Goal: Task Accomplishment & Management: Manage account settings

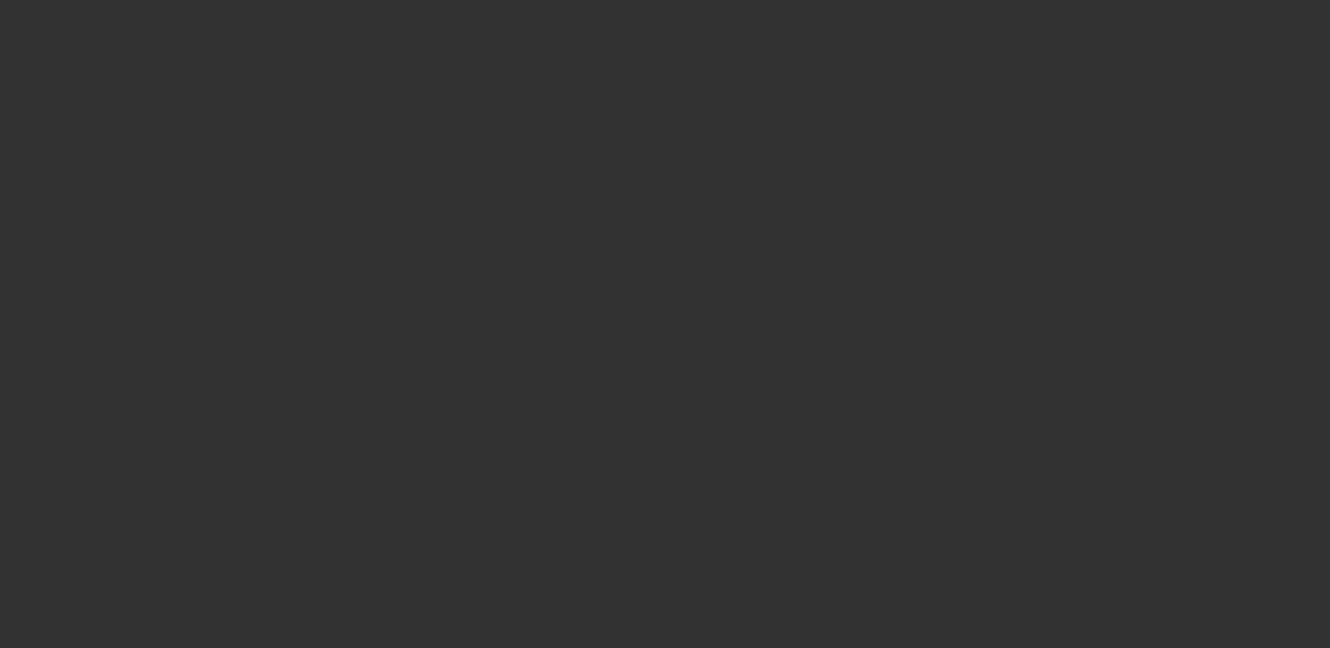
select select "3"
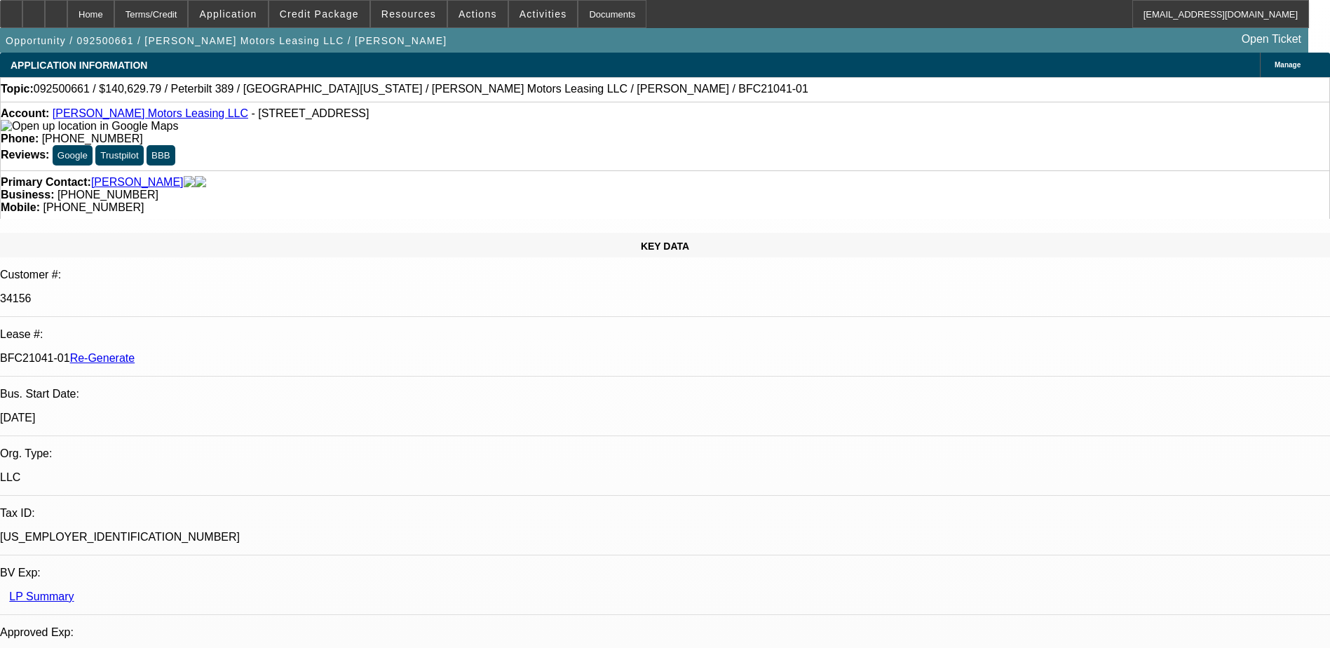
select select "0"
select select "1"
select select "2"
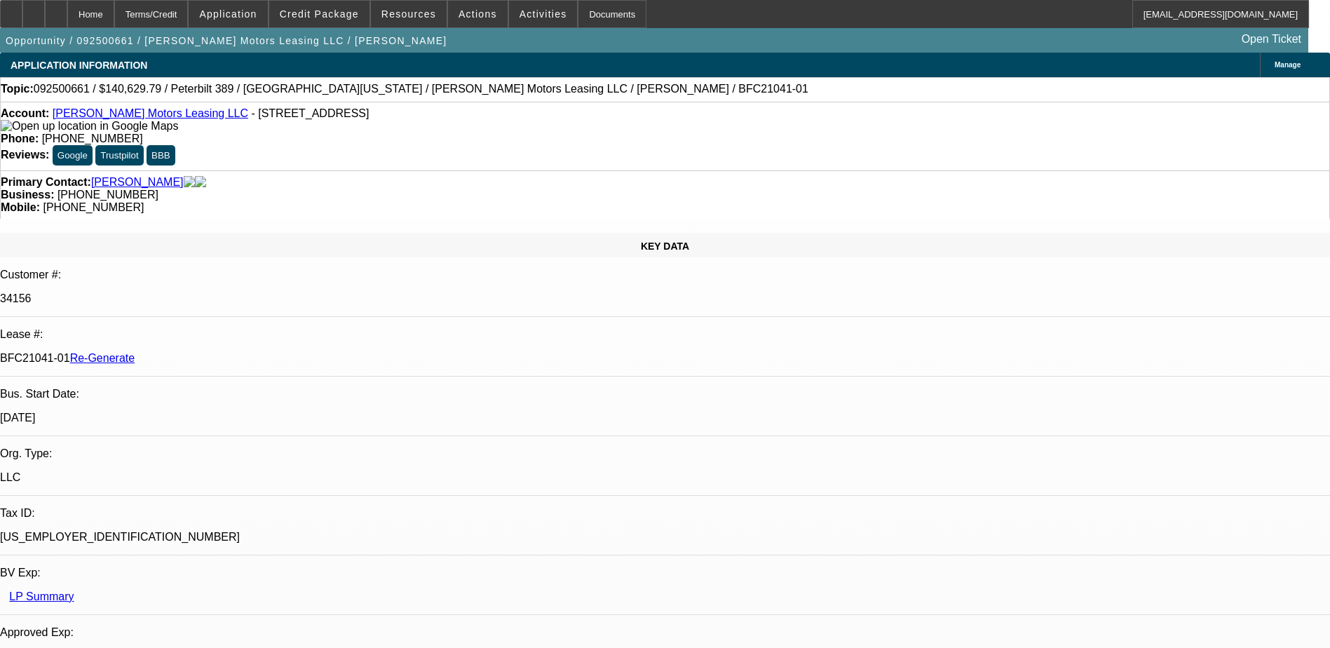
select select "6"
click at [588, 17] on div "Documents" at bounding box center [612, 14] width 69 height 28
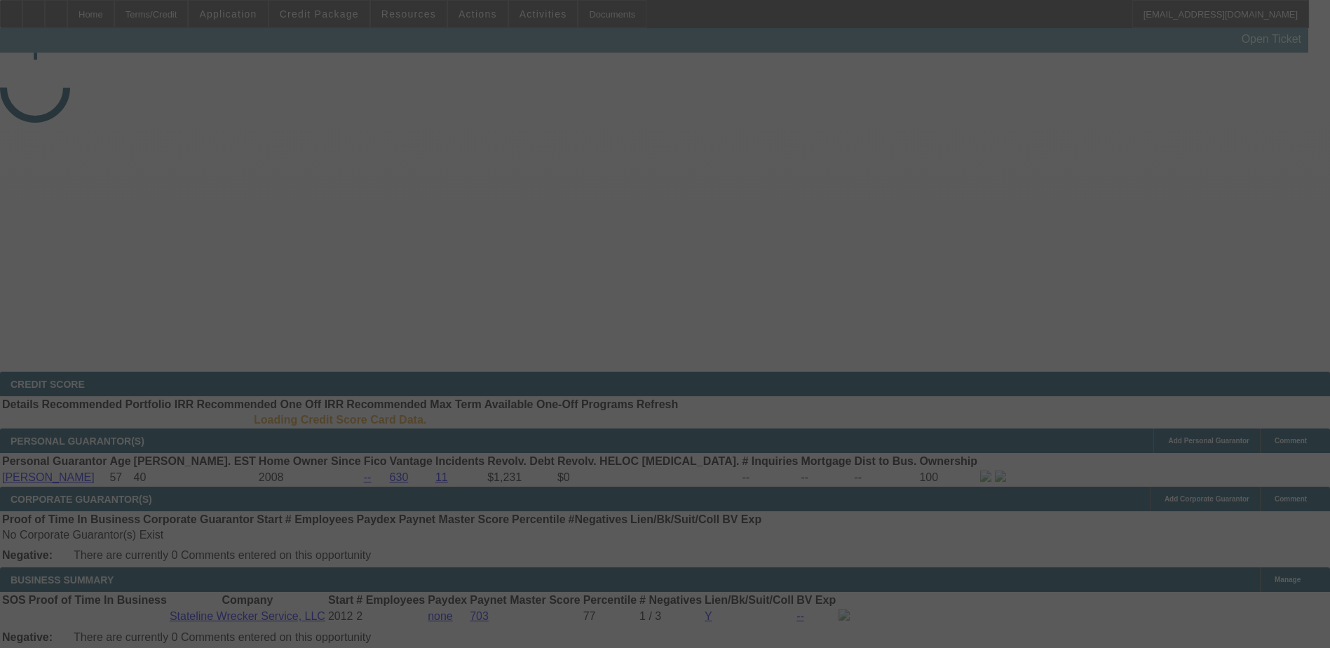
select select "3"
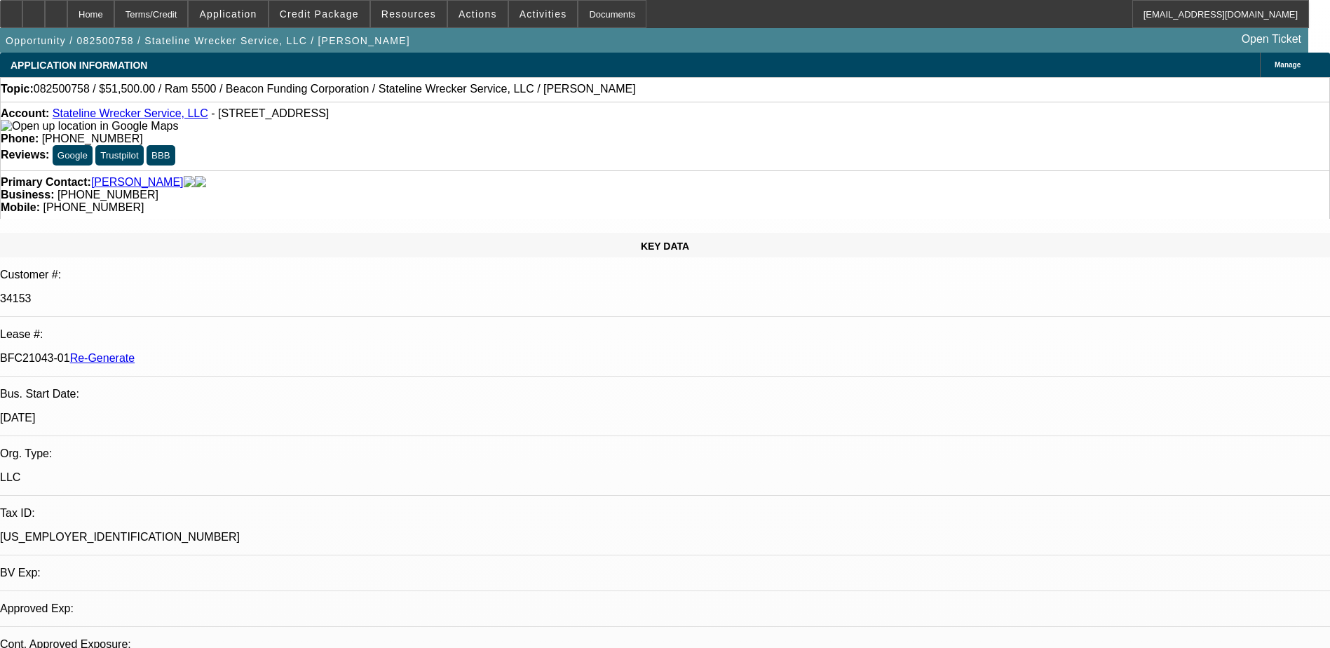
select select "0"
select select "2"
select select "0.1"
select select "1"
select select "2"
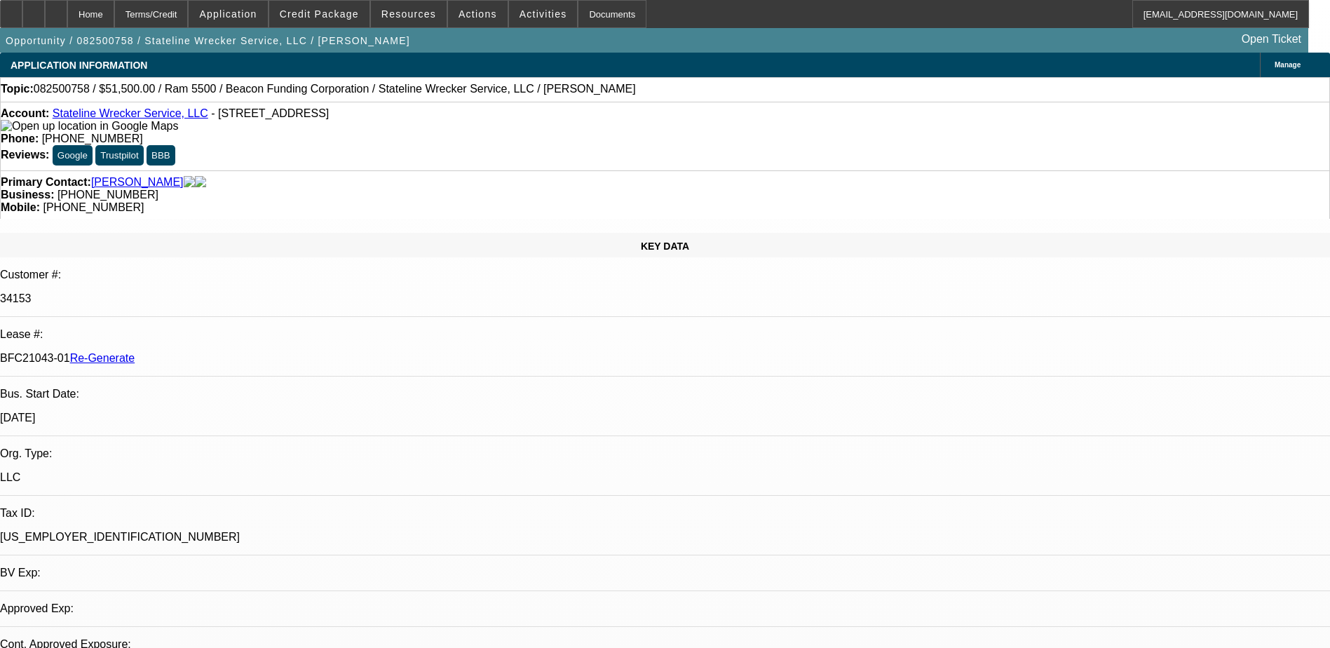
select select "4"
click at [580, 16] on div "Documents" at bounding box center [612, 14] width 69 height 28
click at [694, 18] on div "Home Terms/Credit Application Credit Package Resources Actions Activities Docum…" at bounding box center [654, 14] width 1309 height 28
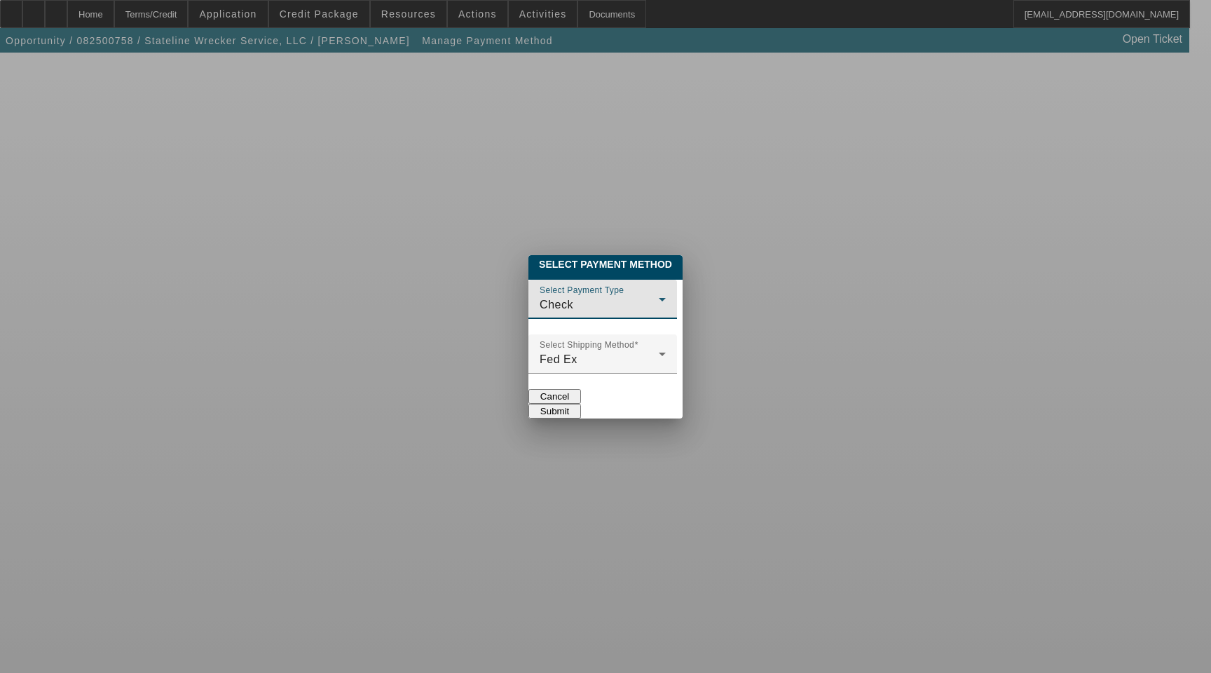
click at [551, 296] on div "Check" at bounding box center [599, 304] width 119 height 17
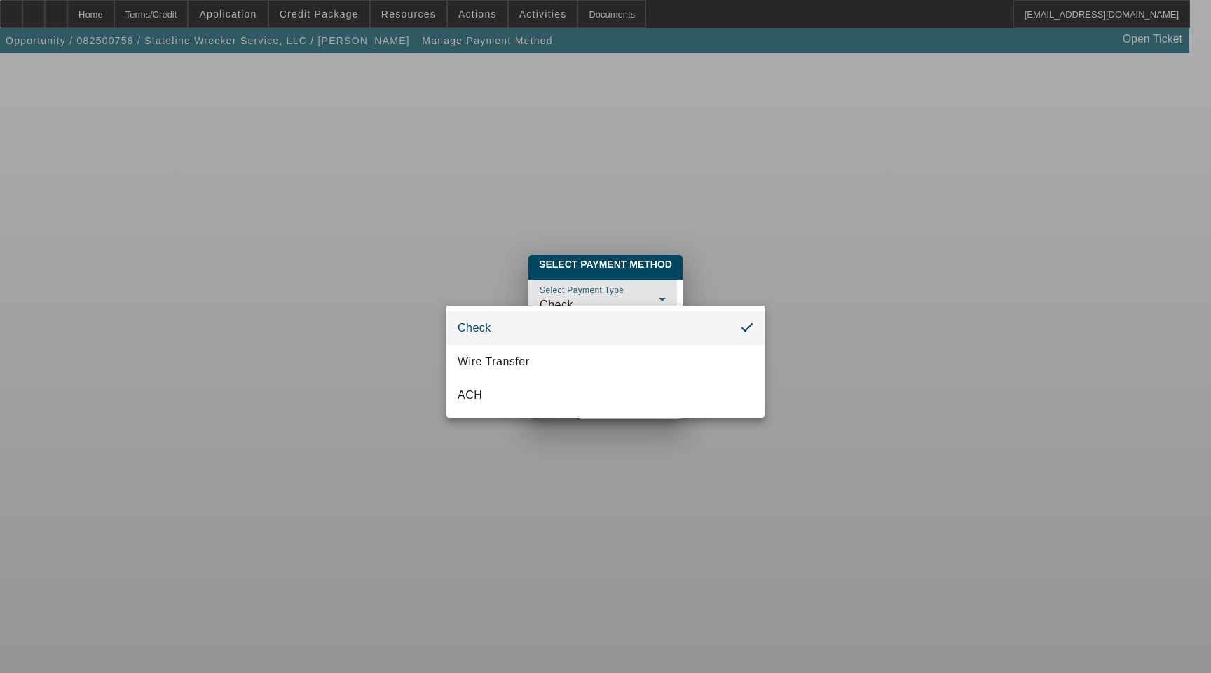
drag, startPoint x: 856, startPoint y: 313, endPoint x: 888, endPoint y: 296, distance: 35.4
click at [861, 313] on div at bounding box center [605, 336] width 1211 height 673
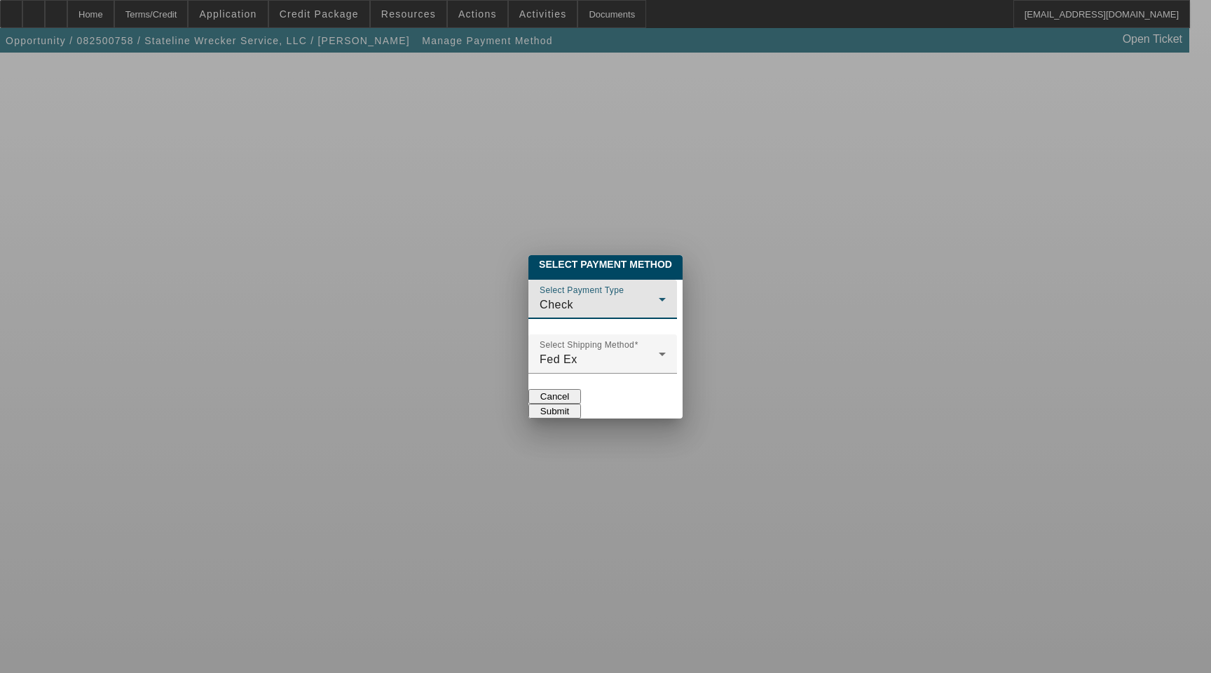
click at [549, 298] on div "Check" at bounding box center [599, 304] width 119 height 17
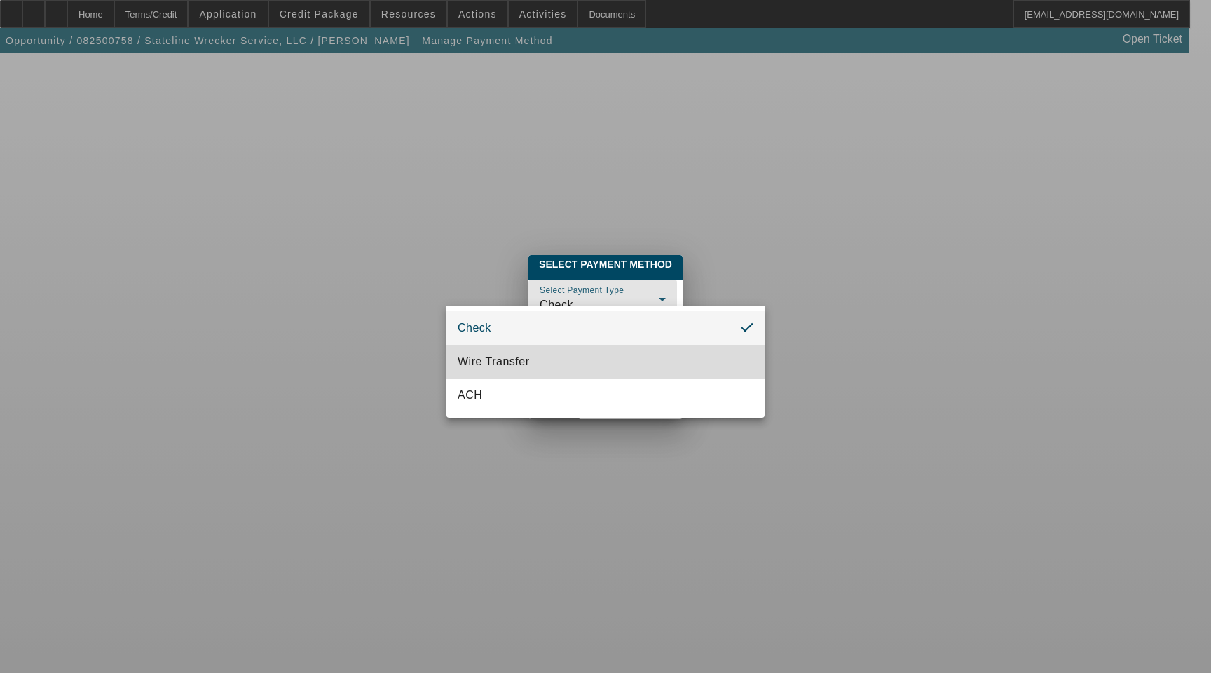
click at [521, 370] on mat-option "Wire Transfer" at bounding box center [605, 362] width 318 height 34
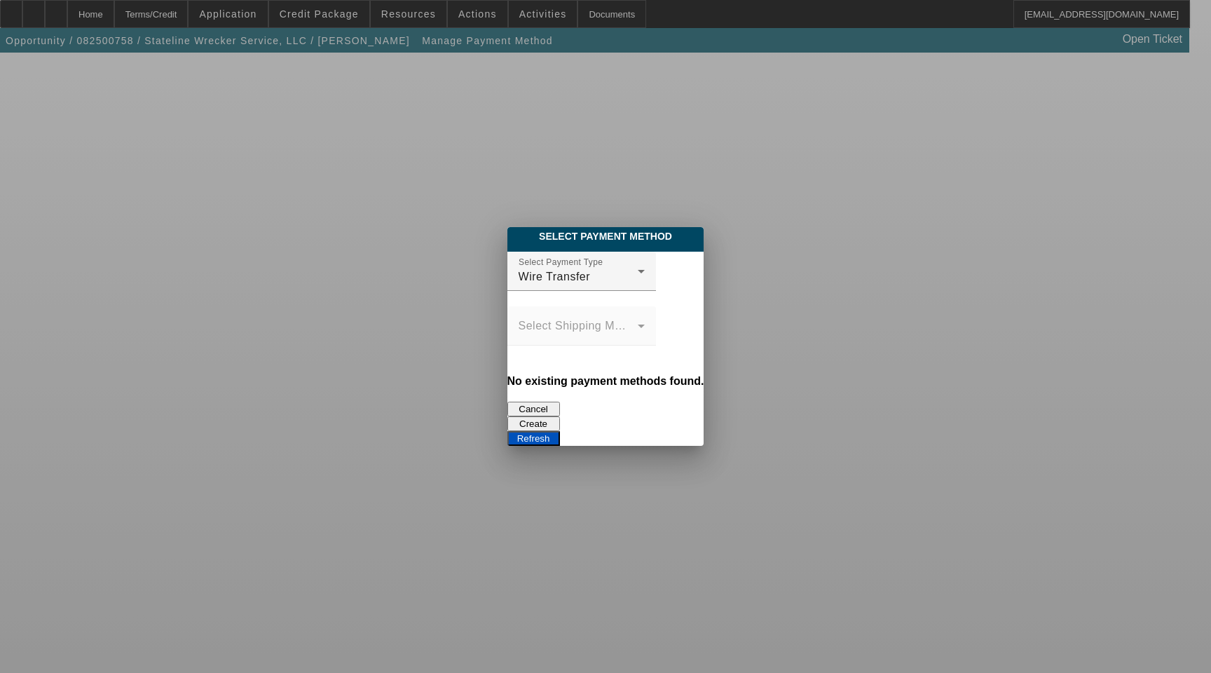
click at [560, 416] on button "Create" at bounding box center [533, 423] width 53 height 15
click at [560, 431] on button "Refresh" at bounding box center [533, 438] width 53 height 15
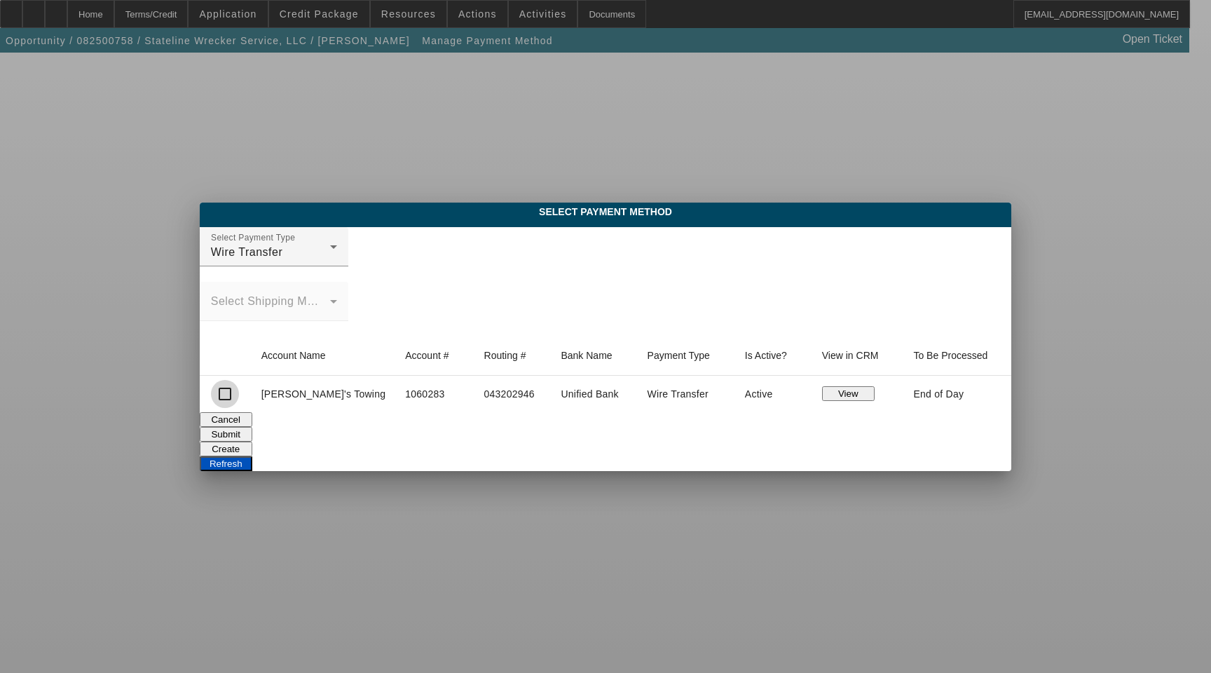
click at [239, 394] on input "checkbox" at bounding box center [225, 394] width 28 height 28
checkbox input "true"
click at [252, 428] on button "Submit" at bounding box center [226, 434] width 53 height 15
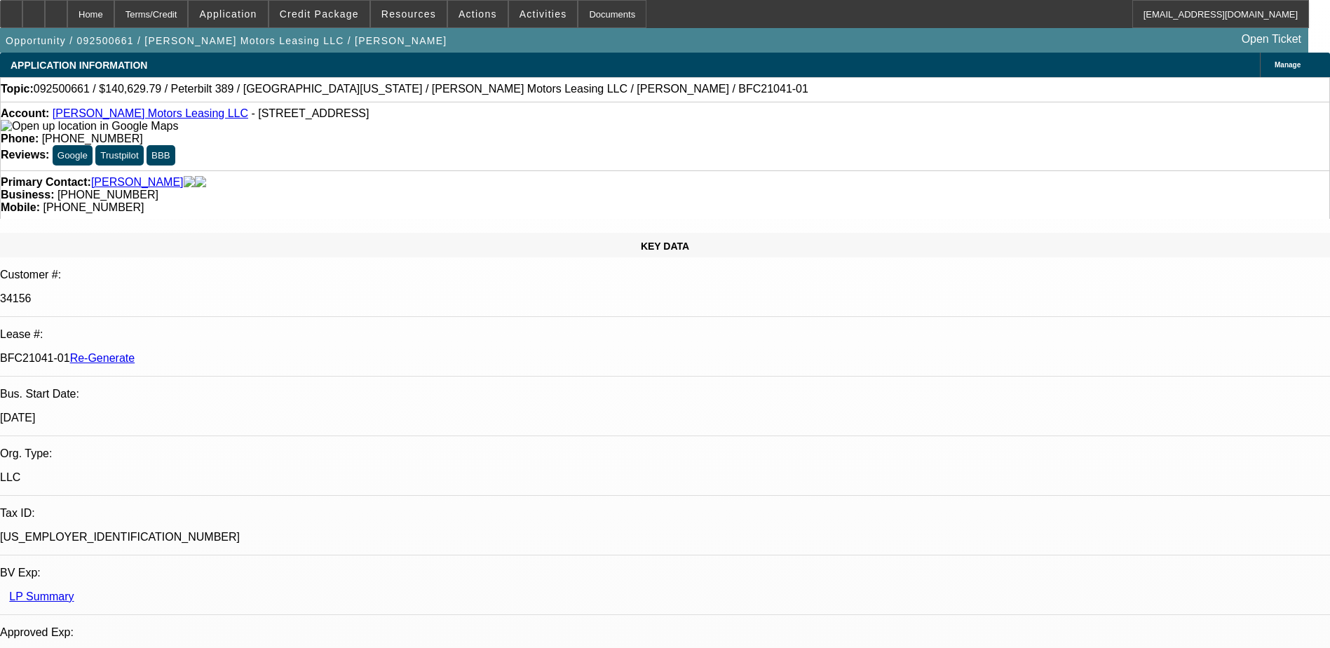
select select "3"
select select "0"
select select "2"
select select "0"
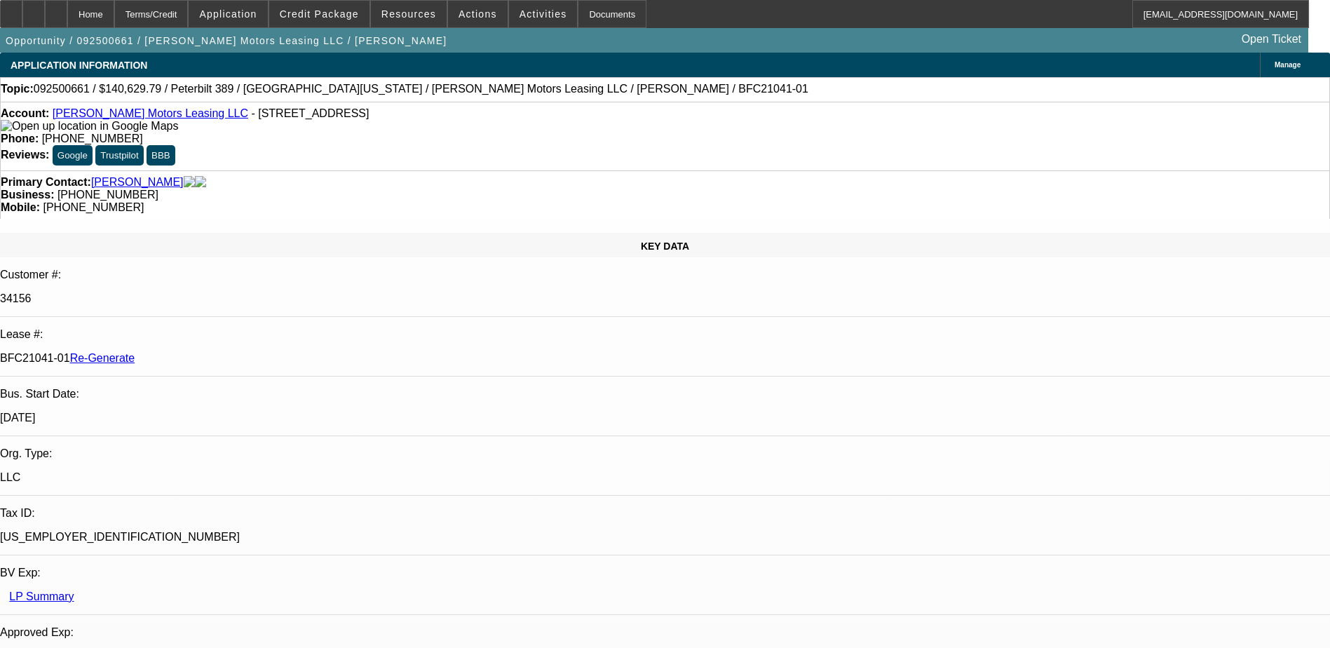
select select "6"
click at [578, 11] on div "Documents" at bounding box center [612, 14] width 69 height 28
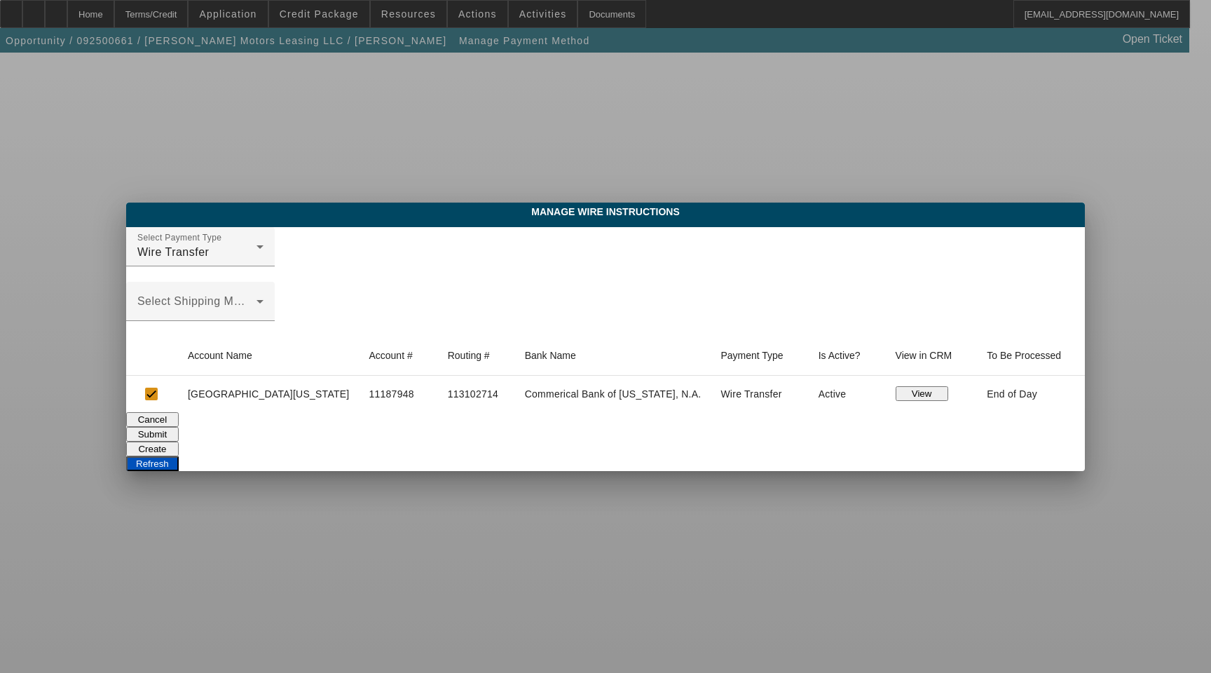
click at [179, 442] on button "Create" at bounding box center [152, 449] width 53 height 15
click at [179, 456] on button "Refresh" at bounding box center [152, 463] width 53 height 15
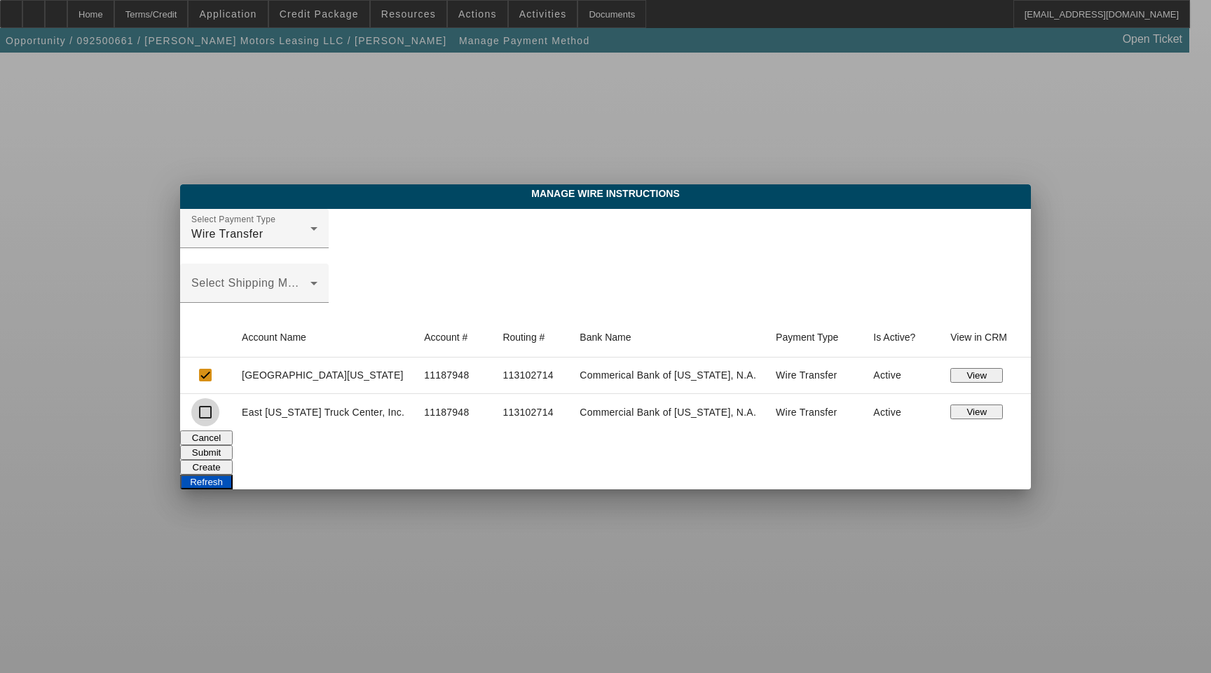
click at [219, 409] on input "checkbox" at bounding box center [205, 412] width 28 height 28
checkbox input "true"
click at [219, 376] on input "checkbox" at bounding box center [205, 375] width 28 height 28
checkbox input "true"
checkbox input "false"
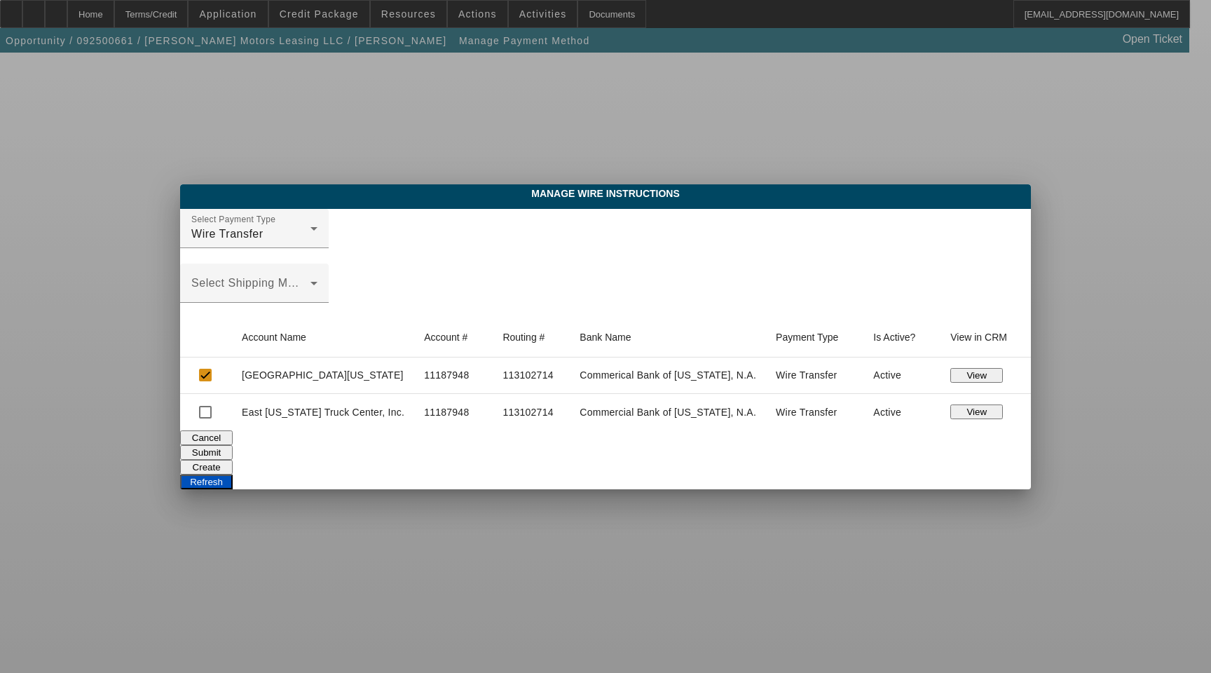
click at [233, 445] on button "Submit" at bounding box center [206, 452] width 53 height 15
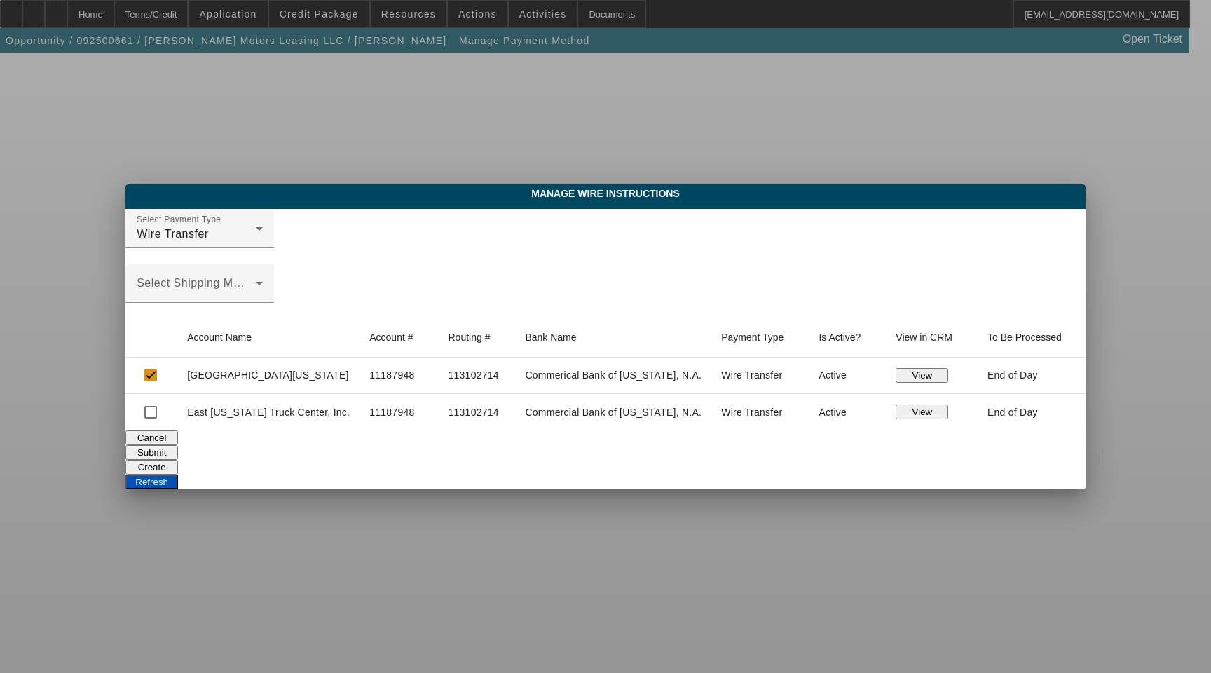
click at [896, 371] on button "View" at bounding box center [922, 375] width 53 height 15
click at [178, 445] on button "Submit" at bounding box center [151, 452] width 53 height 15
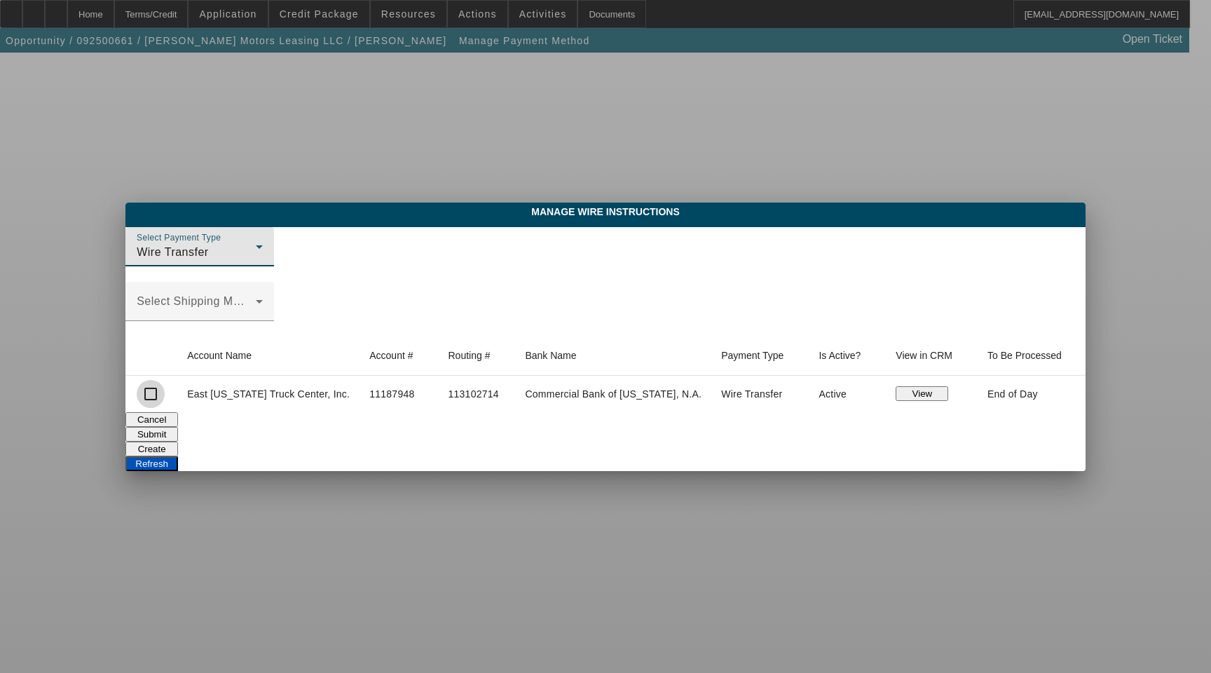
click at [165, 395] on input "checkbox" at bounding box center [151, 394] width 28 height 28
checkbox input "true"
click at [178, 428] on button "Submit" at bounding box center [151, 434] width 53 height 15
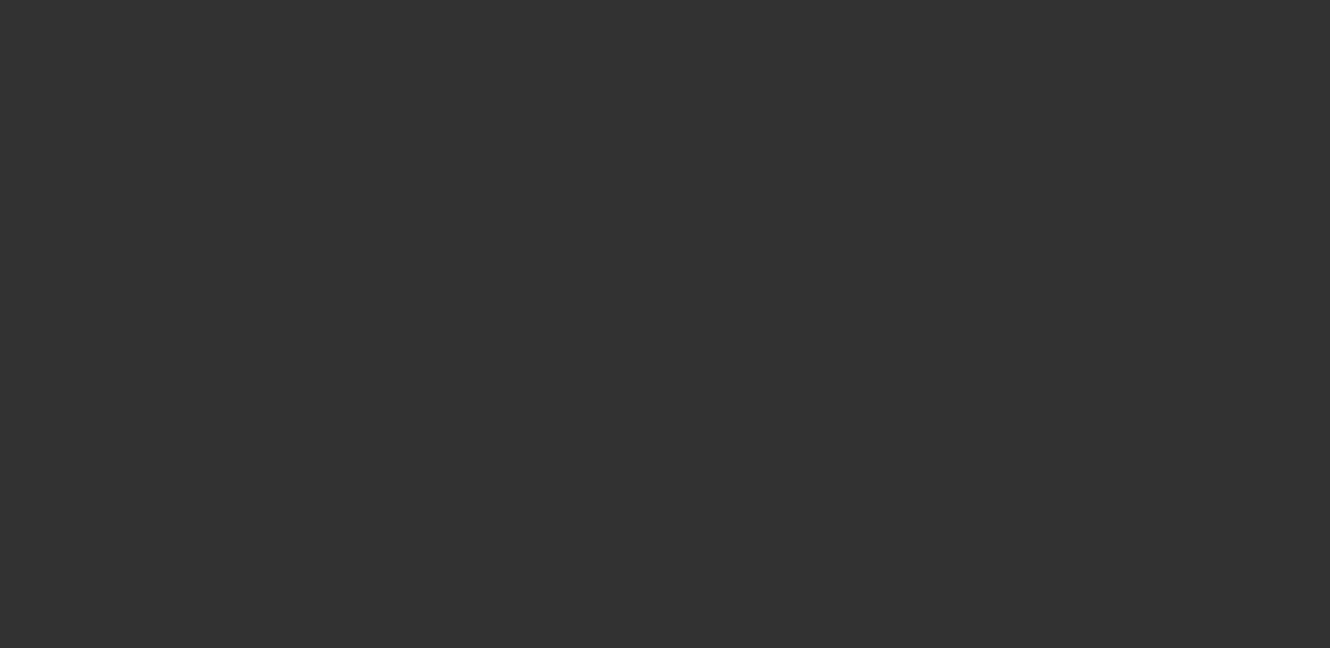
select select "3"
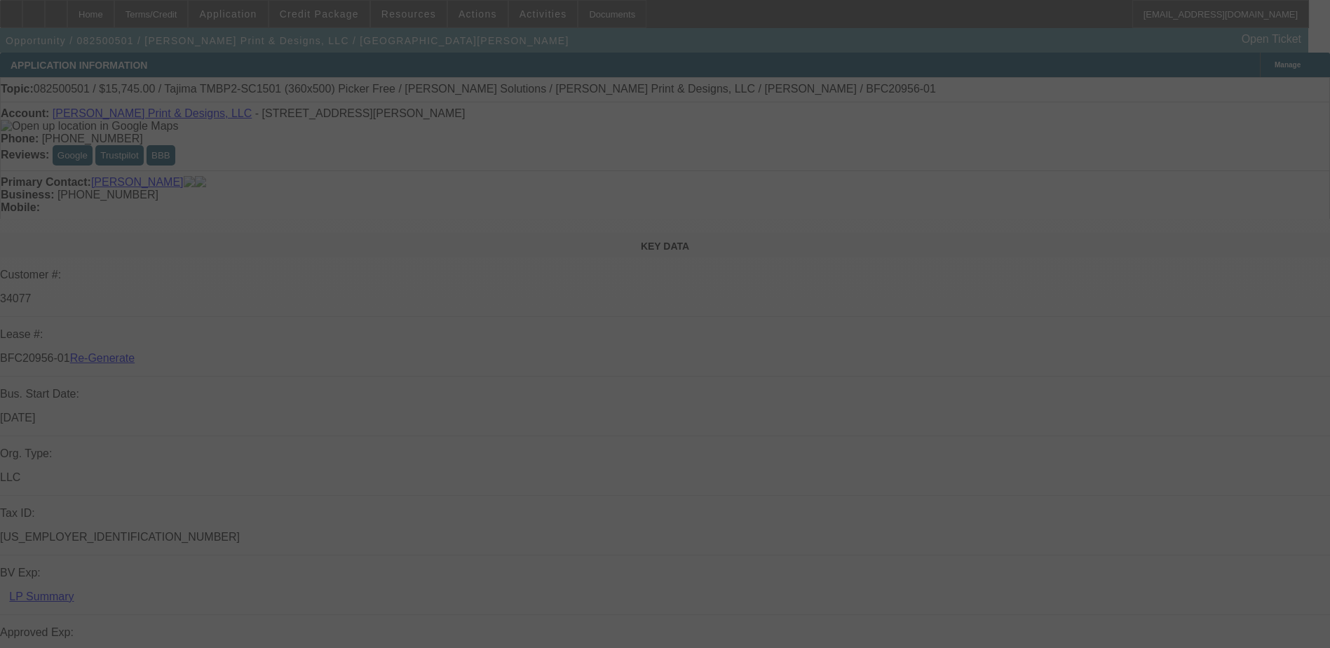
select select "0"
select select "2"
select select "0"
select select "6"
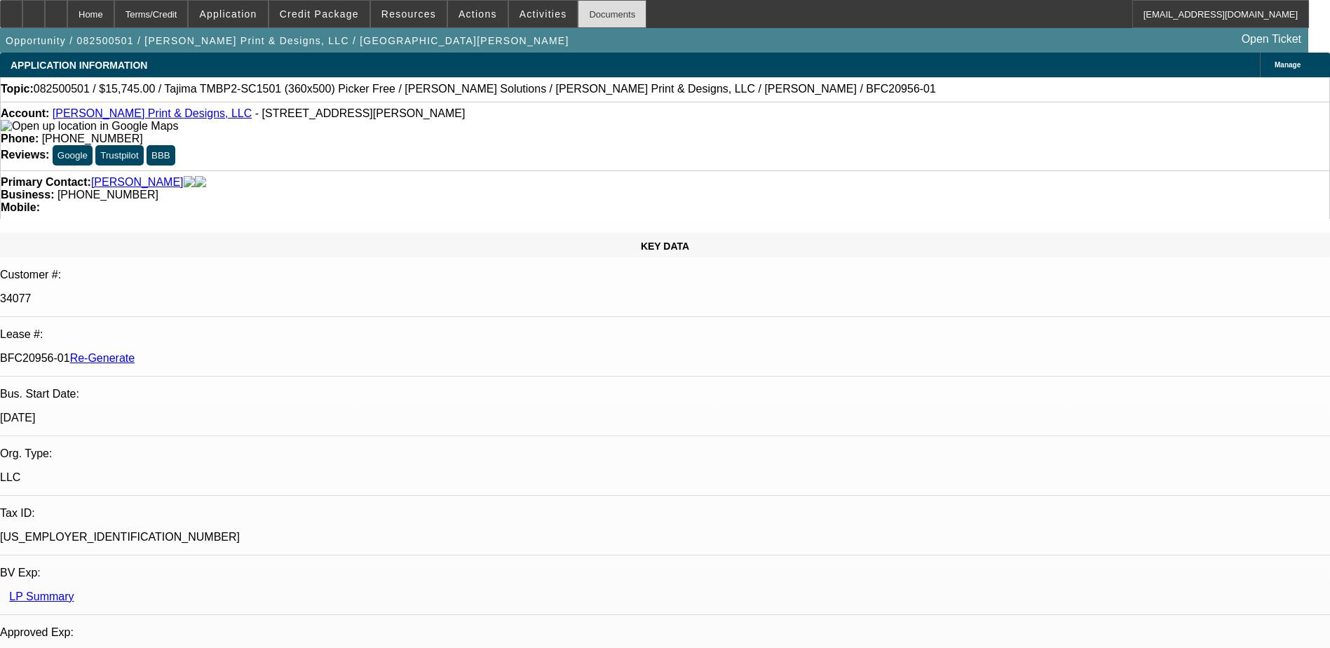
click at [578, 10] on div "Documents" at bounding box center [612, 14] width 69 height 28
click at [465, 11] on span "Actions" at bounding box center [477, 13] width 39 height 11
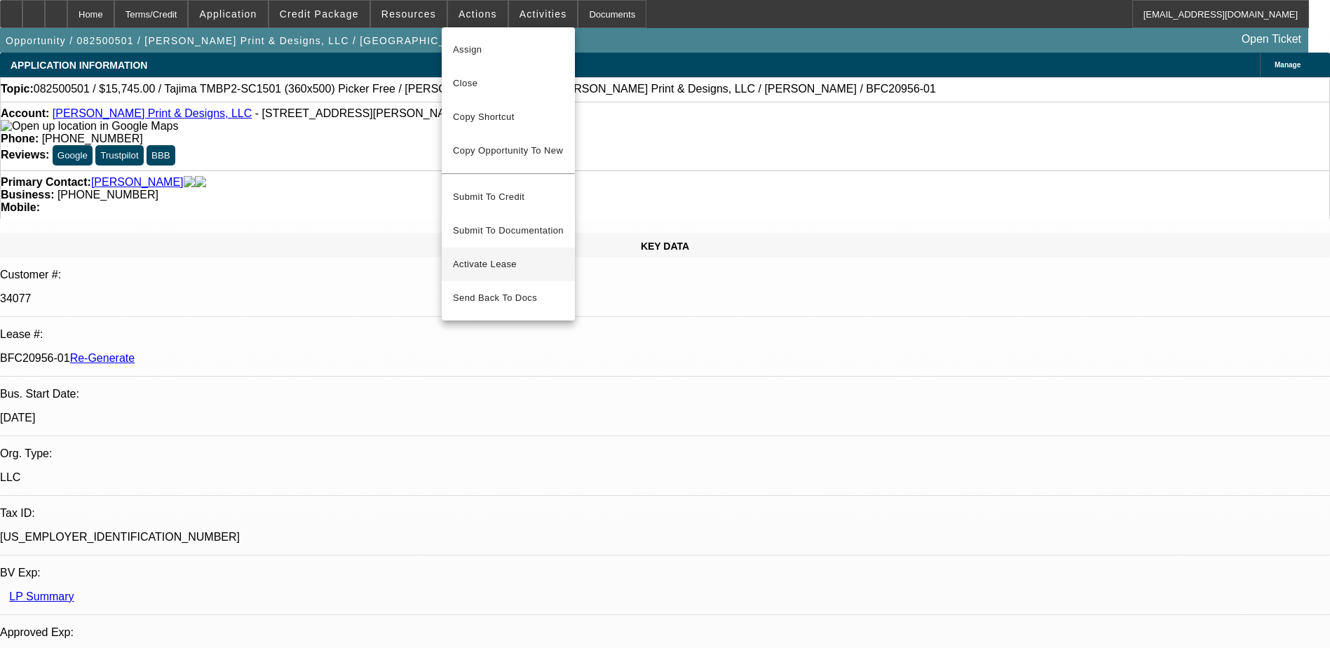
click at [477, 256] on span "Activate Lease" at bounding box center [508, 264] width 111 height 17
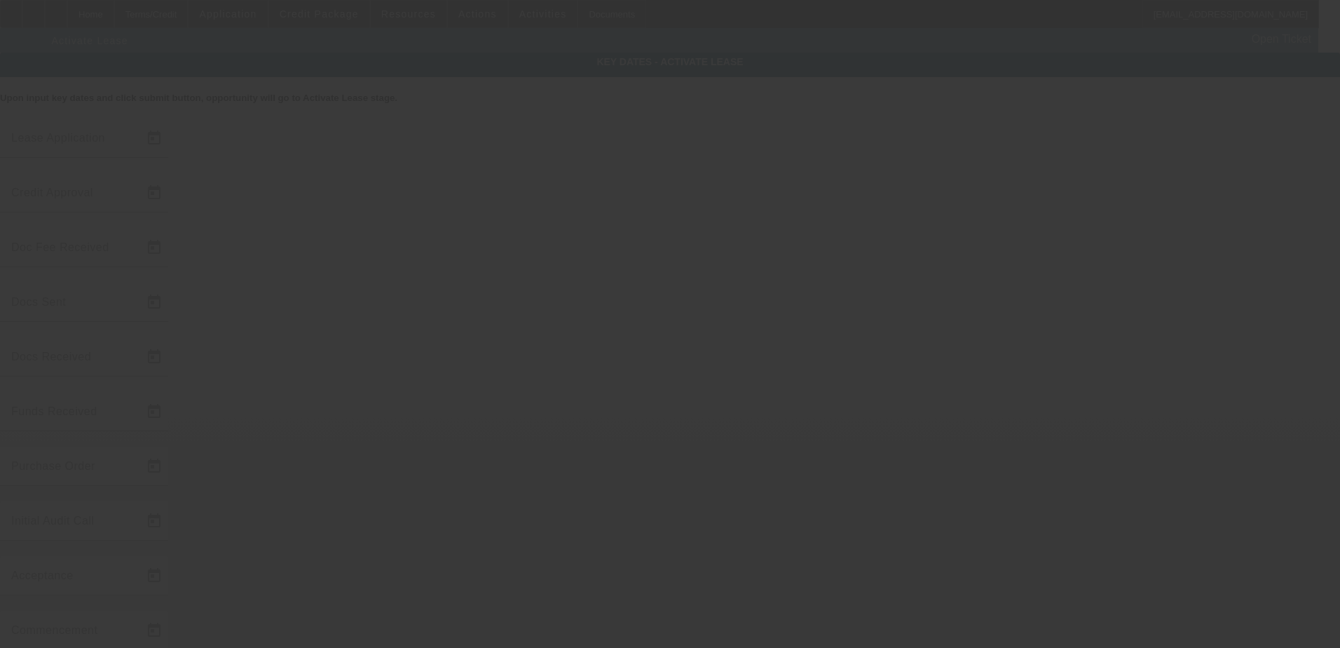
type input "8/19/2025"
type input "8/20/2025"
type input "8/27/2025"
type input "9/8/2025"
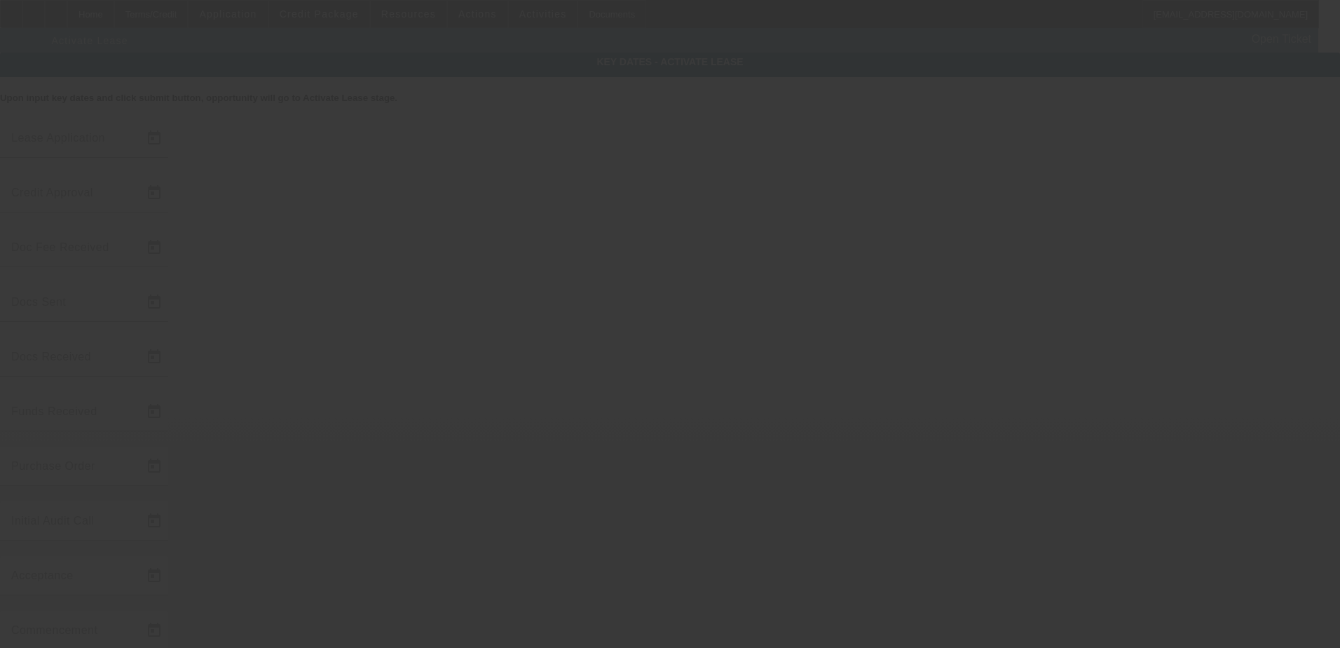
type input "9/18/2025"
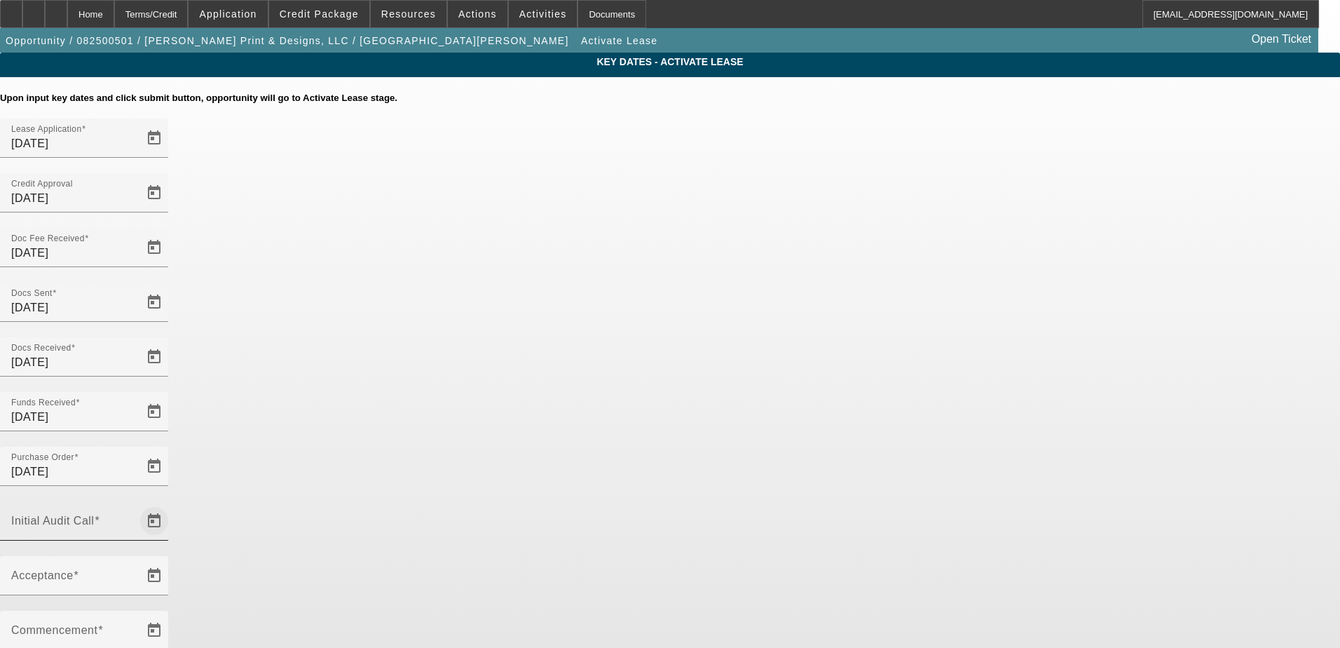
click at [171, 504] on span "Open calendar" at bounding box center [154, 521] width 34 height 34
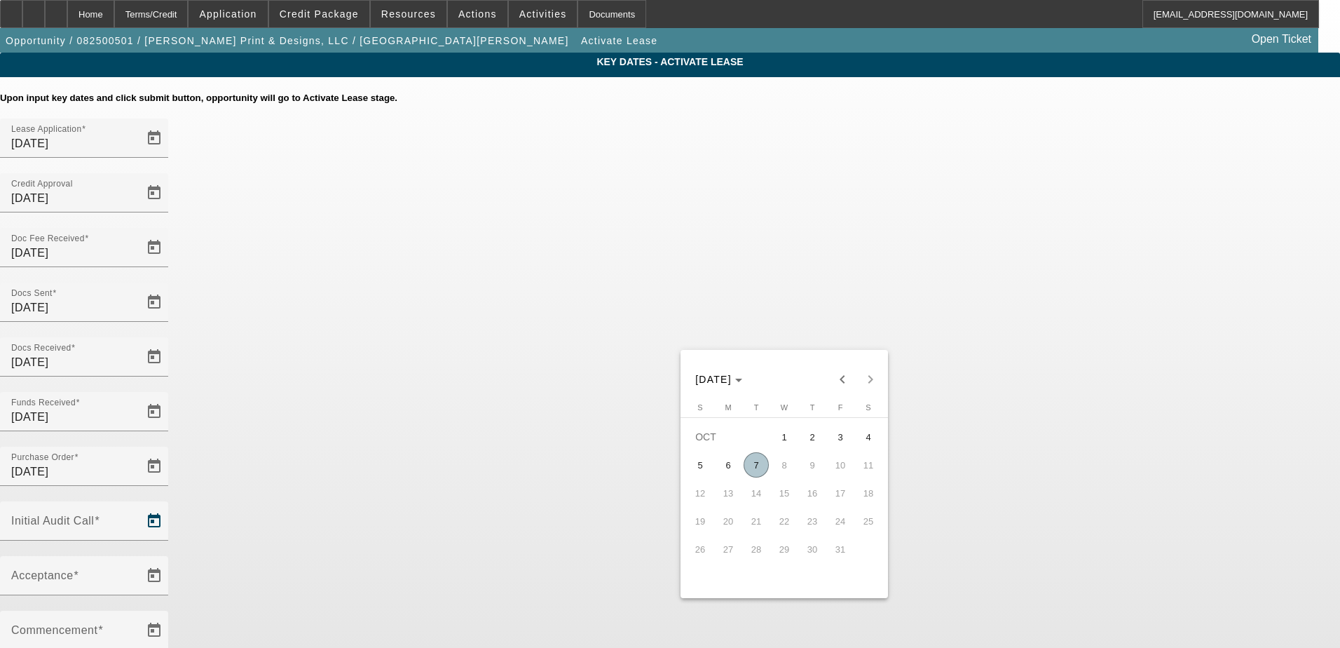
click at [760, 467] on span "7" at bounding box center [756, 464] width 25 height 25
type input "10/7/2025"
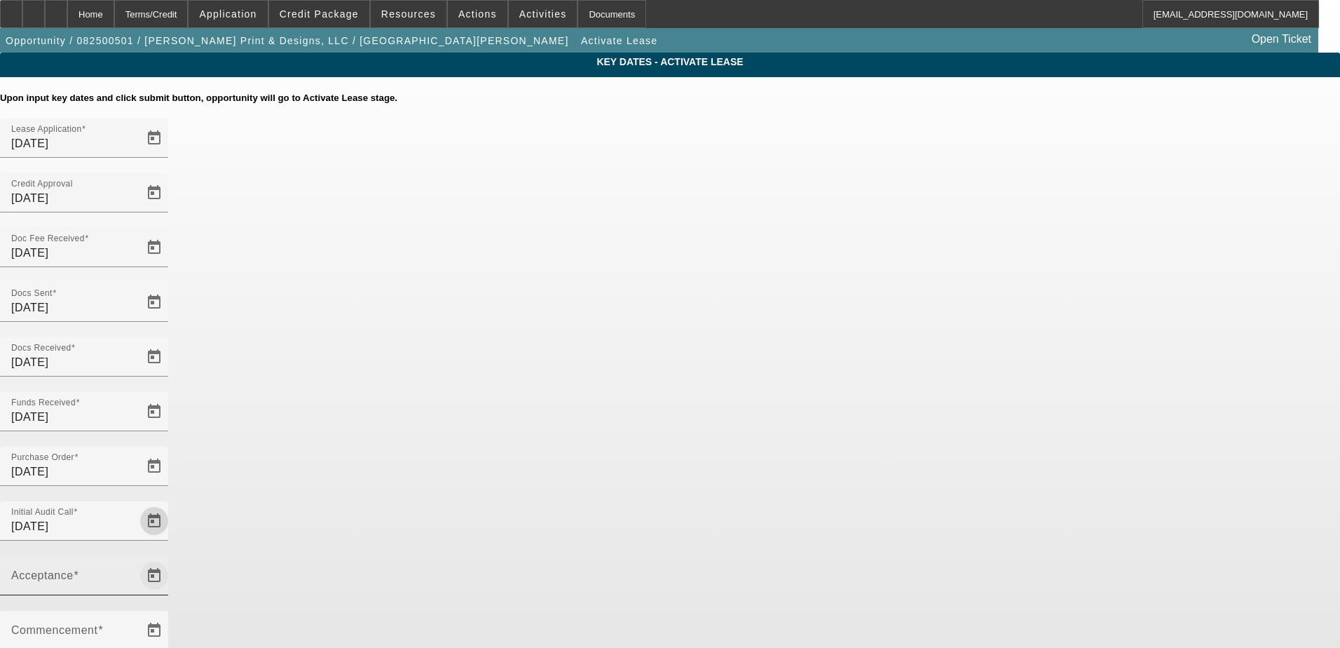
click at [171, 559] on span "Open calendar" at bounding box center [154, 576] width 34 height 34
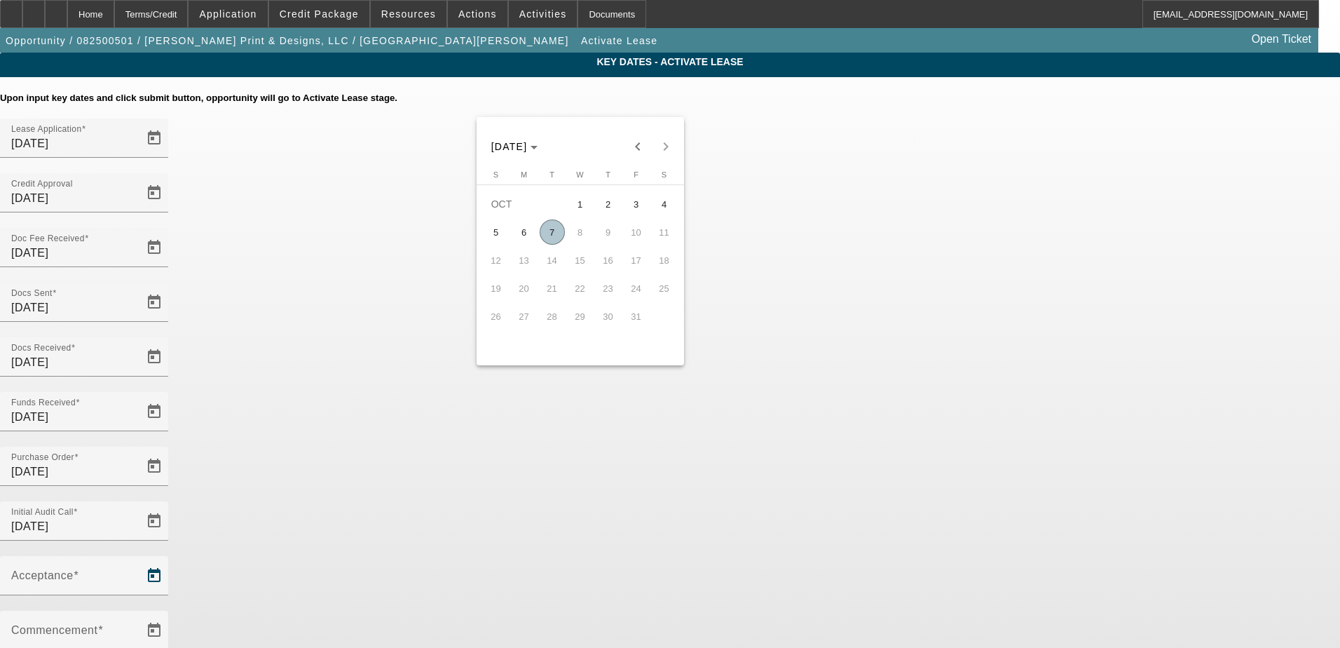
click at [555, 236] on span "7" at bounding box center [552, 231] width 25 height 25
type input "10/7/2025"
type input "11/1/2025"
type input "12/1/2025"
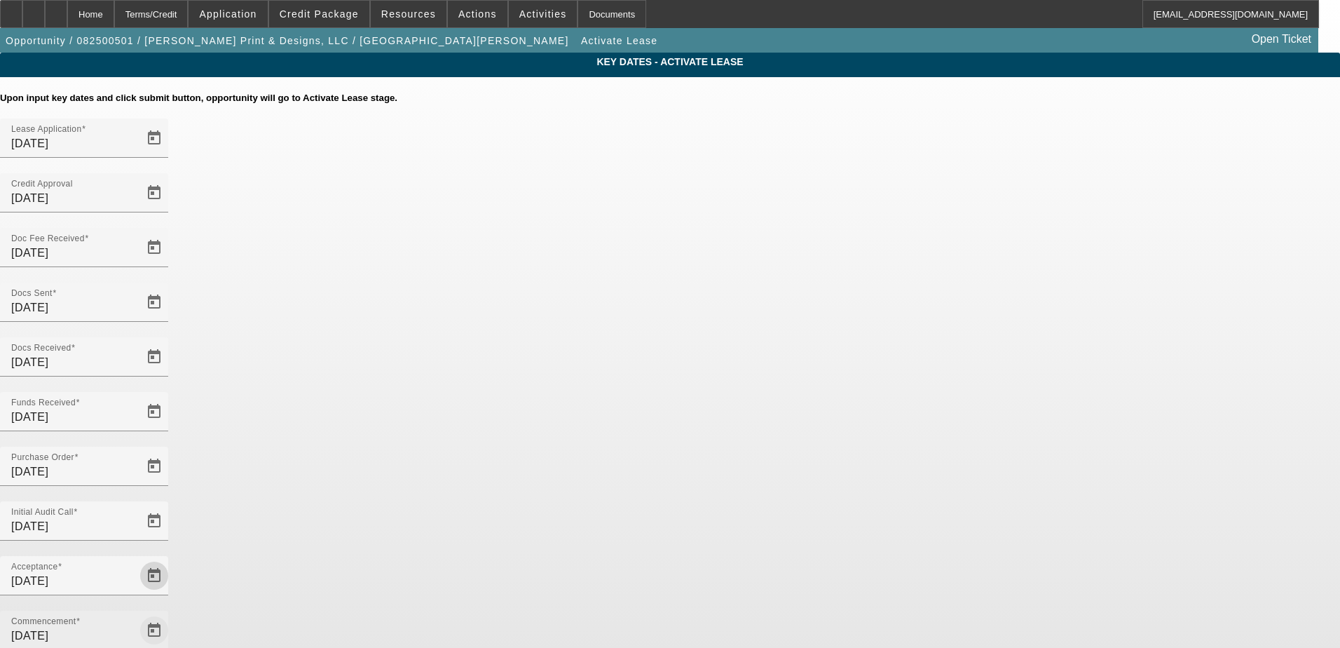
click at [171, 613] on span "Open calendar" at bounding box center [154, 630] width 34 height 34
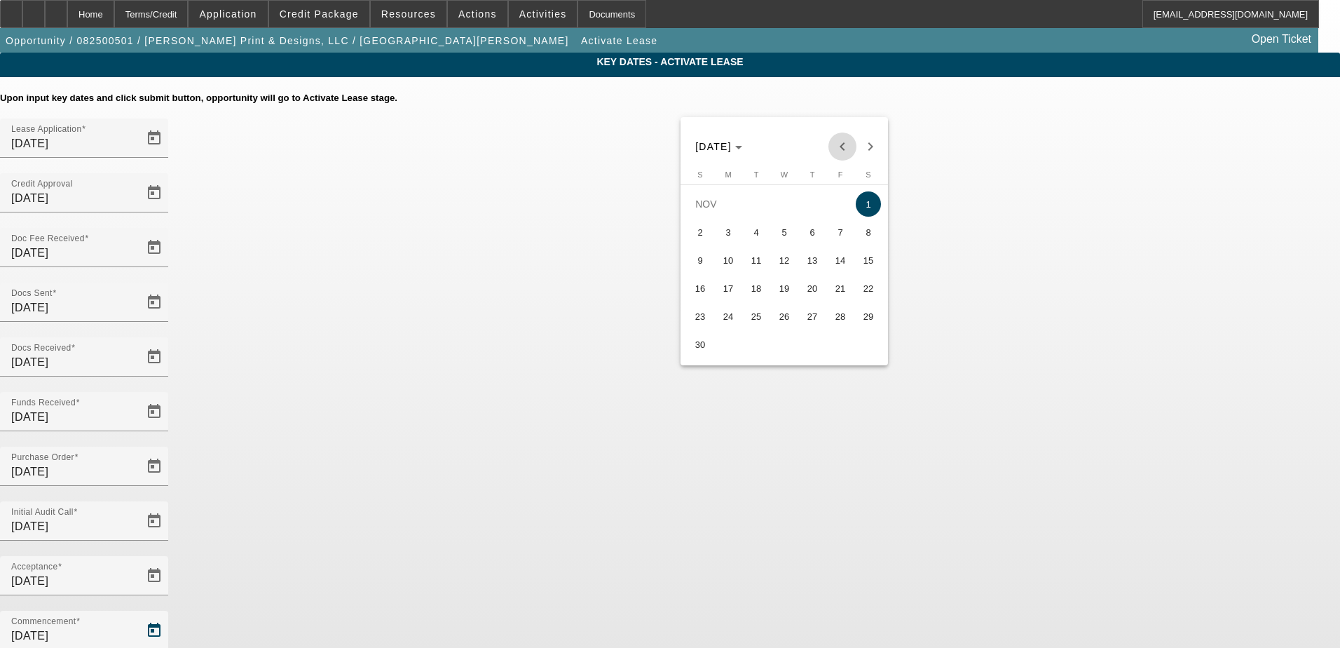
click at [838, 145] on span "Previous month" at bounding box center [842, 146] width 28 height 28
click at [784, 260] on span "15" at bounding box center [784, 259] width 25 height 25
type input "[DATE]"
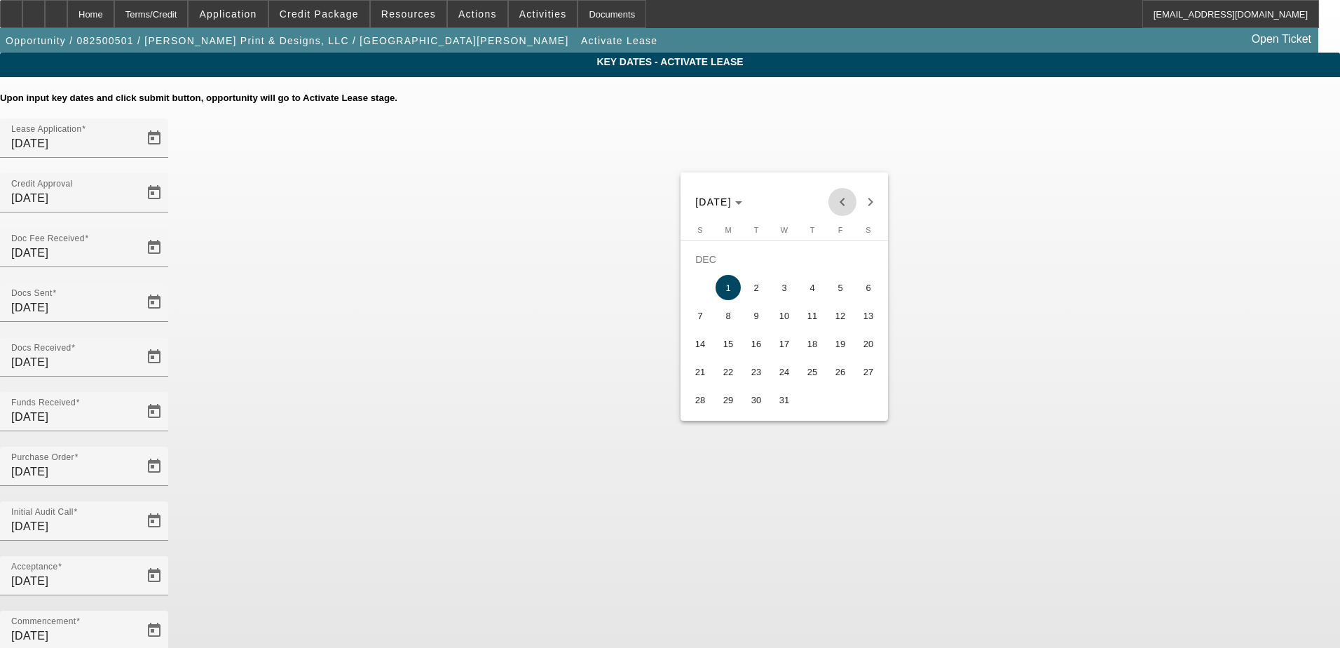
click at [839, 199] on span "Previous month" at bounding box center [842, 202] width 28 height 28
drag, startPoint x: 877, startPoint y: 318, endPoint x: 868, endPoint y: 317, distance: 9.9
click at [875, 318] on span "15" at bounding box center [868, 315] width 25 height 25
type input "11/15/2025"
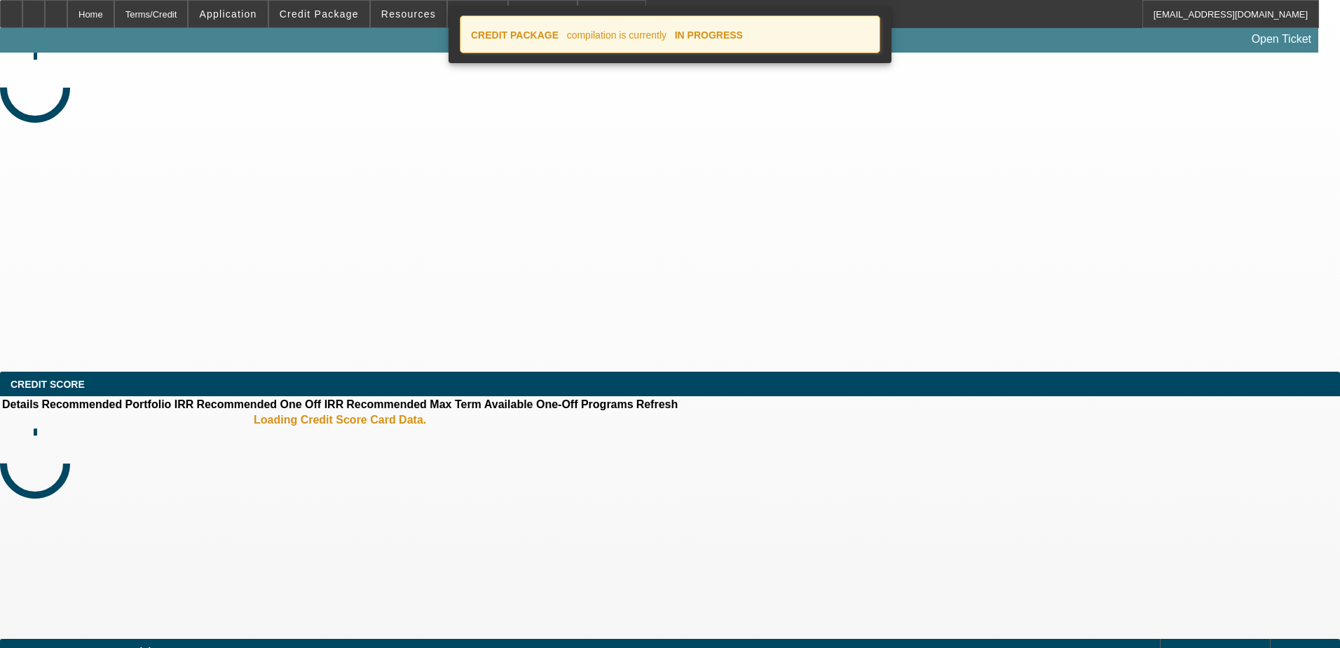
select select "4"
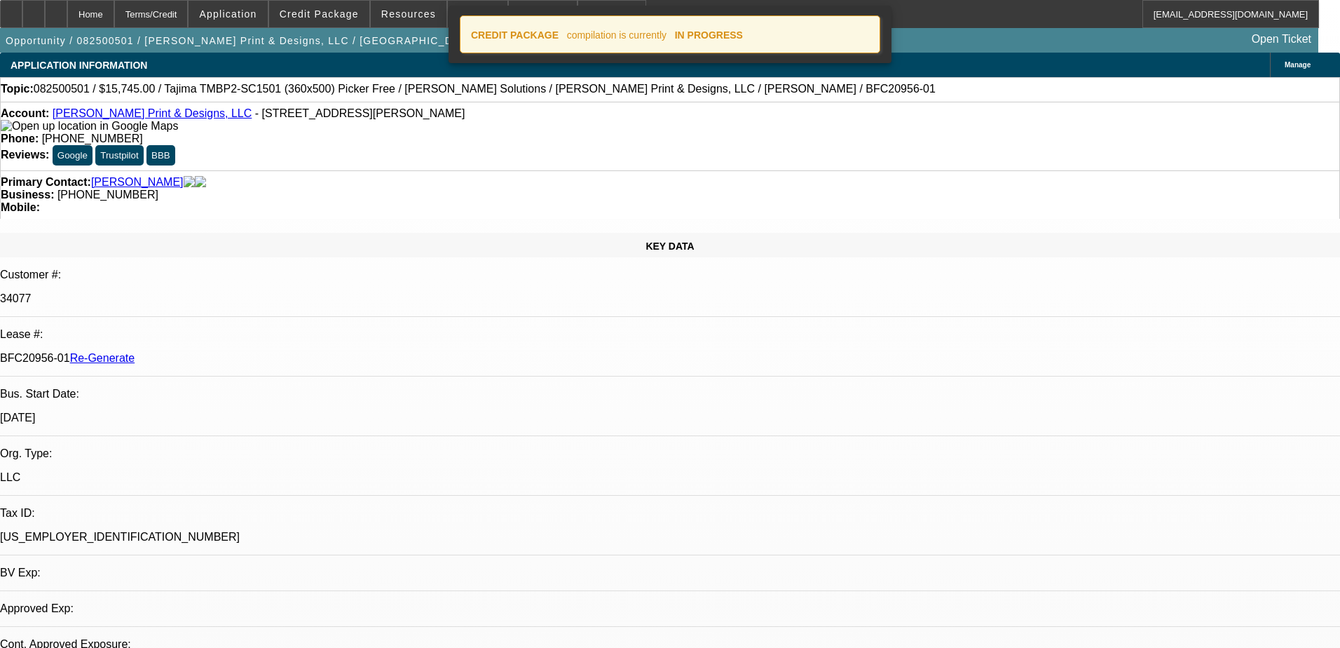
select select "0"
select select "2"
select select "0"
select select "6"
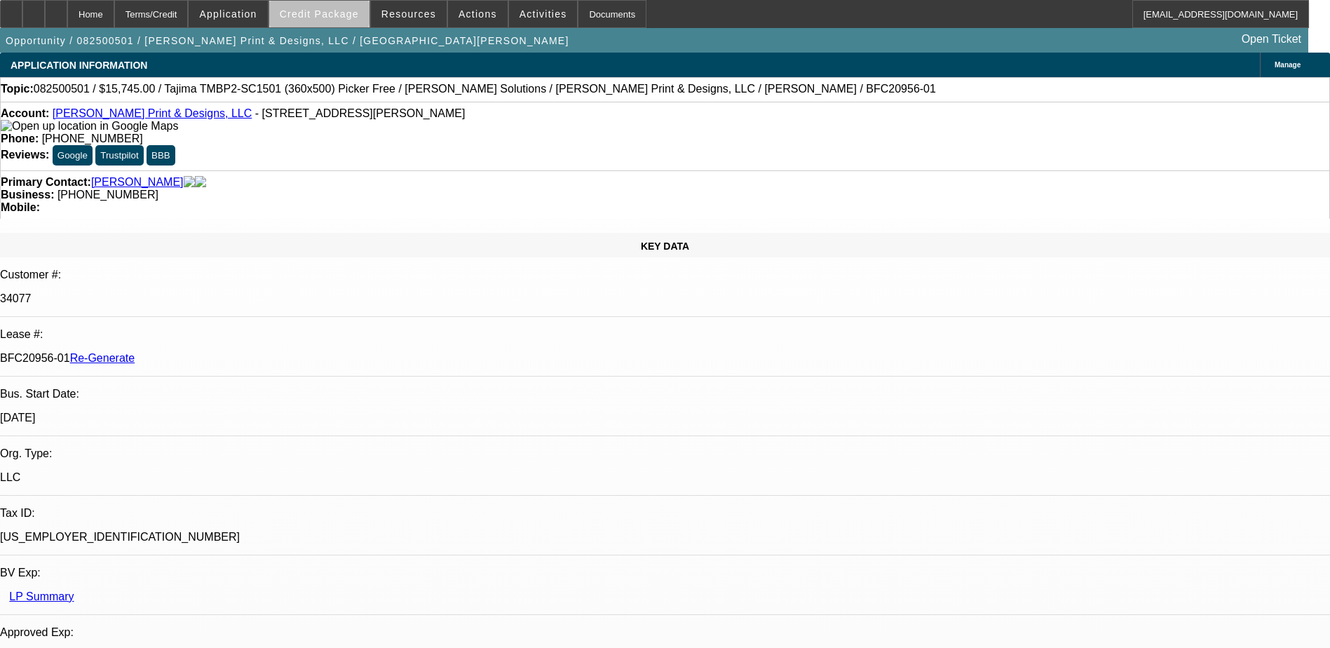
click at [341, 15] on span "Credit Package" at bounding box center [319, 13] width 79 height 11
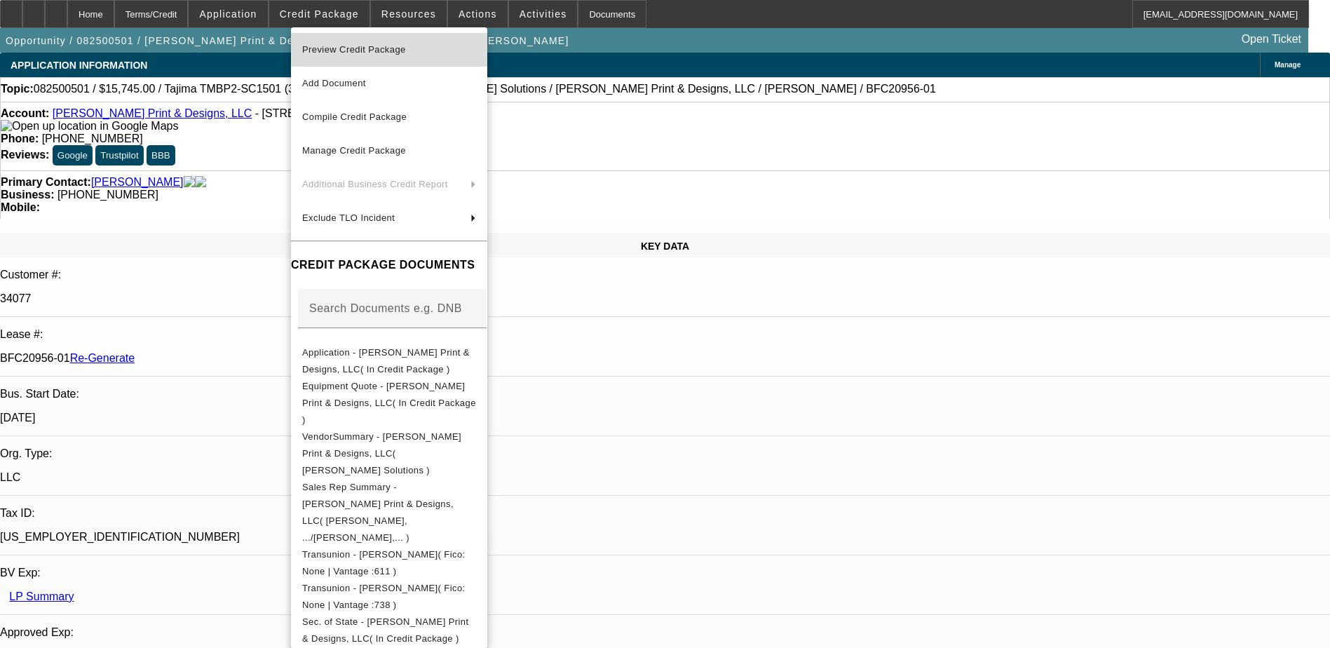
click at [357, 53] on span "Preview Credit Package" at bounding box center [354, 49] width 104 height 11
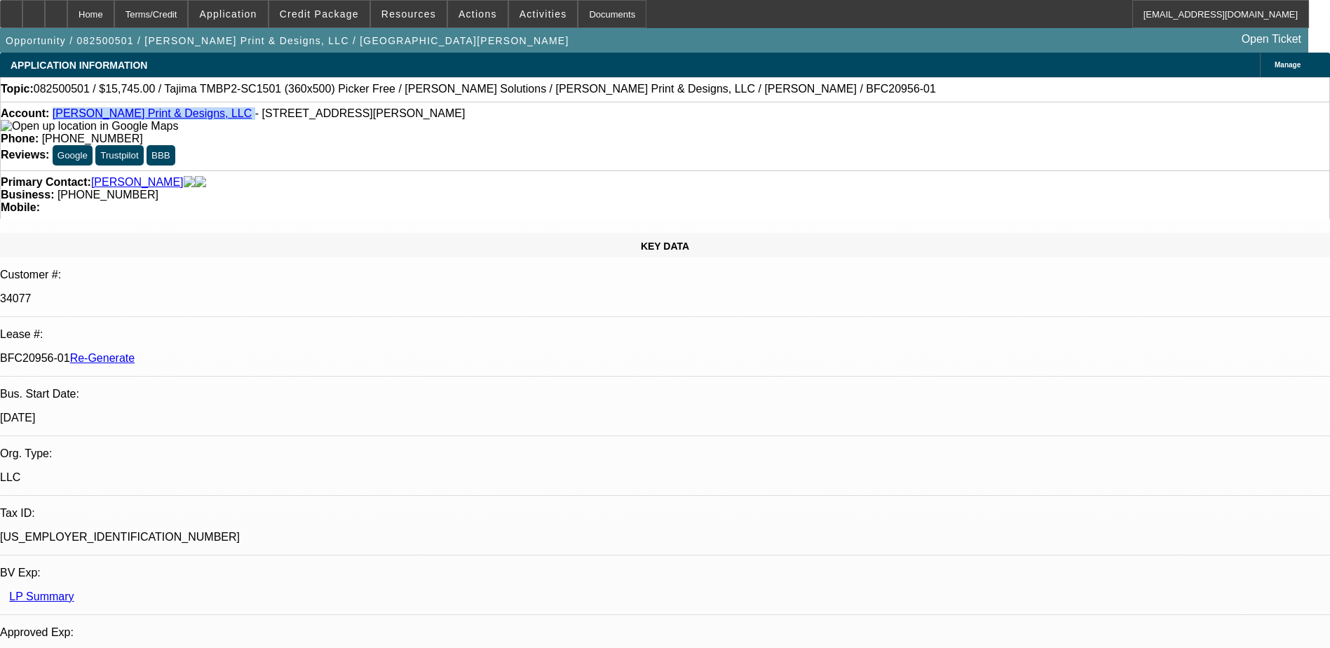
drag, startPoint x: 179, startPoint y: 115, endPoint x: 66, endPoint y: 119, distance: 113.6
click at [66, 119] on div "Account: Castro Print & Designs, LLC - 501 Bailey St, Saginaw, TX 76179" at bounding box center [665, 119] width 1328 height 25
copy div "Castro Print & Designs, LLC"
drag, startPoint x: 161, startPoint y: 238, endPoint x: 224, endPoint y: 239, distance: 63.1
click at [224, 352] on div "BFC20956-01 Re-Generate" at bounding box center [665, 358] width 1330 height 13
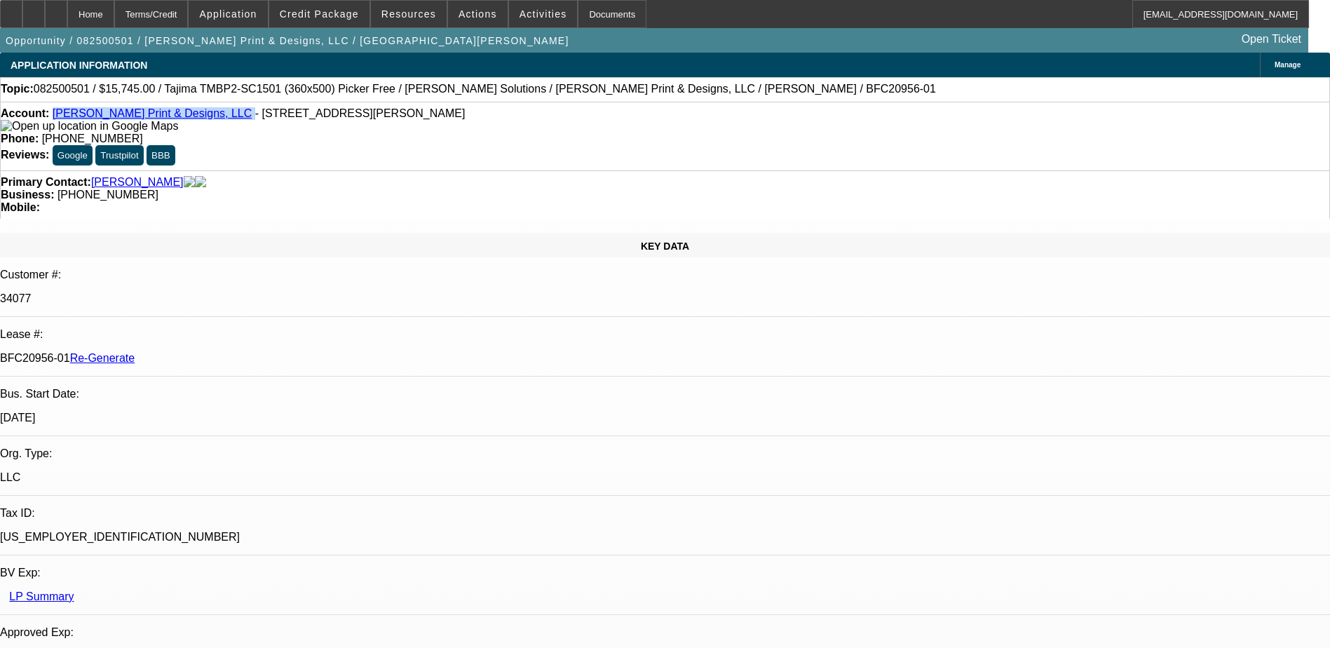
copy p "BFC20956-01"
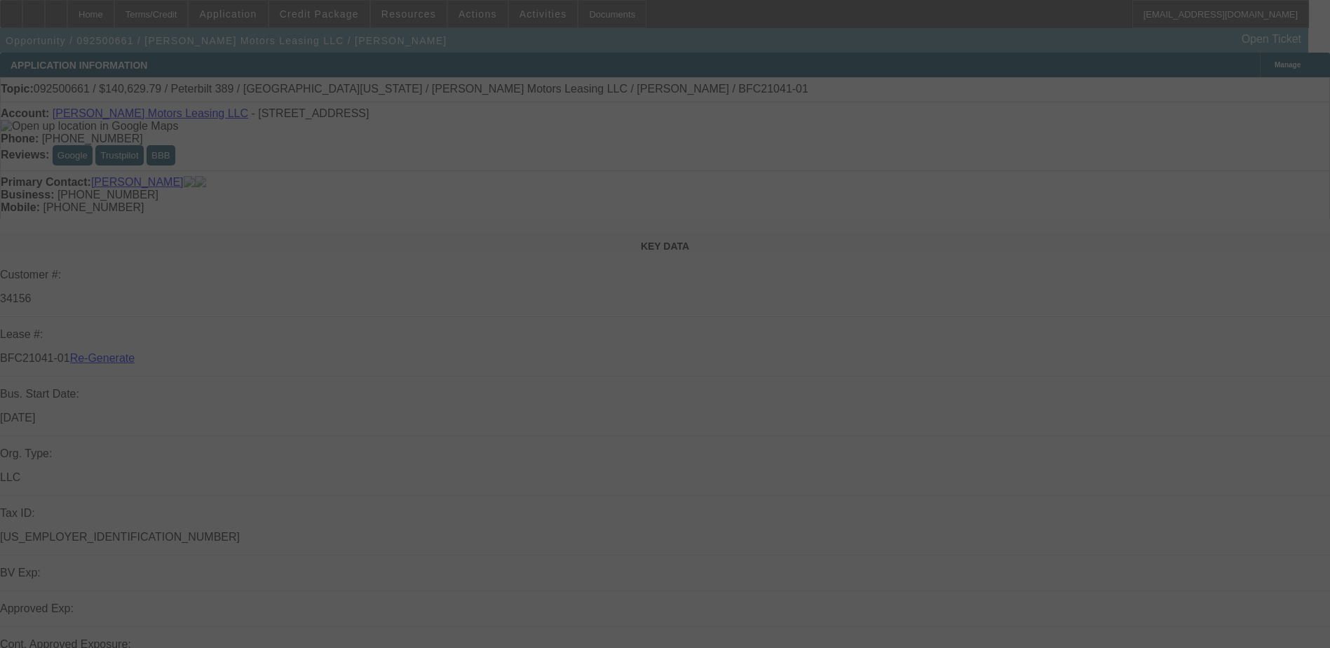
select select "3"
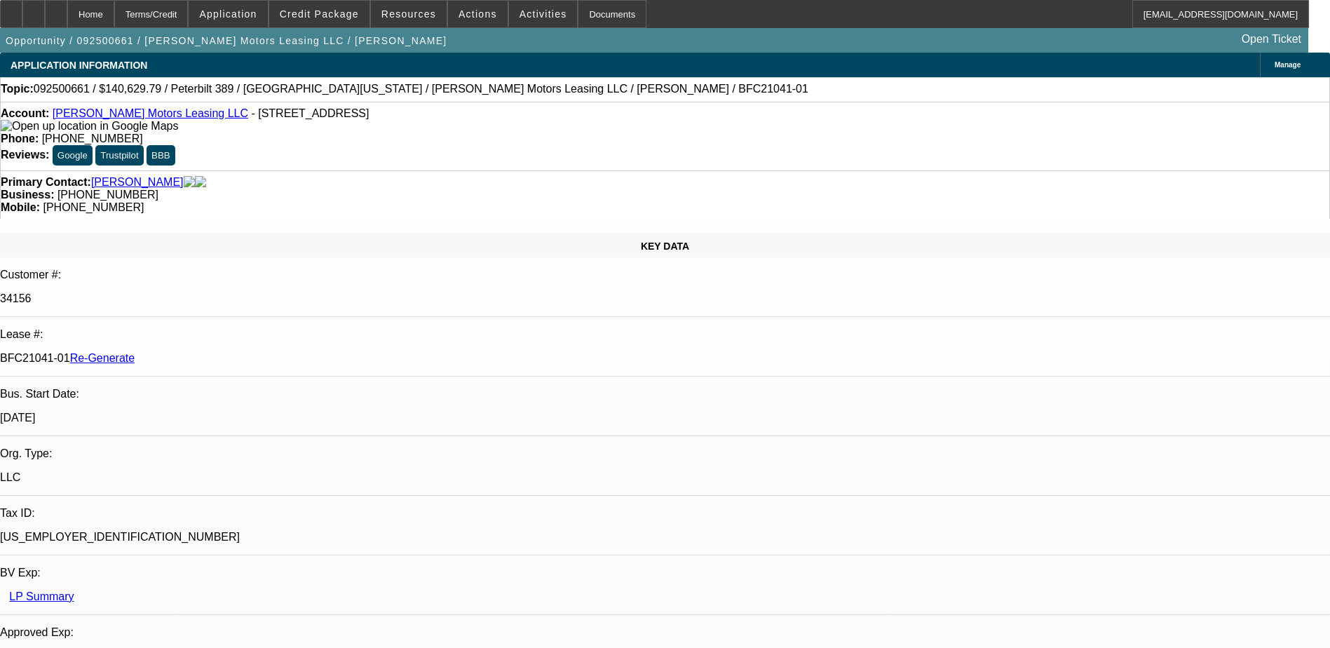
select select "0"
select select "1"
select select "2"
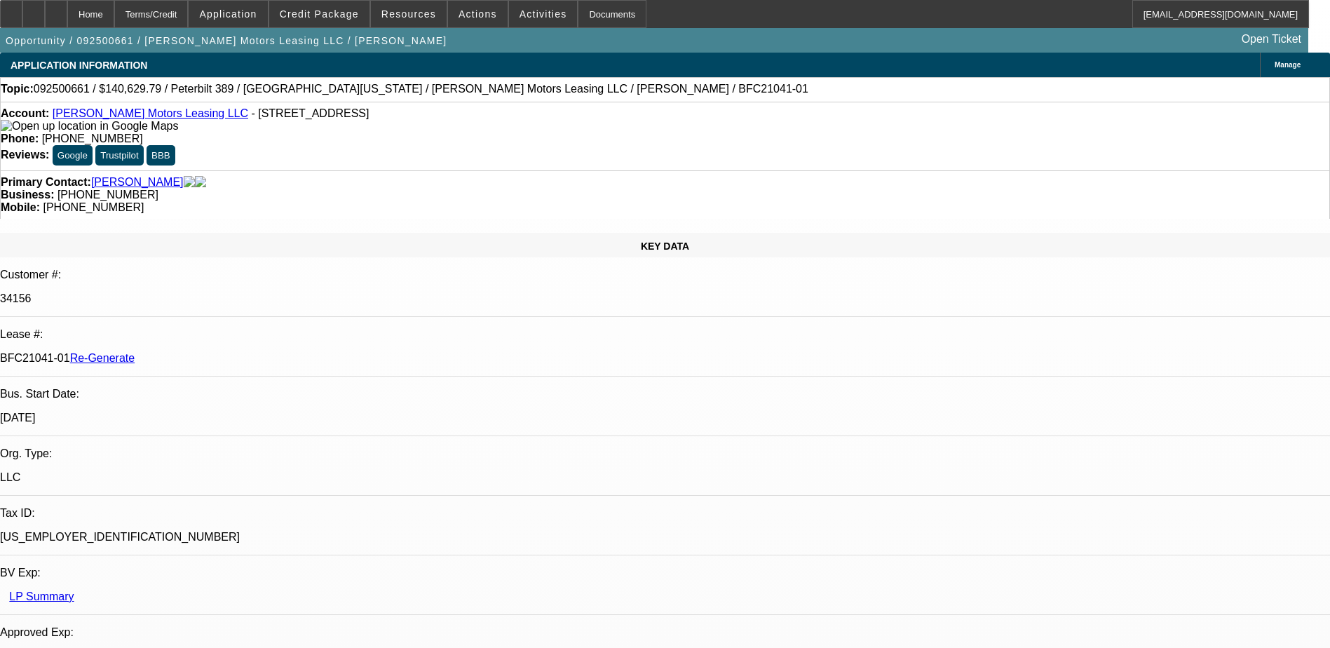
select select "6"
click at [587, 12] on div "Documents" at bounding box center [612, 14] width 69 height 28
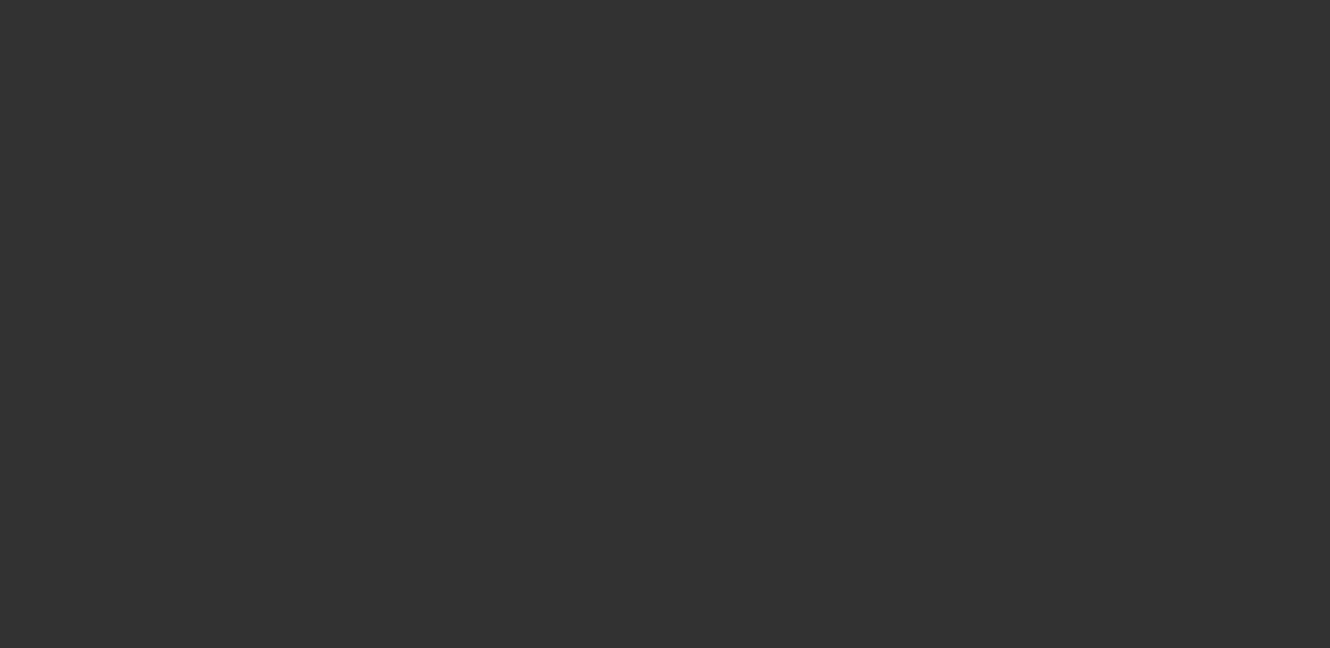
select select "3"
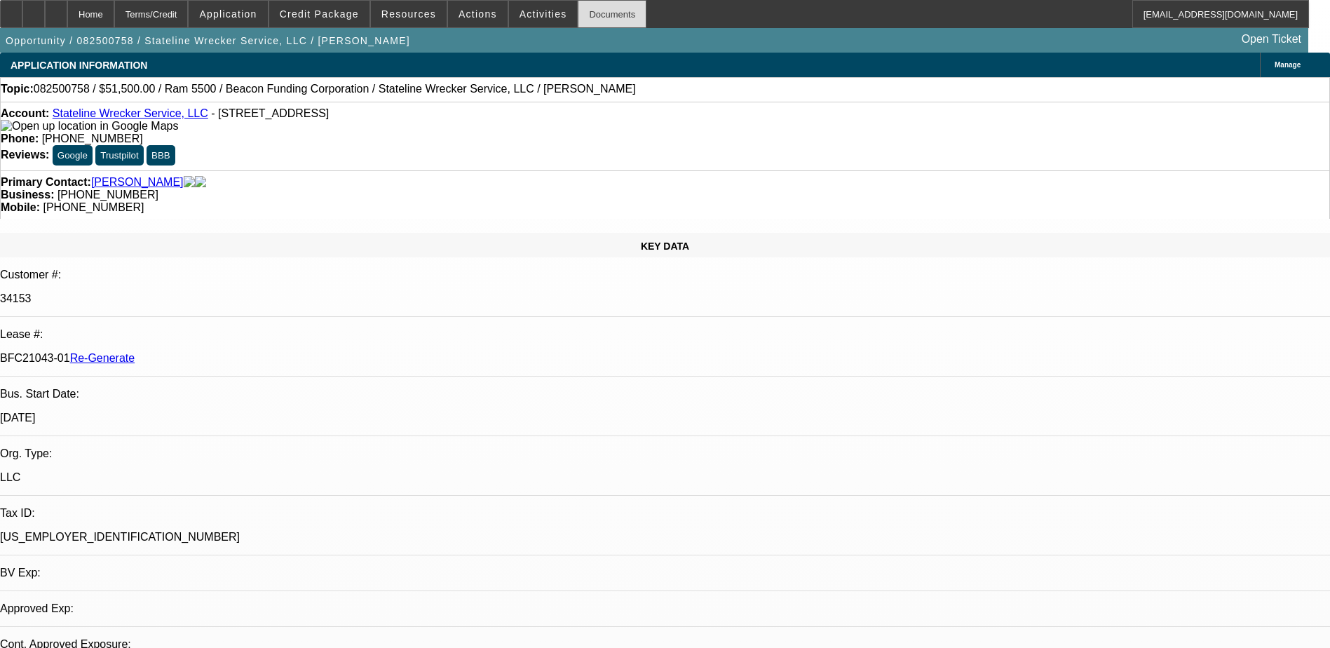
select select "0"
select select "2"
select select "0.1"
select select "1"
select select "2"
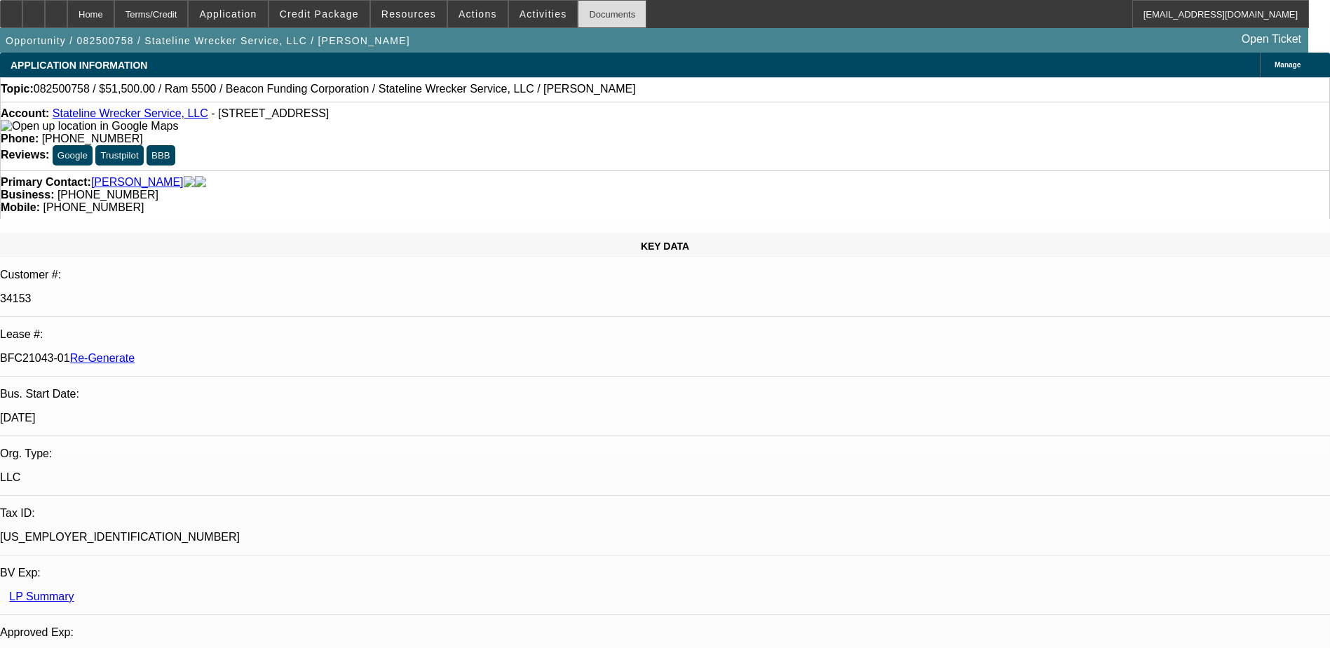
select select "4"
click at [585, 18] on div "Documents" at bounding box center [612, 14] width 69 height 28
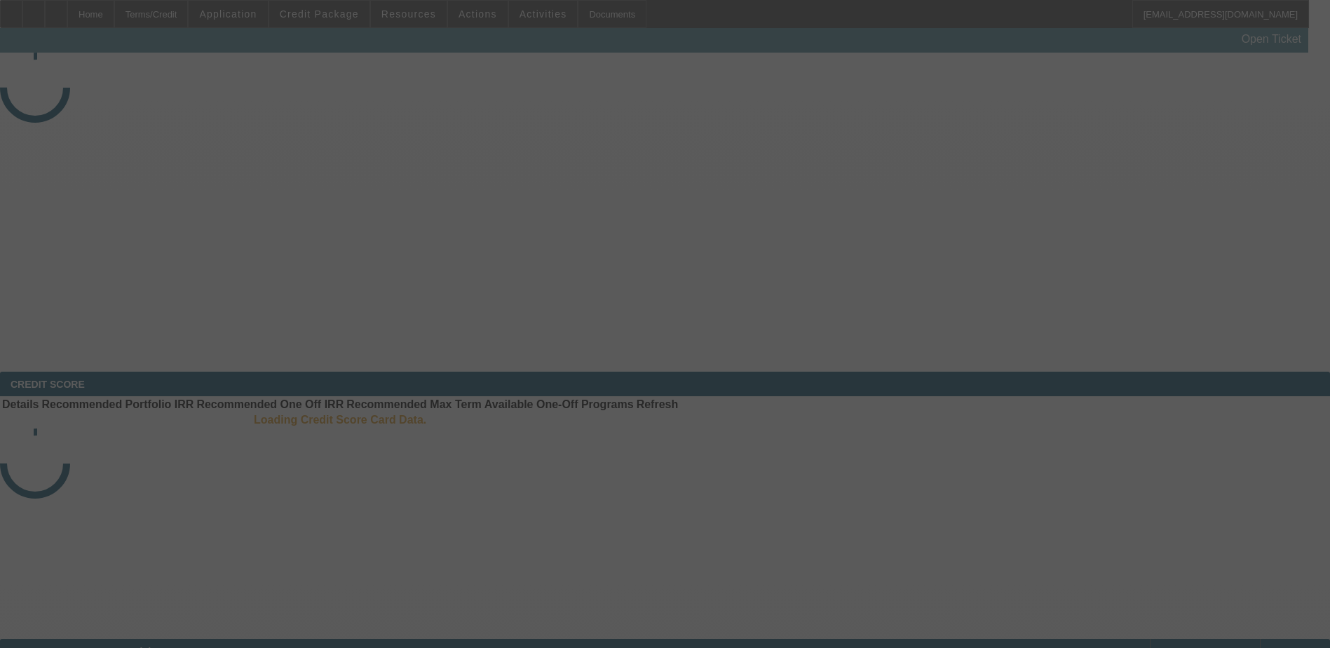
select select "3"
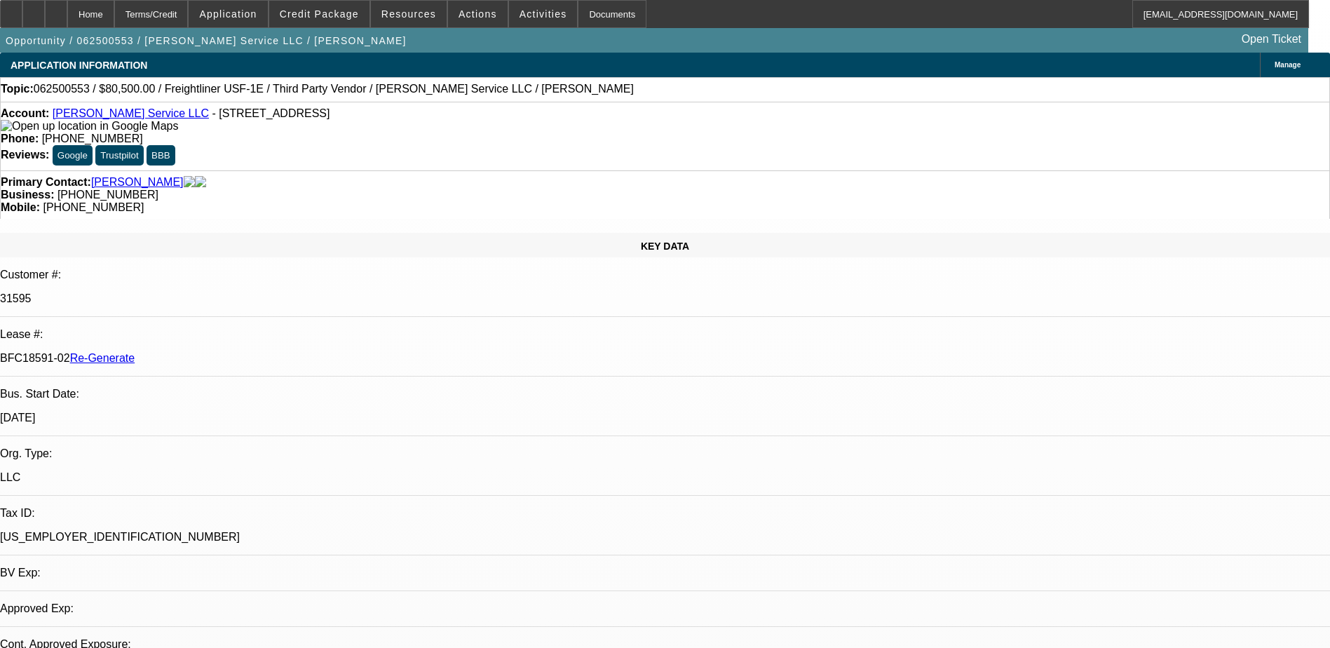
select select "0"
select select "1"
select select "3"
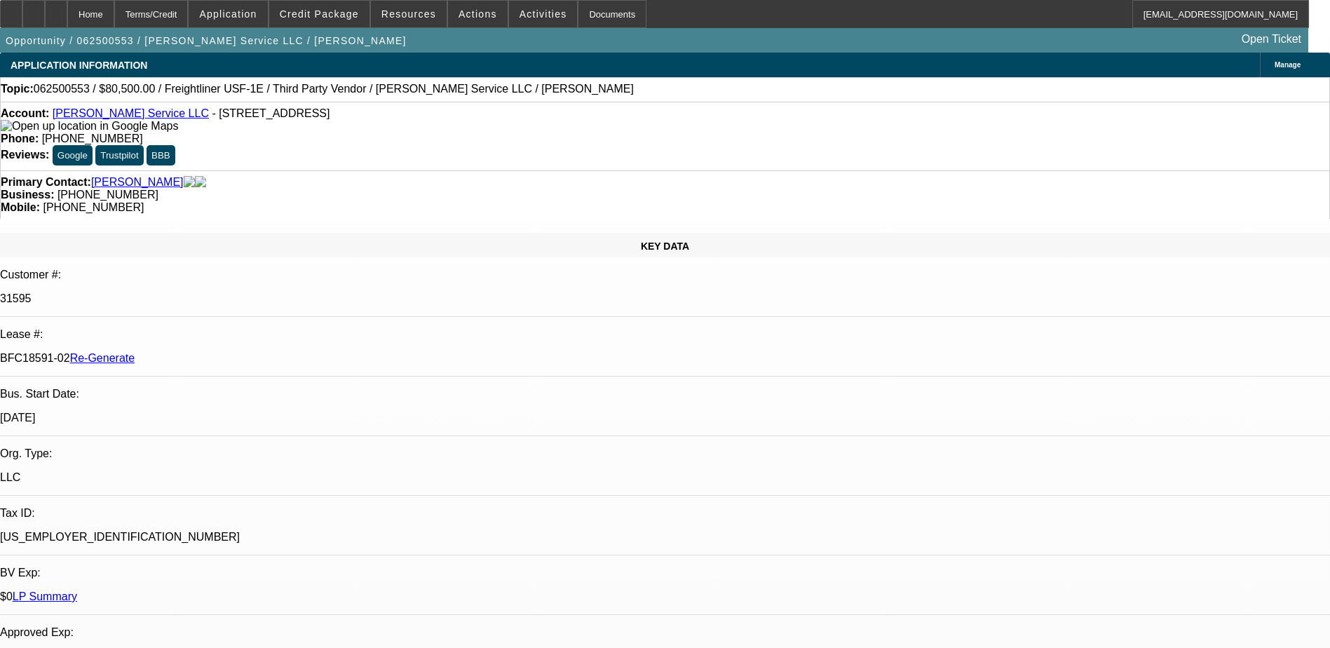
select select "6"
click at [589, 11] on div "Documents" at bounding box center [612, 14] width 69 height 28
click at [519, 12] on span "Activities" at bounding box center [543, 13] width 48 height 11
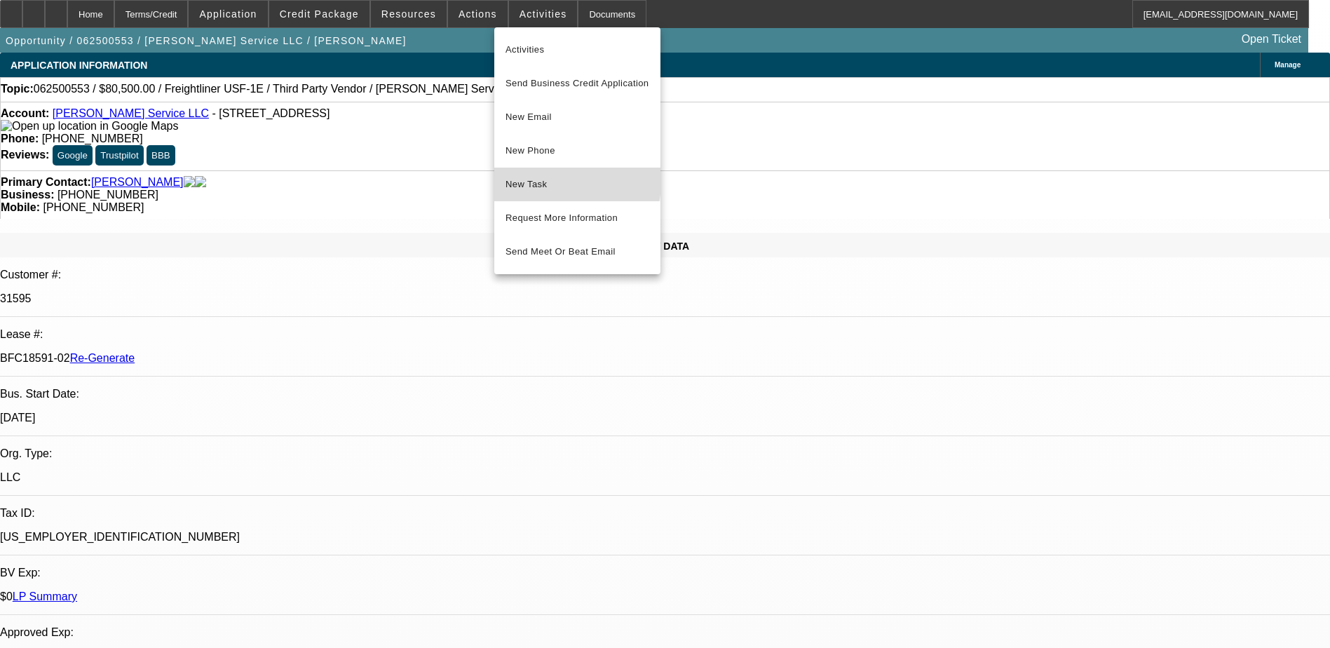
click at [538, 177] on span "New Task" at bounding box center [577, 184] width 144 height 17
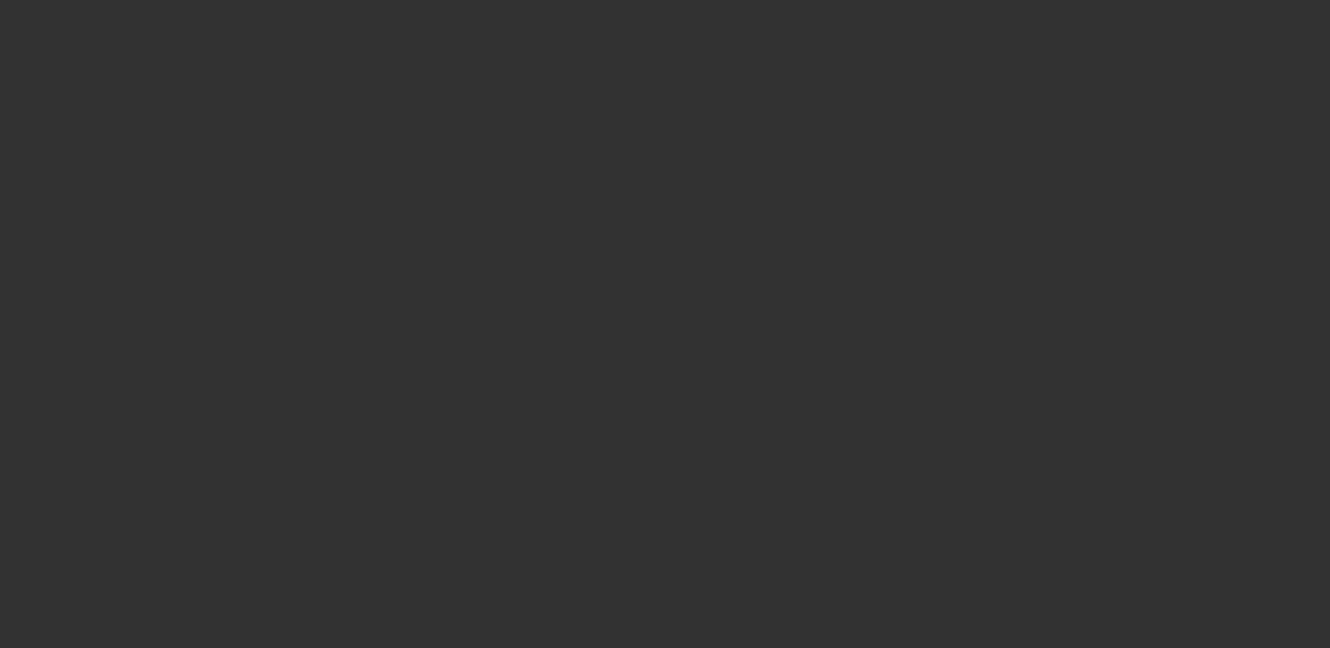
select select "4"
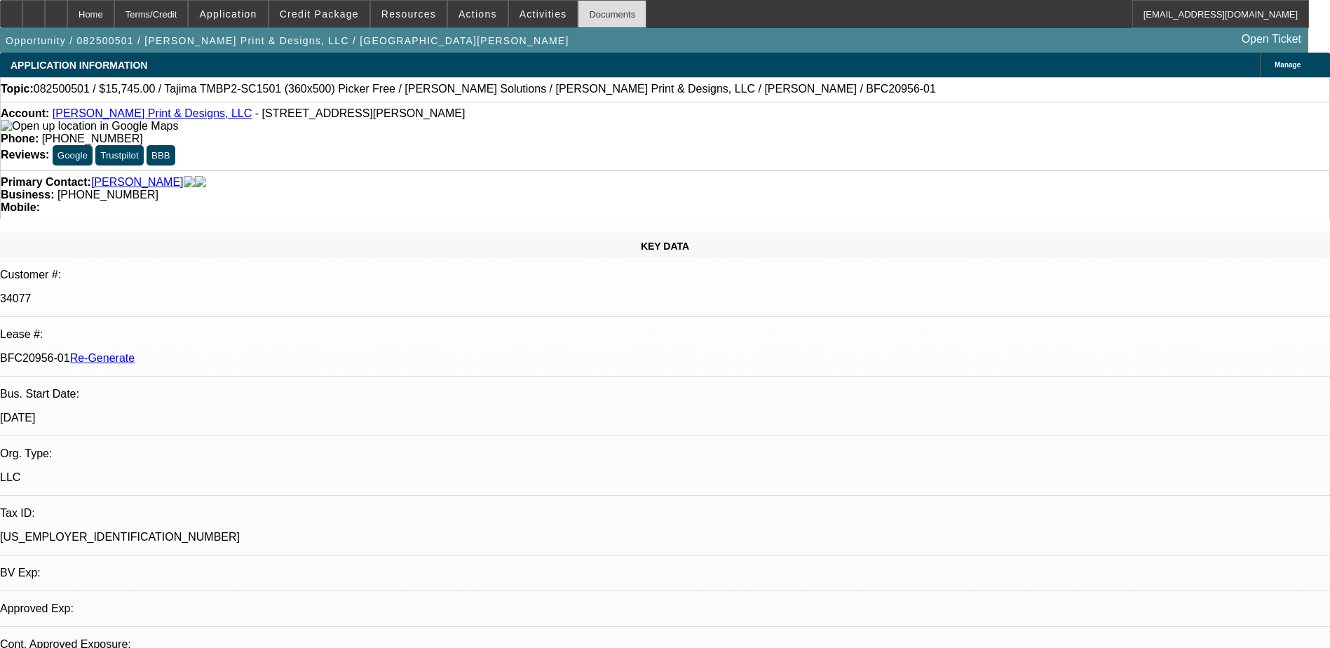
select select "0"
select select "2"
select select "0"
select select "1"
select select "2"
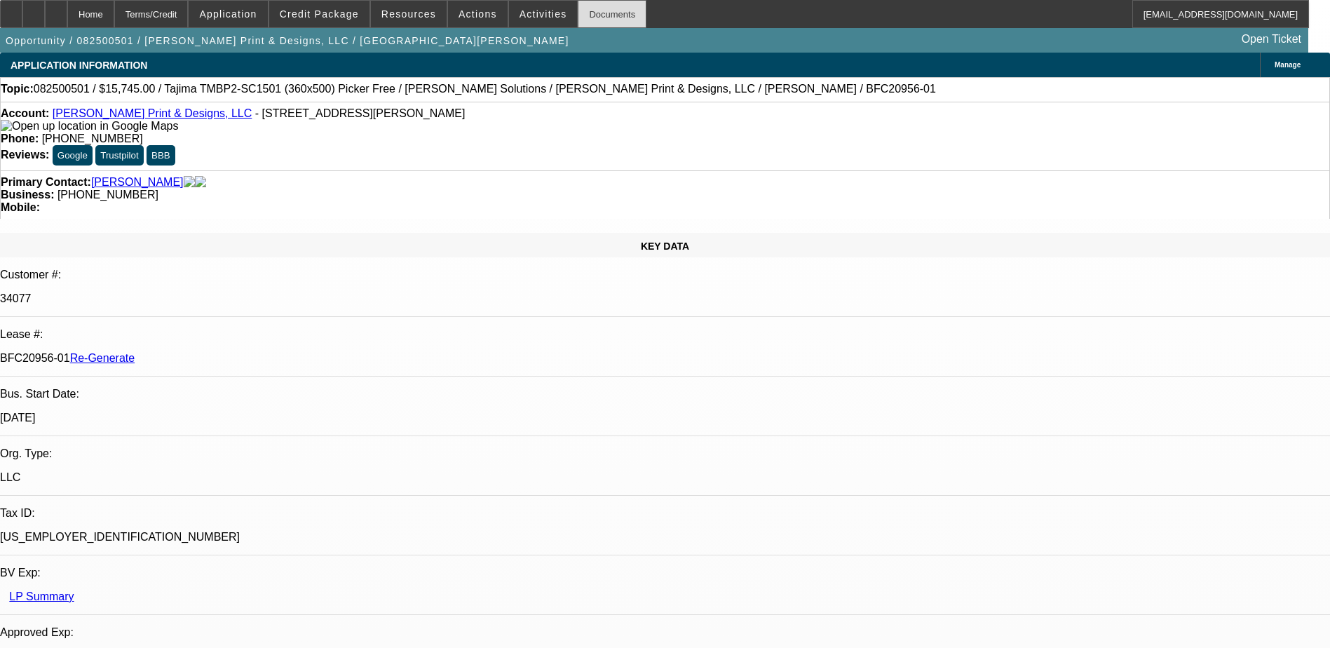
select select "6"
click at [590, 14] on div "Documents" at bounding box center [612, 14] width 69 height 28
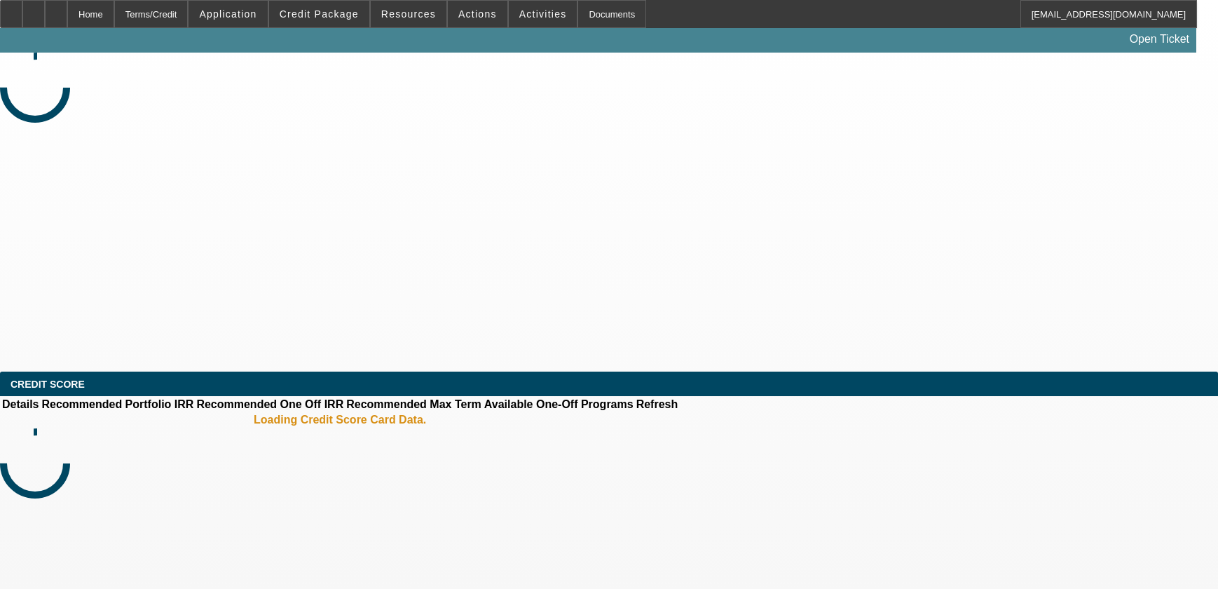
select select "3"
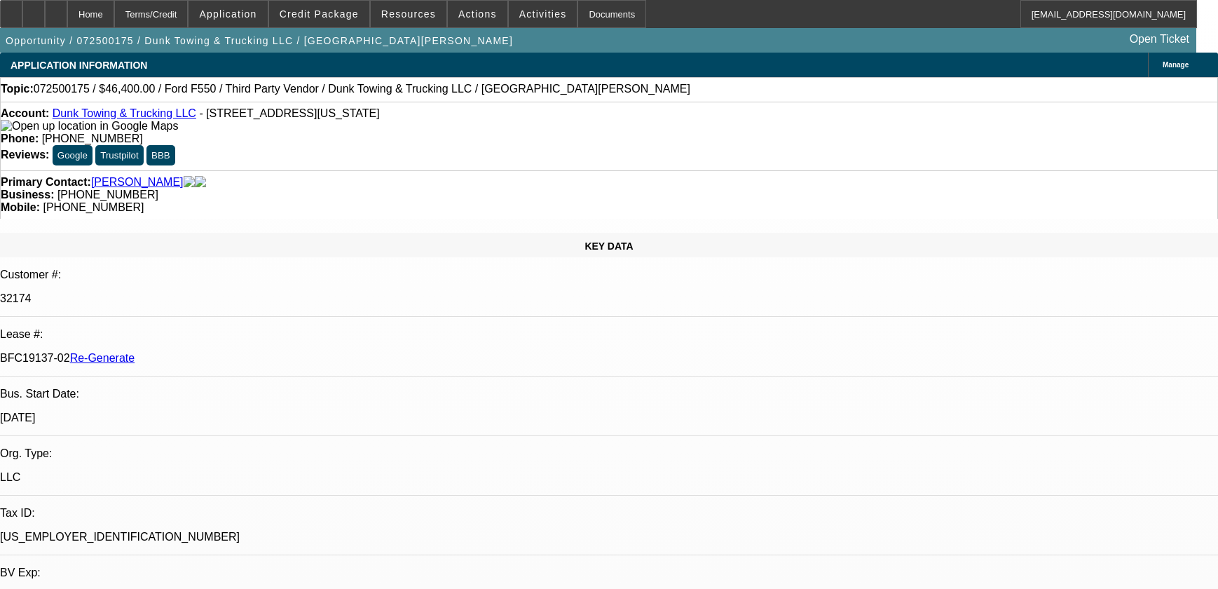
select select "0"
select select "1"
select select "3"
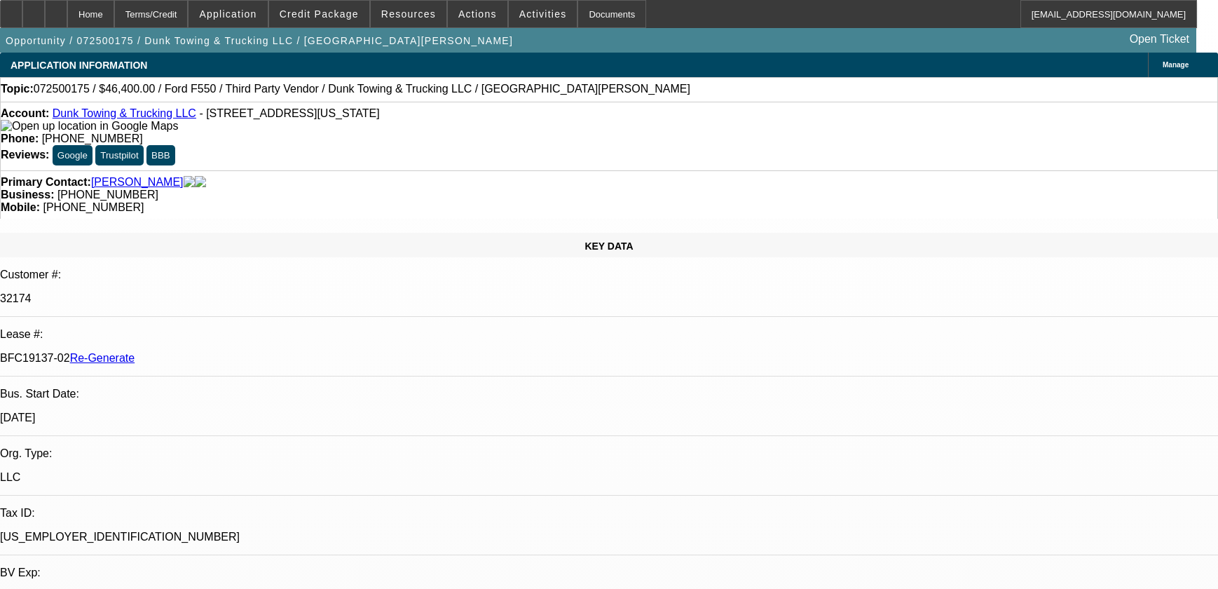
select select "6"
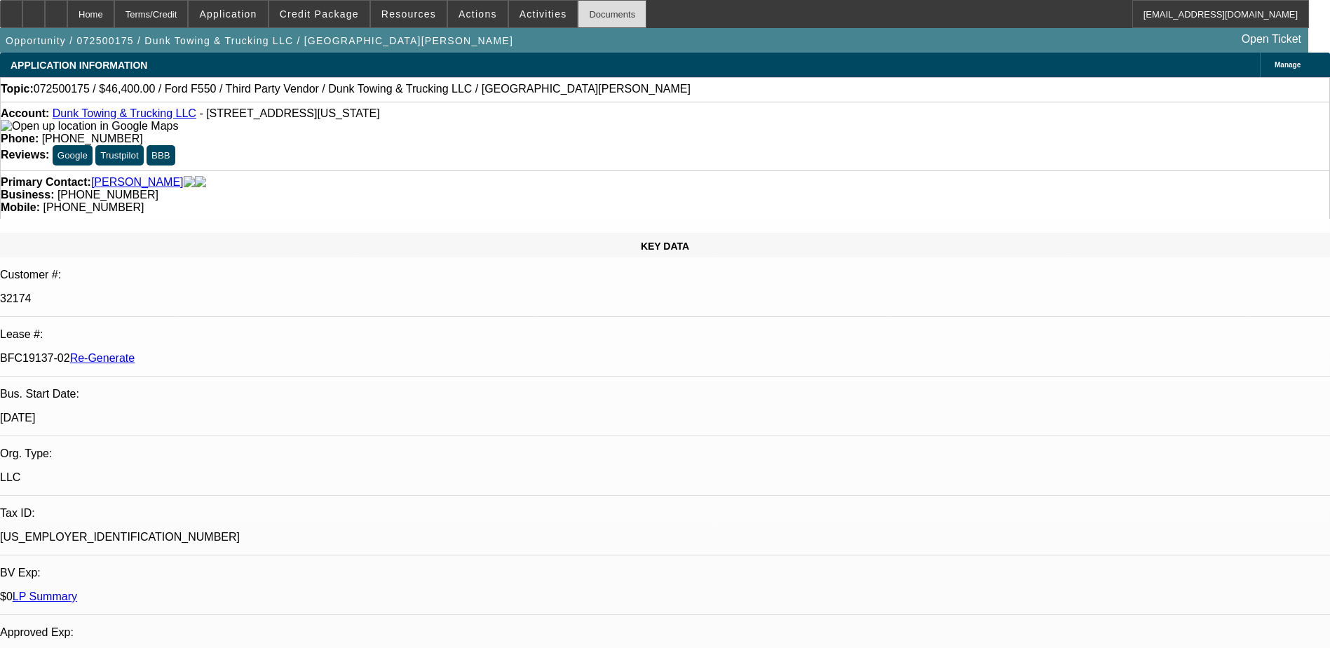
click at [578, 11] on div "Documents" at bounding box center [612, 14] width 69 height 28
click at [580, 16] on div "Documents" at bounding box center [612, 14] width 69 height 28
click at [348, 4] on span at bounding box center [319, 14] width 100 height 34
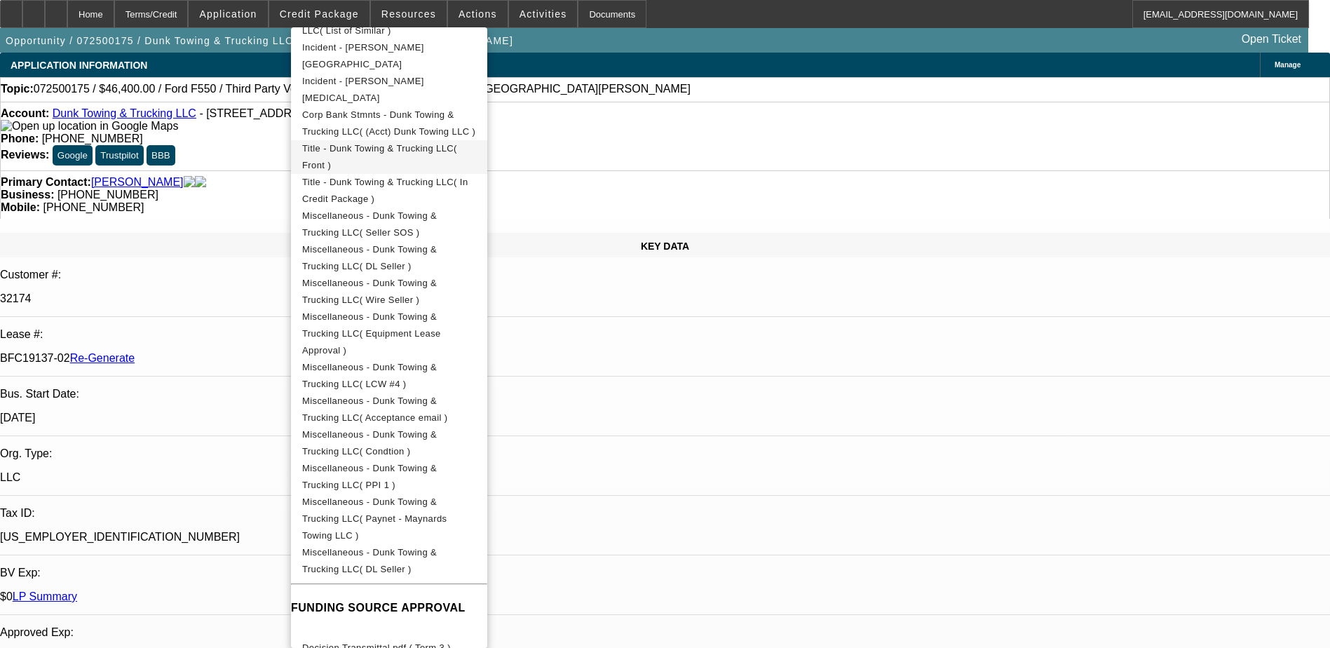
scroll to position [771, 0]
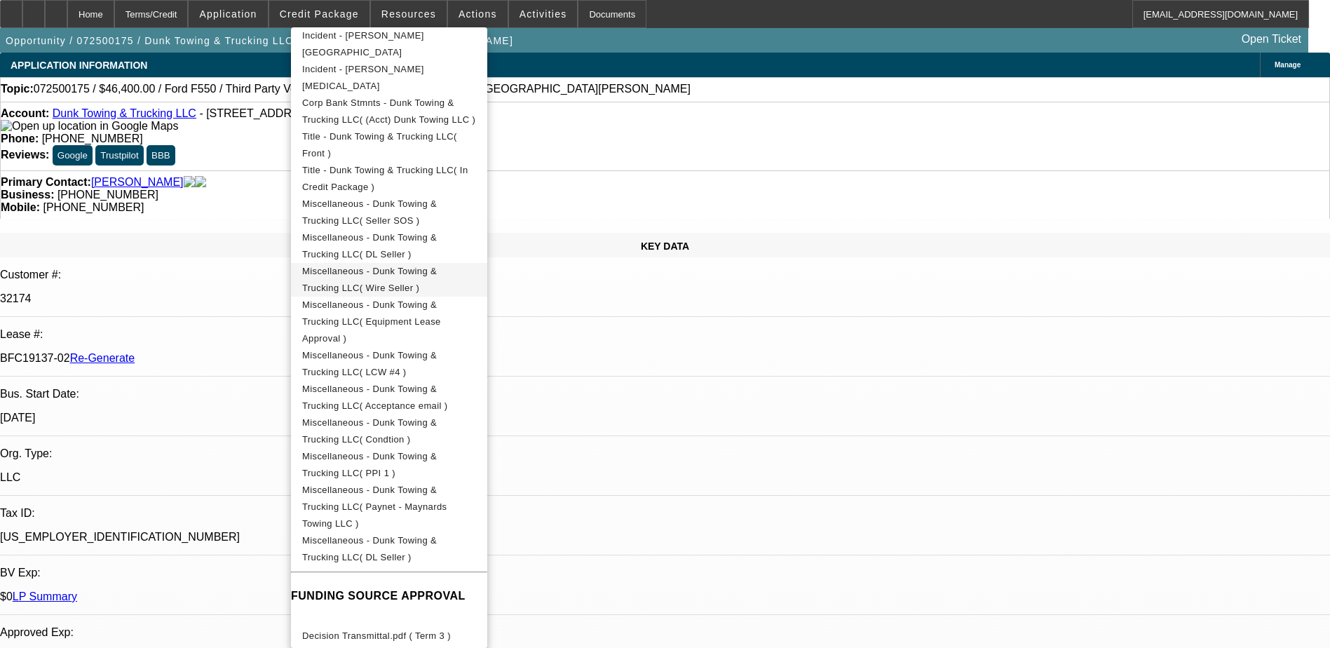
click at [437, 266] on span "Miscellaneous - Dunk Towing & Trucking LLC( Wire Seller )" at bounding box center [369, 279] width 135 height 27
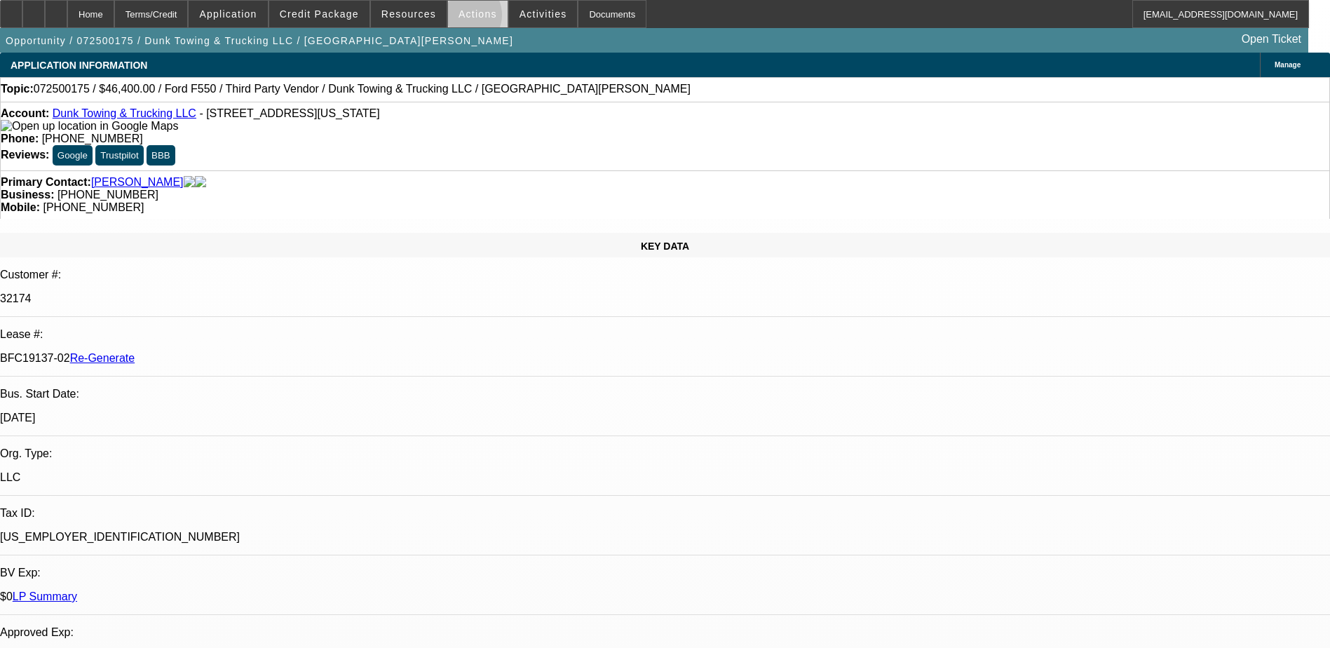
click at [458, 18] on span "Actions" at bounding box center [477, 13] width 39 height 11
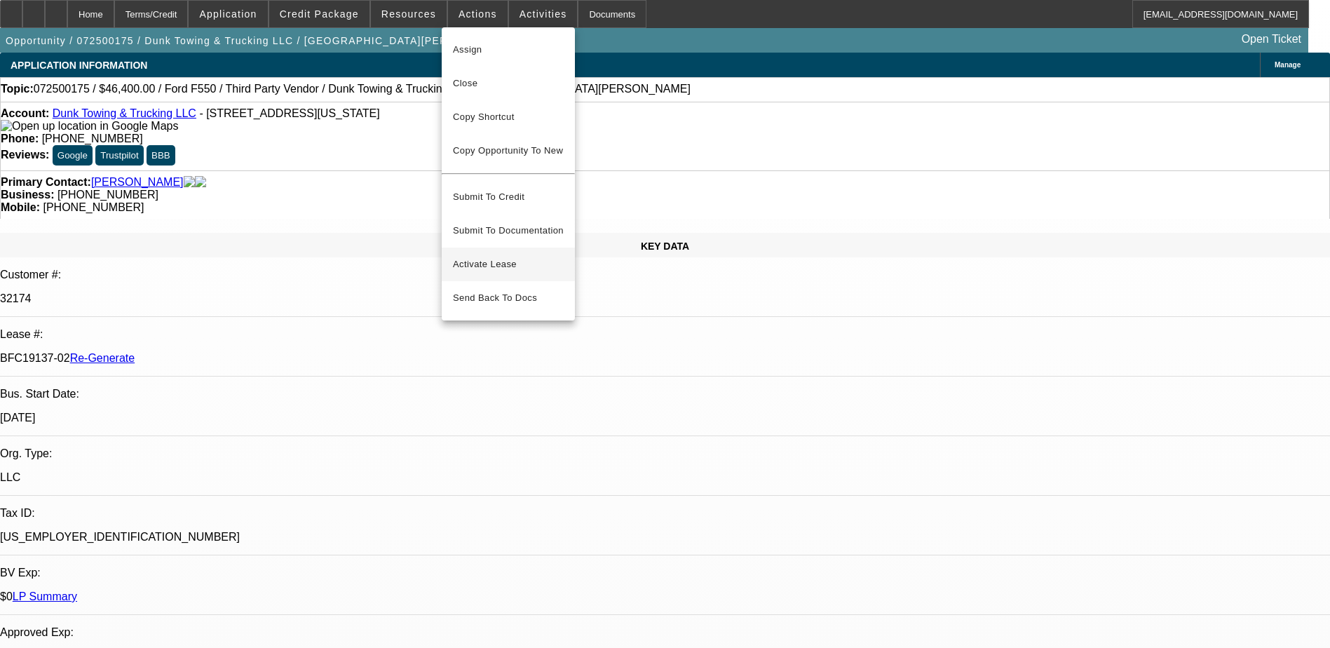
click at [493, 256] on span "Activate Lease" at bounding box center [508, 264] width 111 height 17
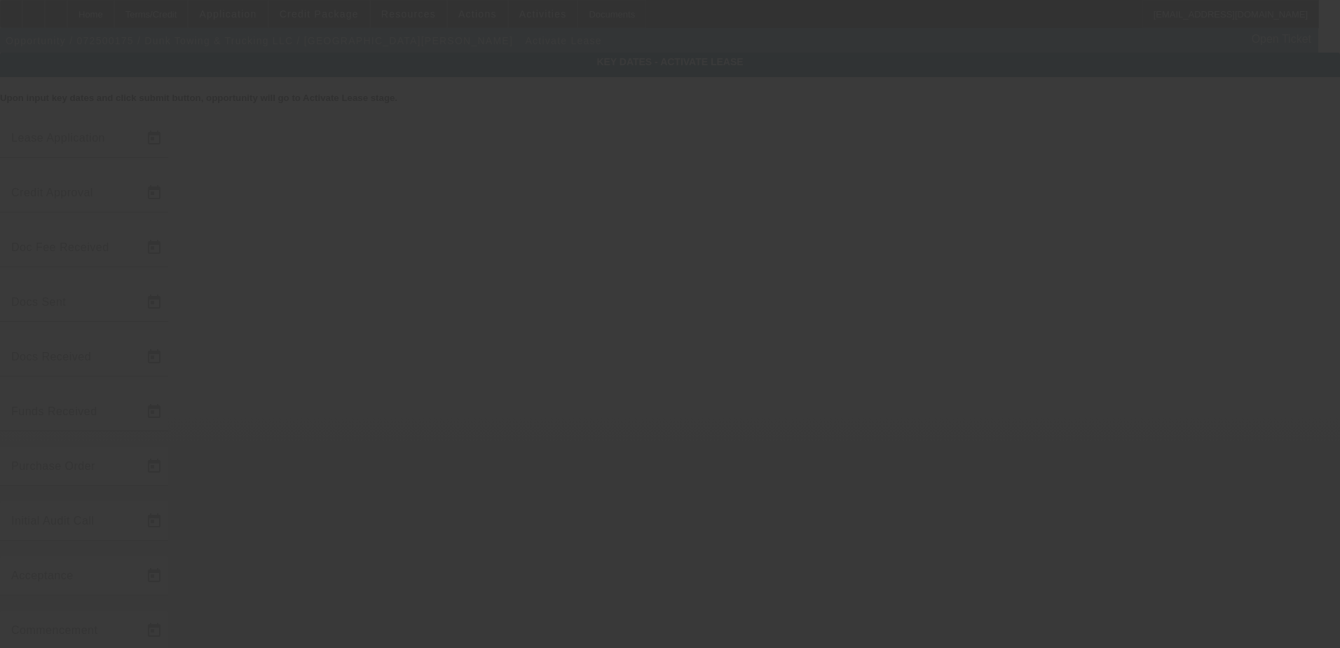
type input "7/9/2025"
type input "9/29/2025"
type input "10/3/2025"
type input "10/1/2025"
type input "10/6/2025"
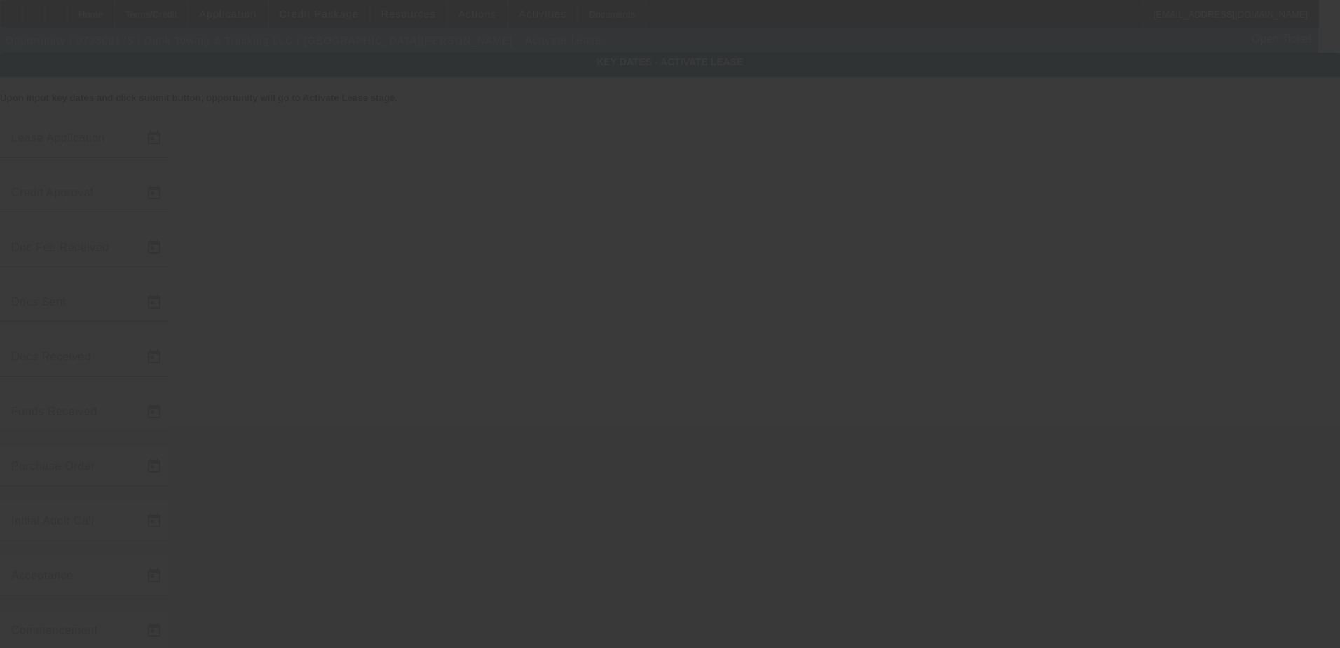
type input "10/3/2025"
type input "10/7/2025"
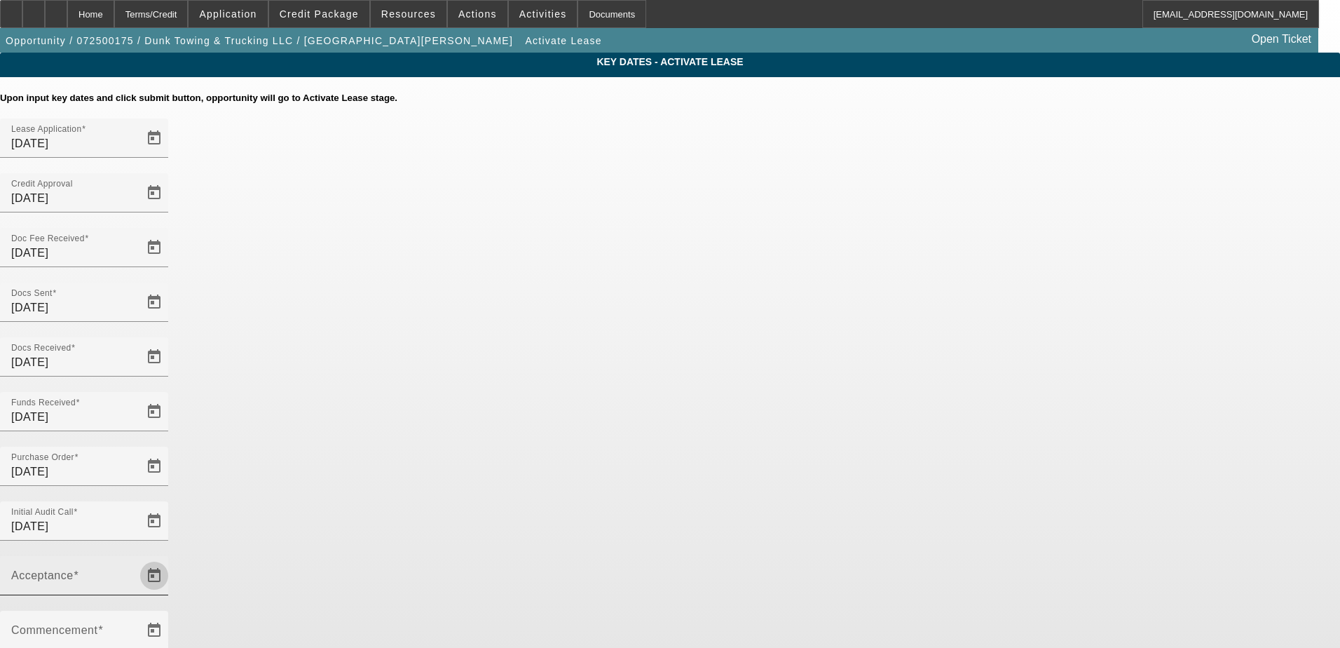
click at [171, 559] on span "Open calendar" at bounding box center [154, 576] width 34 height 34
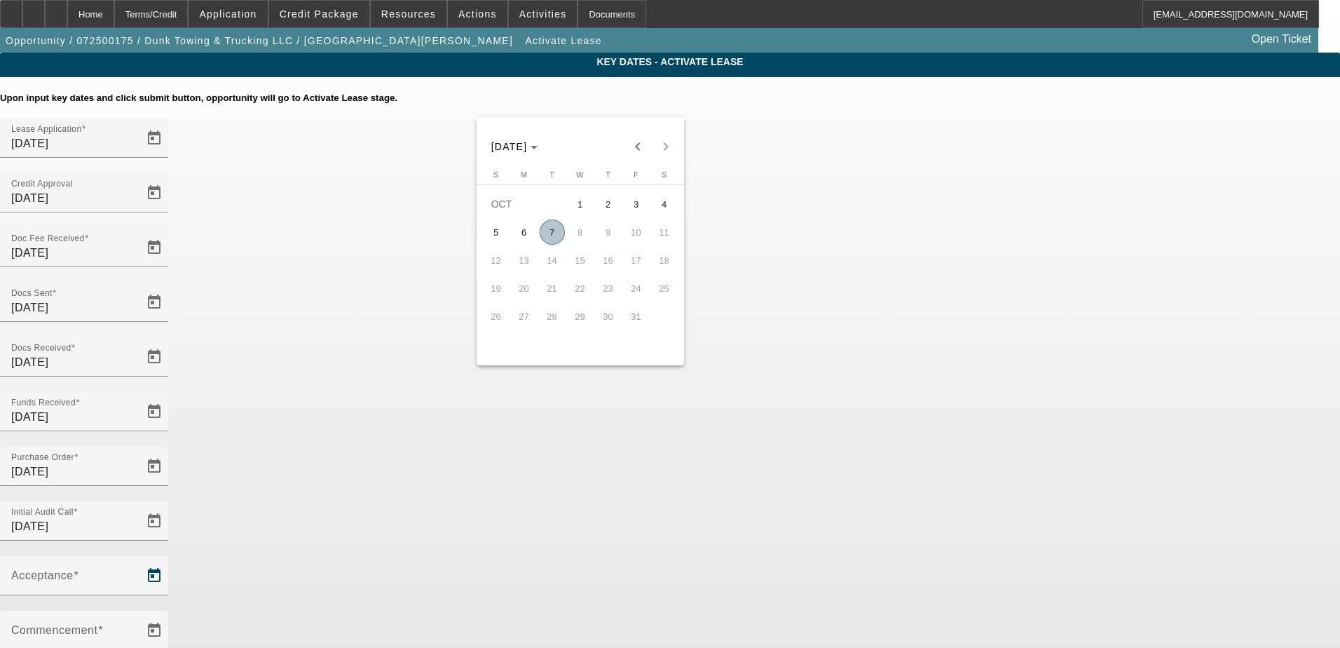
click at [555, 238] on span "7" at bounding box center [552, 231] width 25 height 25
type input "10/7/2025"
type input "11/1/2025"
type input "12/1/2025"
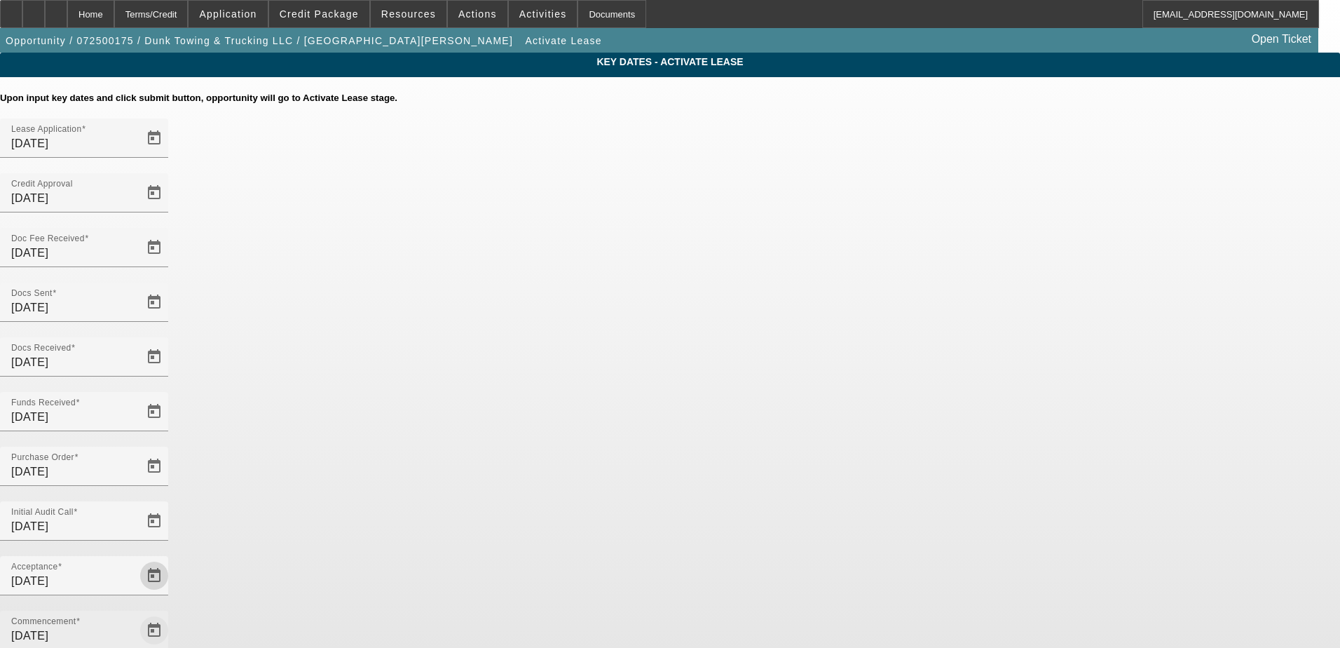
click at [171, 588] on span "Open calendar" at bounding box center [154, 630] width 34 height 34
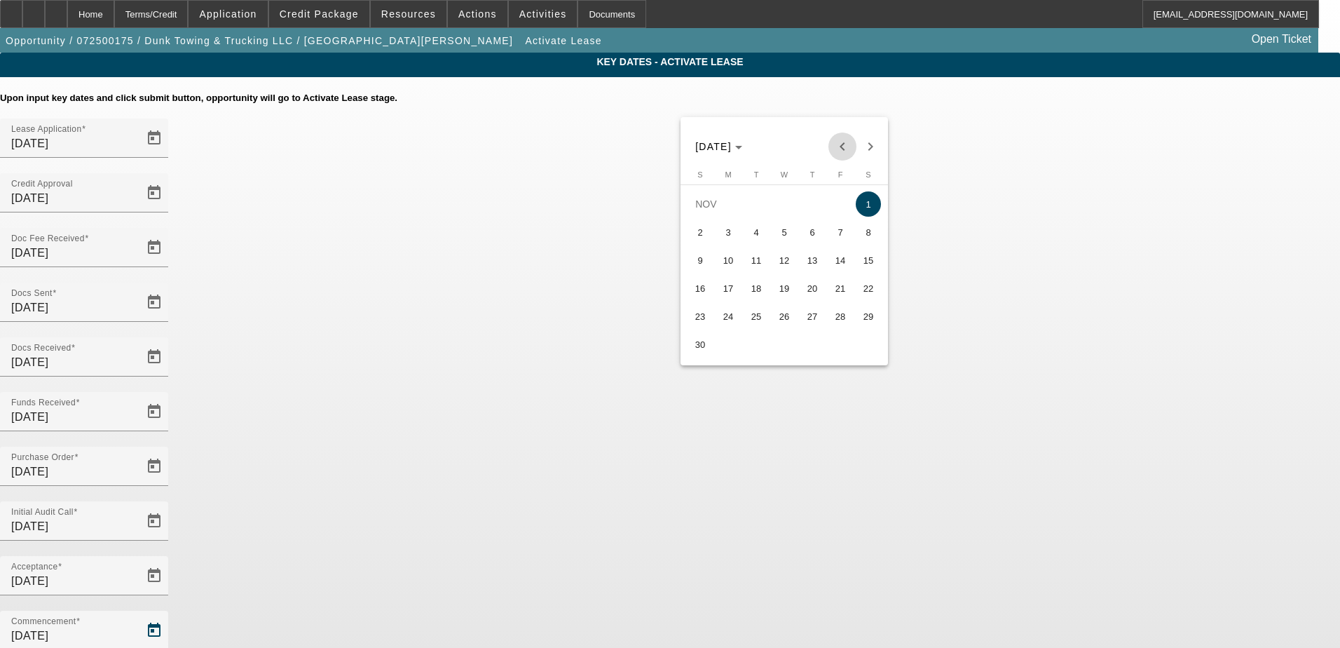
click at [838, 149] on span "Previous month" at bounding box center [842, 146] width 28 height 28
click at [781, 270] on span "15" at bounding box center [784, 259] width 25 height 25
type input "10/15/2025"
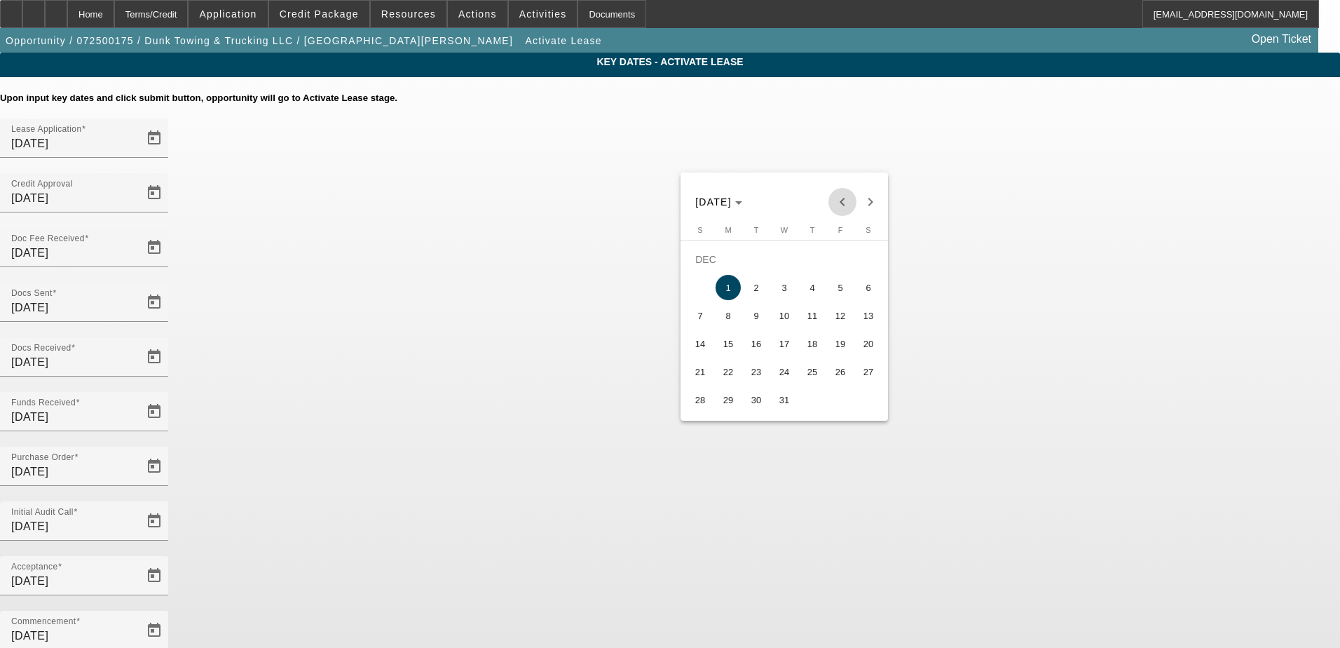
click at [840, 200] on span "Previous month" at bounding box center [842, 202] width 28 height 28
click at [866, 325] on span "15" at bounding box center [868, 315] width 25 height 25
type input "11/15/2025"
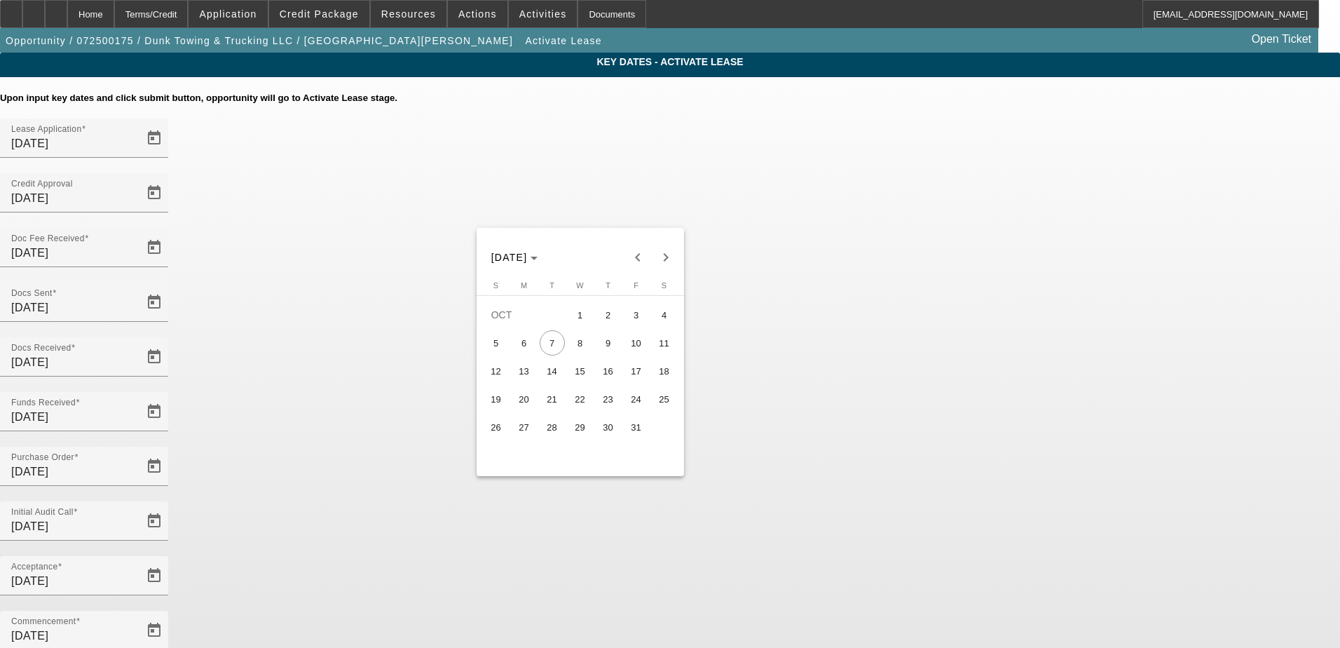
click at [587, 378] on span "15" at bounding box center [580, 370] width 25 height 25
type input "10/15/2025"
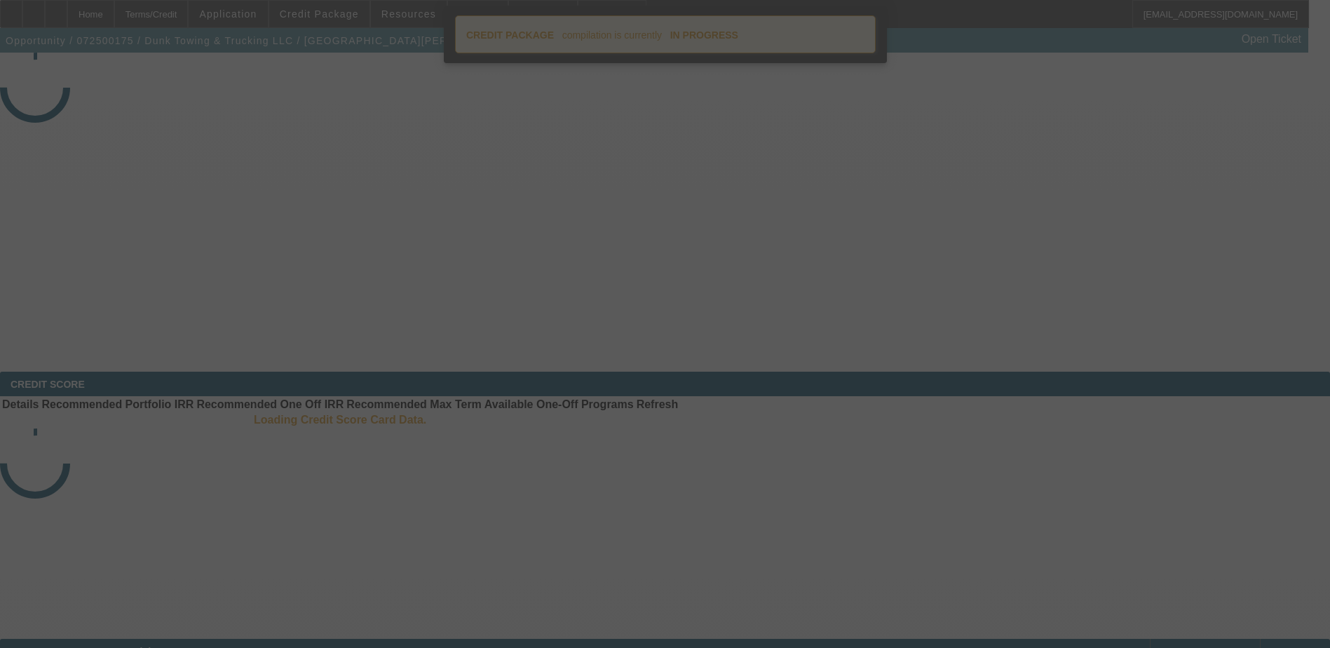
select select "4"
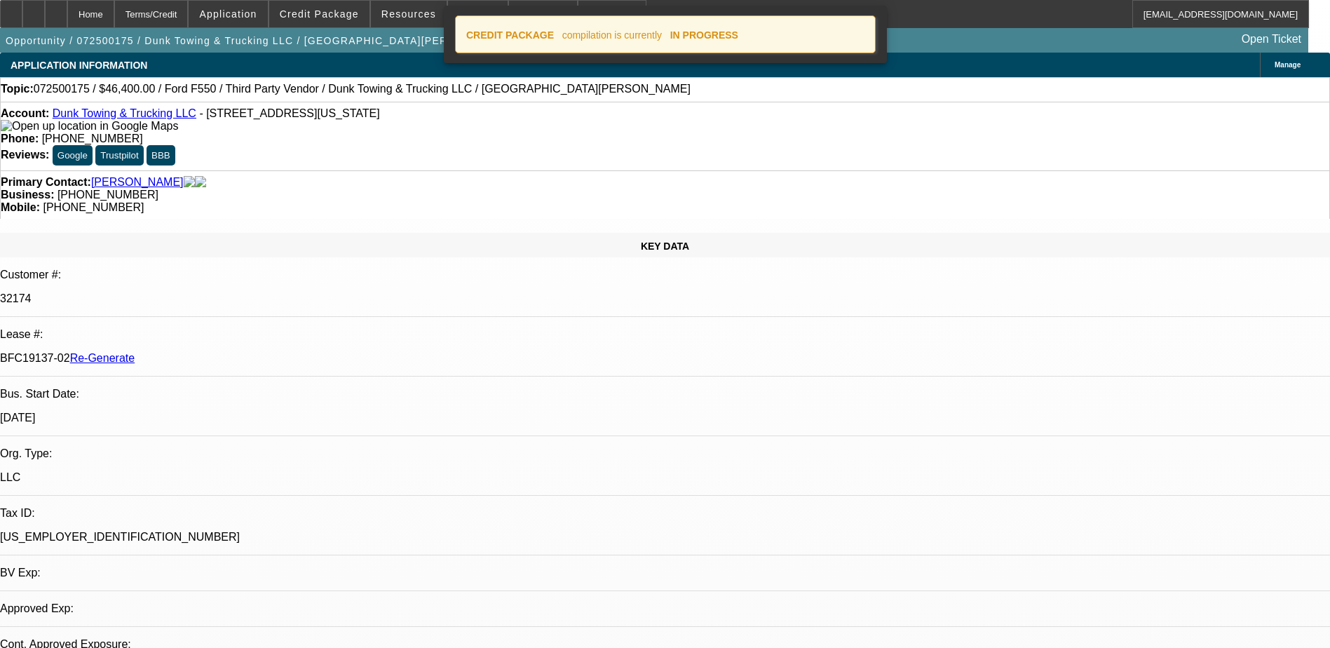
select select "0"
select select "3"
select select "0"
select select "6"
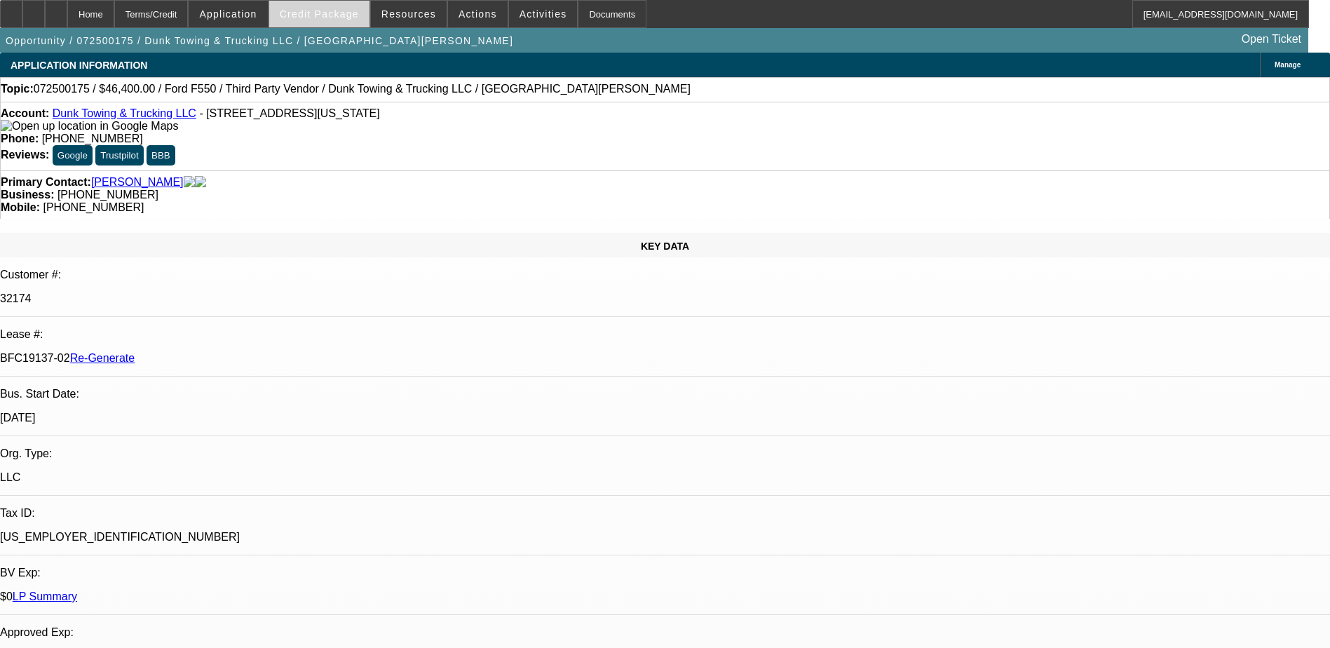
click at [339, 11] on span "Credit Package" at bounding box center [319, 13] width 79 height 11
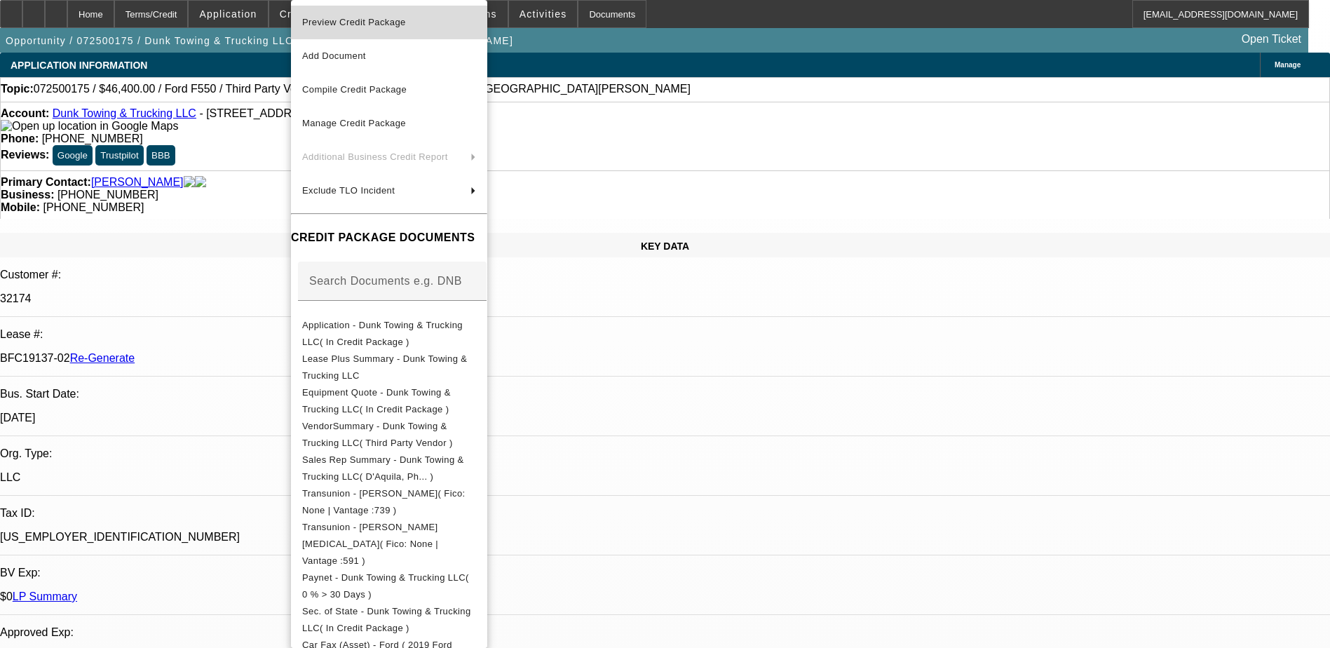
click at [360, 29] on span "Preview Credit Package" at bounding box center [389, 22] width 174 height 17
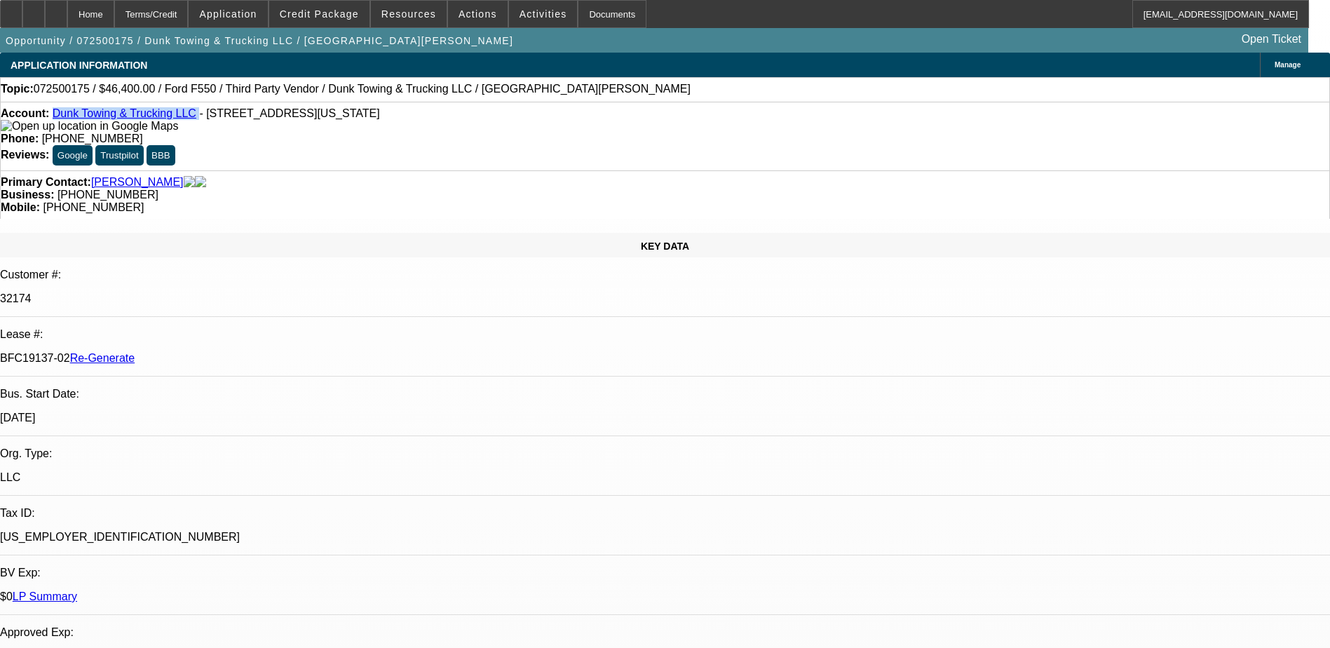
drag, startPoint x: 184, startPoint y: 118, endPoint x: 64, endPoint y: 123, distance: 119.3
click at [64, 123] on div "Account: Dunk Towing & Trucking LLC - 1239 Kenilworth Ave NE Ste M, Washington,…" at bounding box center [665, 119] width 1328 height 25
copy div "Dunk Towing & Trucking LLC"
drag, startPoint x: 162, startPoint y: 238, endPoint x: 224, endPoint y: 236, distance: 61.7
click at [223, 352] on div "BFC19137-02 Re-Generate" at bounding box center [665, 358] width 1330 height 13
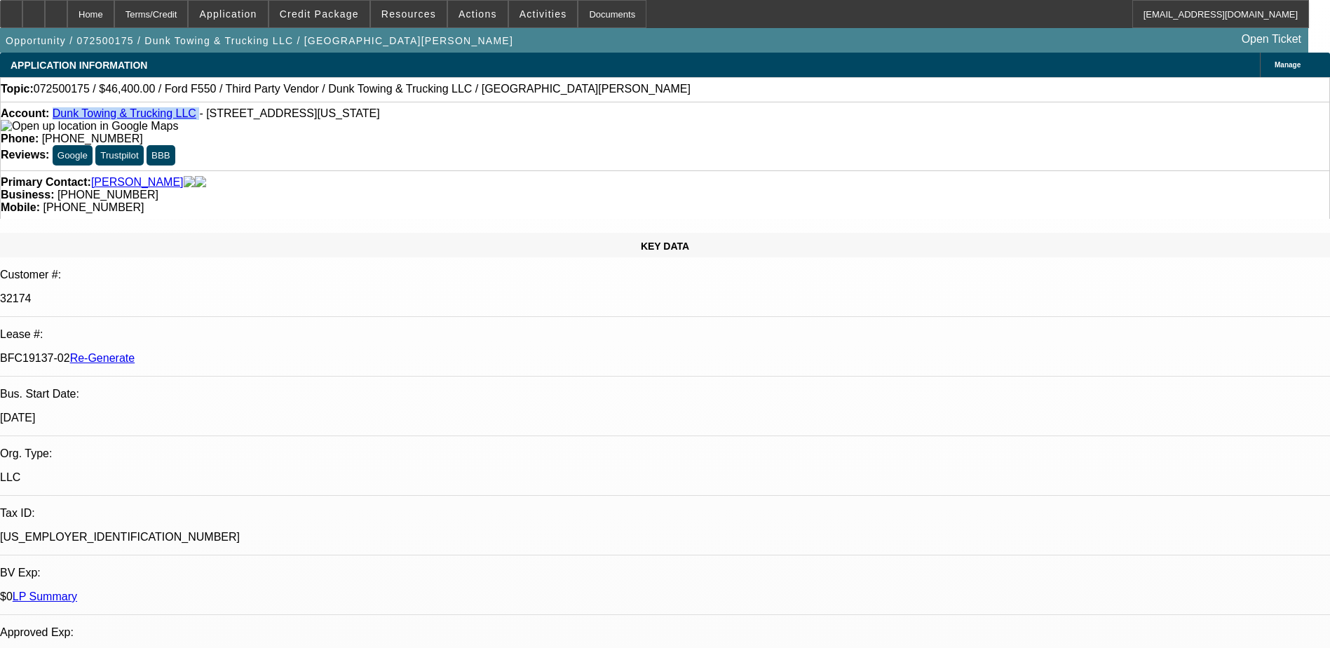
copy p "BFC19137-02"
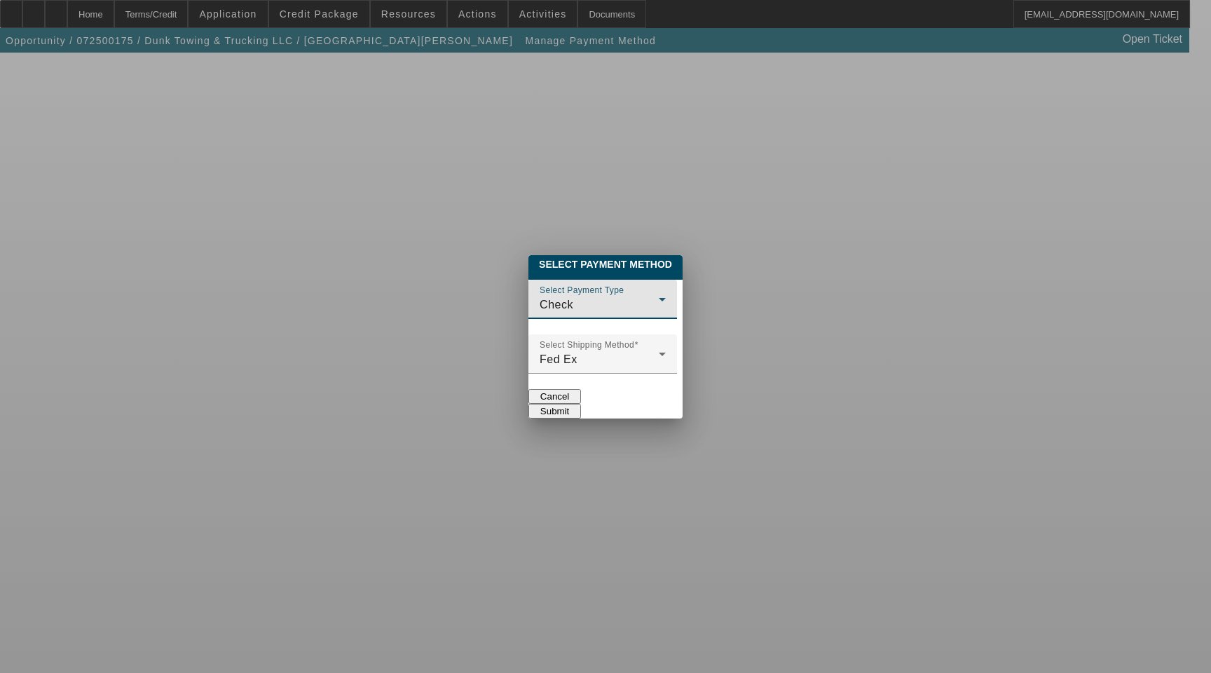
click at [577, 296] on div "Check" at bounding box center [599, 304] width 119 height 17
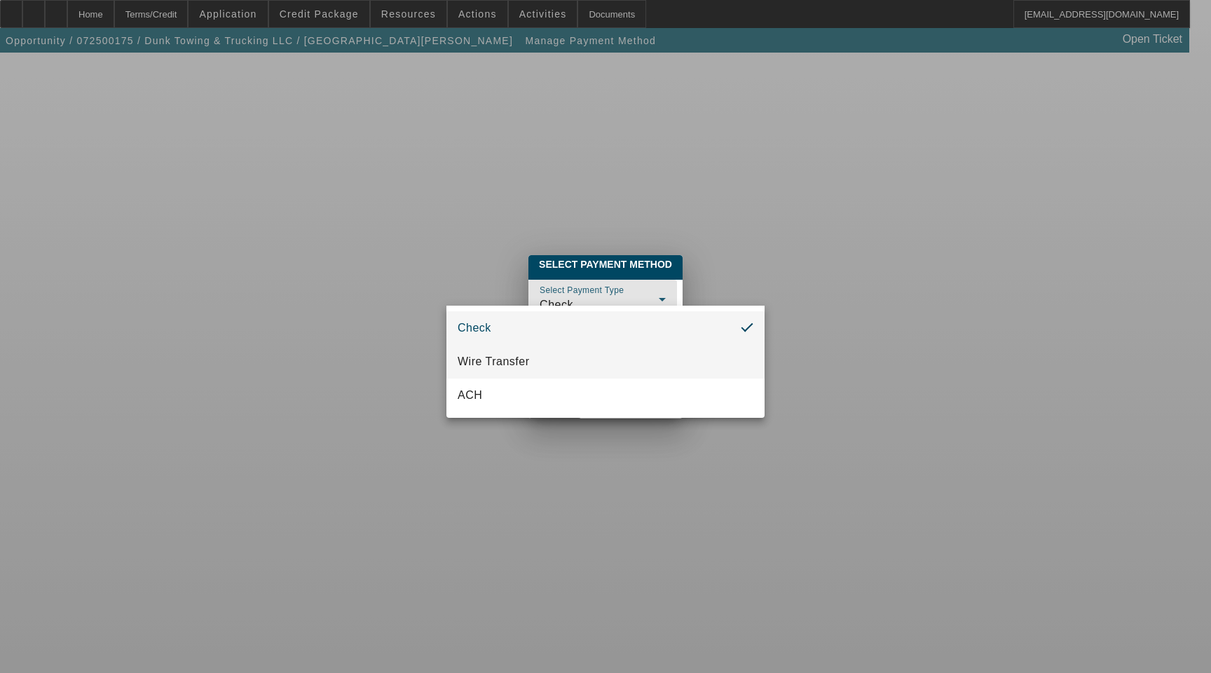
click at [550, 356] on mat-option "Wire Transfer" at bounding box center [605, 362] width 318 height 34
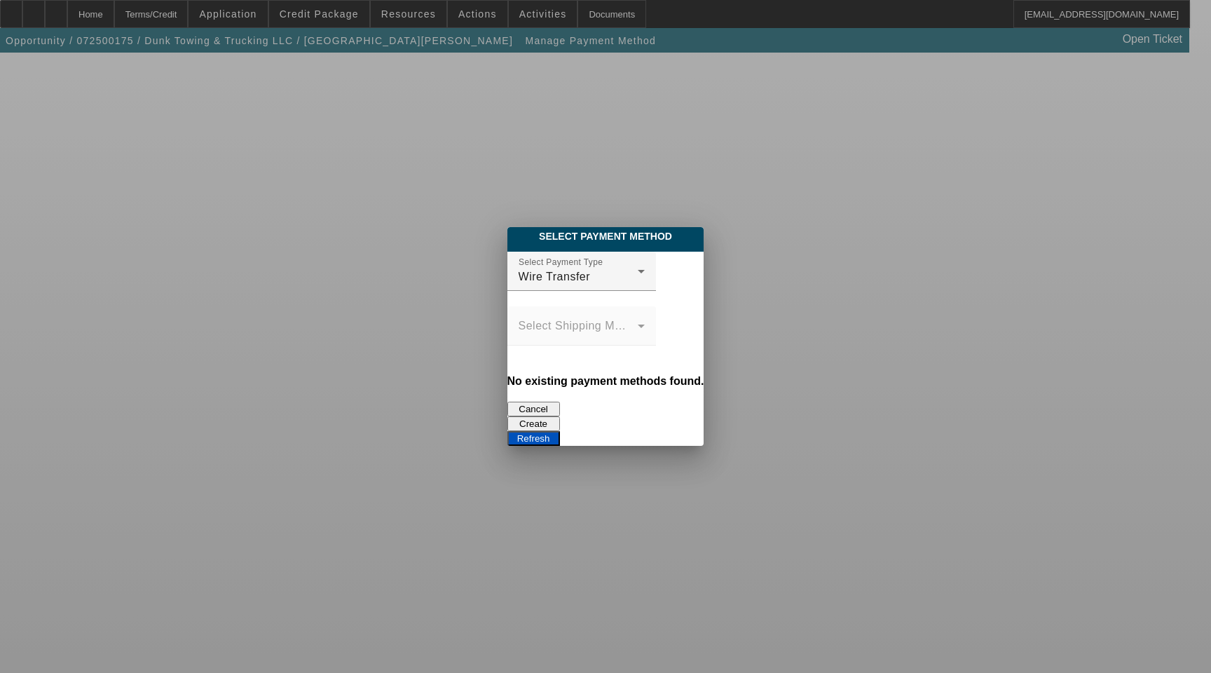
click at [560, 416] on button "Create" at bounding box center [533, 423] width 53 height 15
click at [560, 431] on button "Refresh" at bounding box center [533, 438] width 53 height 15
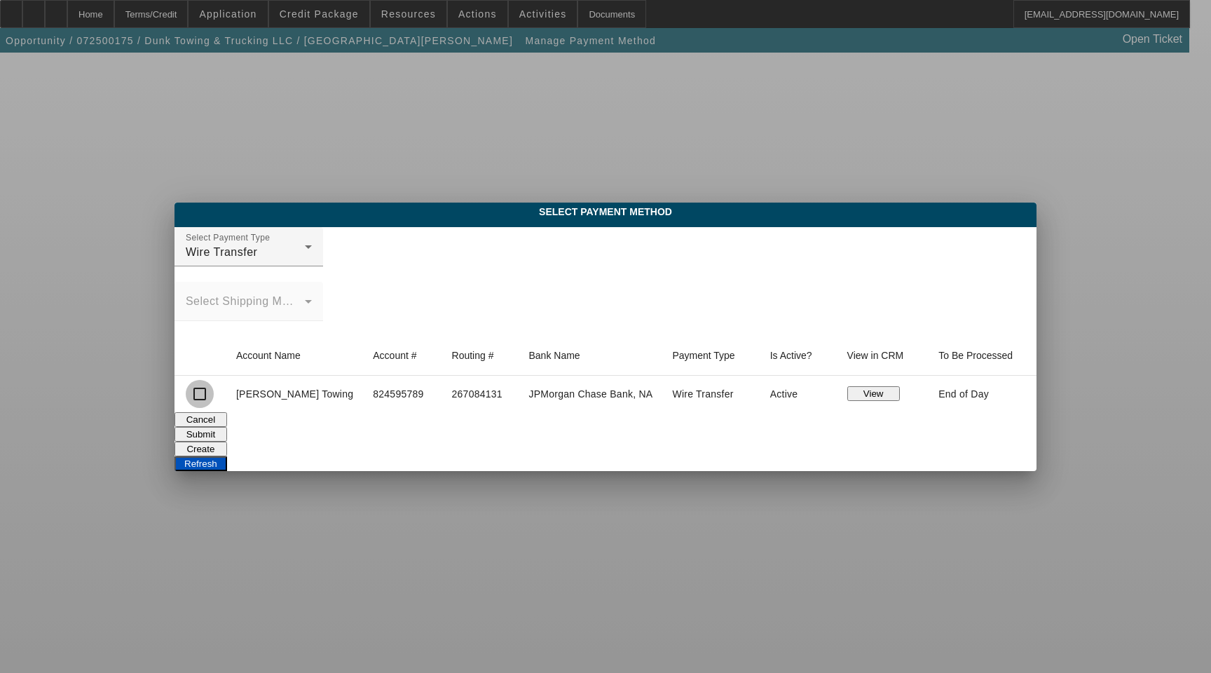
click at [214, 399] on input "checkbox" at bounding box center [200, 394] width 28 height 28
checkbox input "true"
click at [227, 427] on button "Submit" at bounding box center [201, 434] width 53 height 15
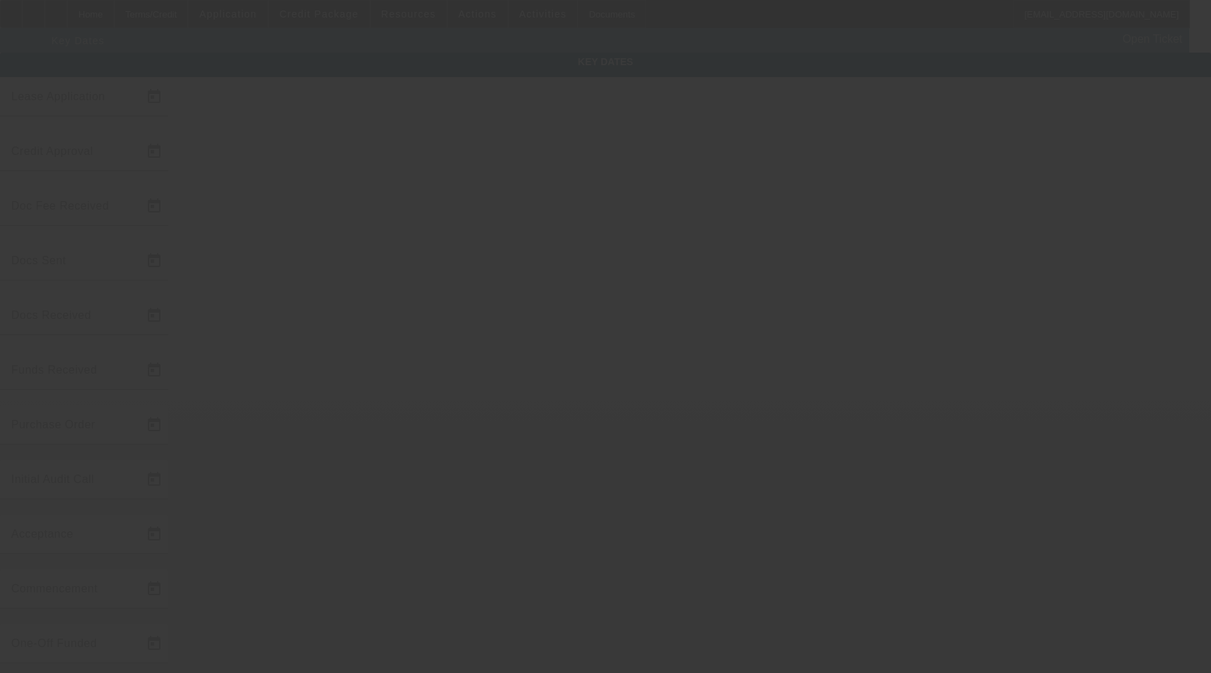
type input "[DATE]"
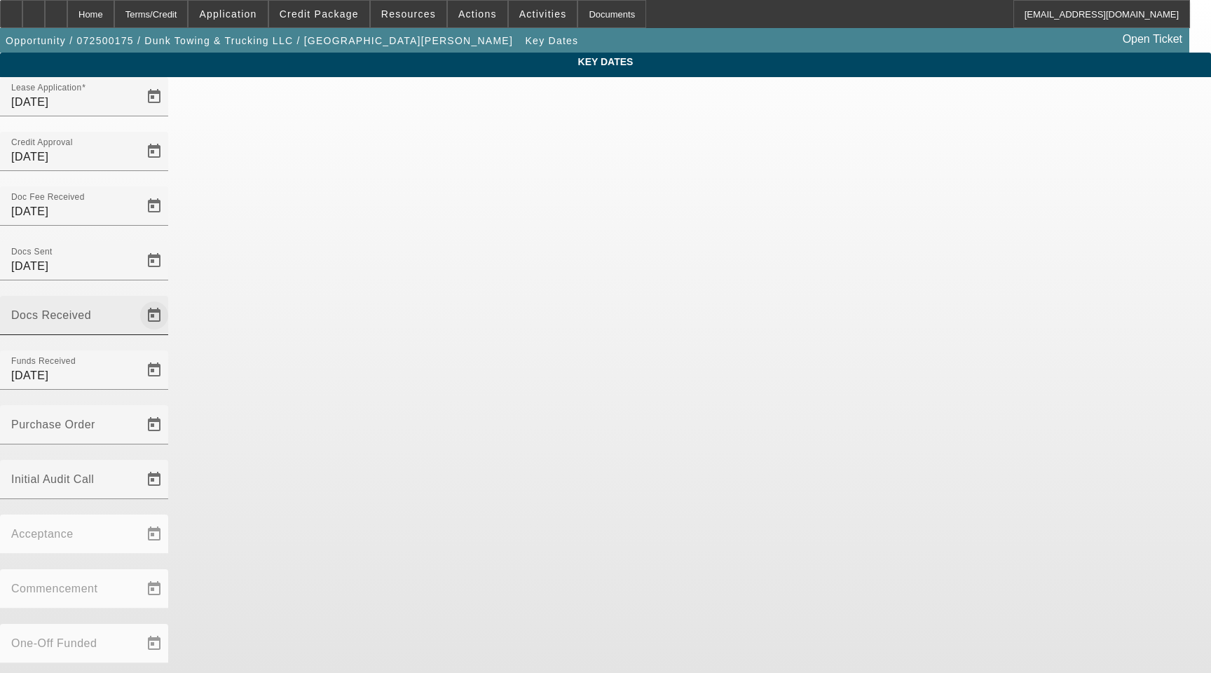
click at [171, 299] on span "Open calendar" at bounding box center [154, 316] width 34 height 34
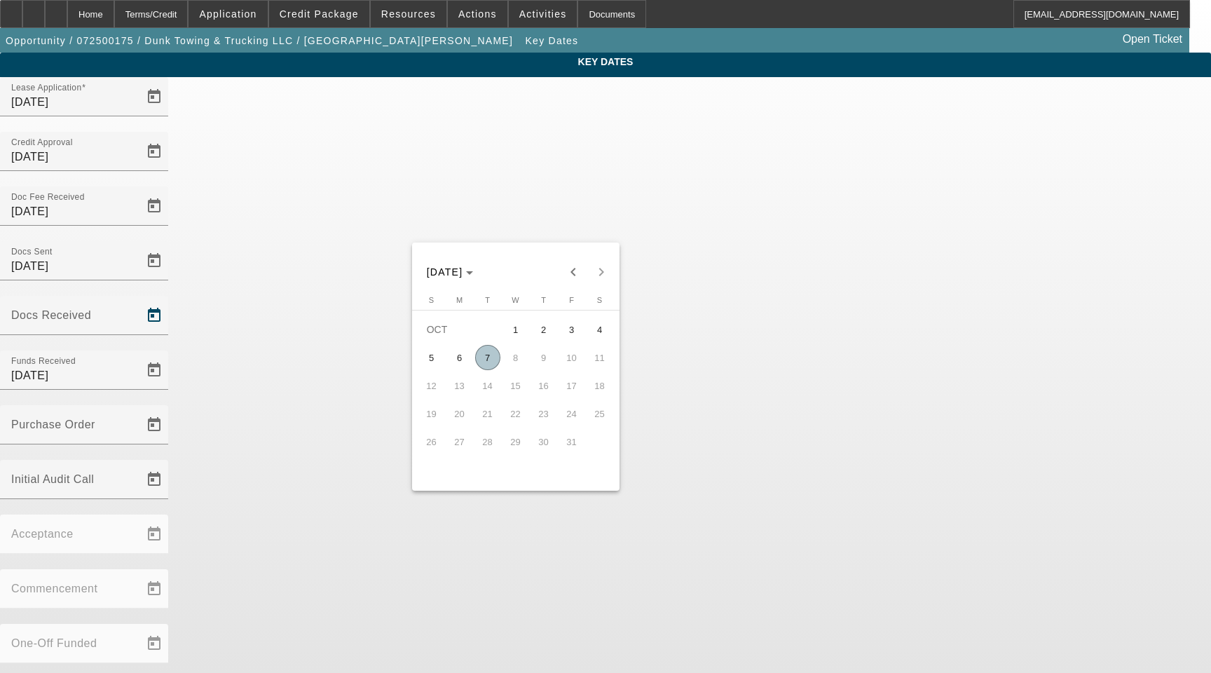
click at [460, 359] on span "6" at bounding box center [459, 357] width 25 height 25
type input "10/6/2025"
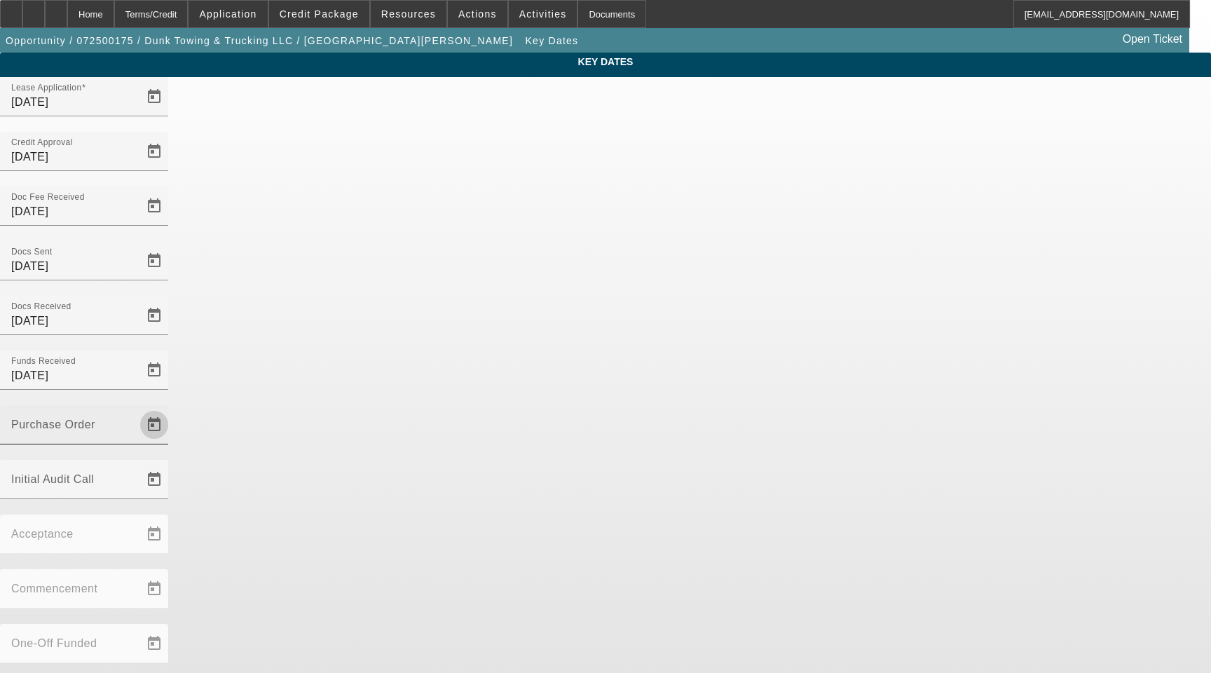
click at [171, 408] on span "Open calendar" at bounding box center [154, 425] width 34 height 34
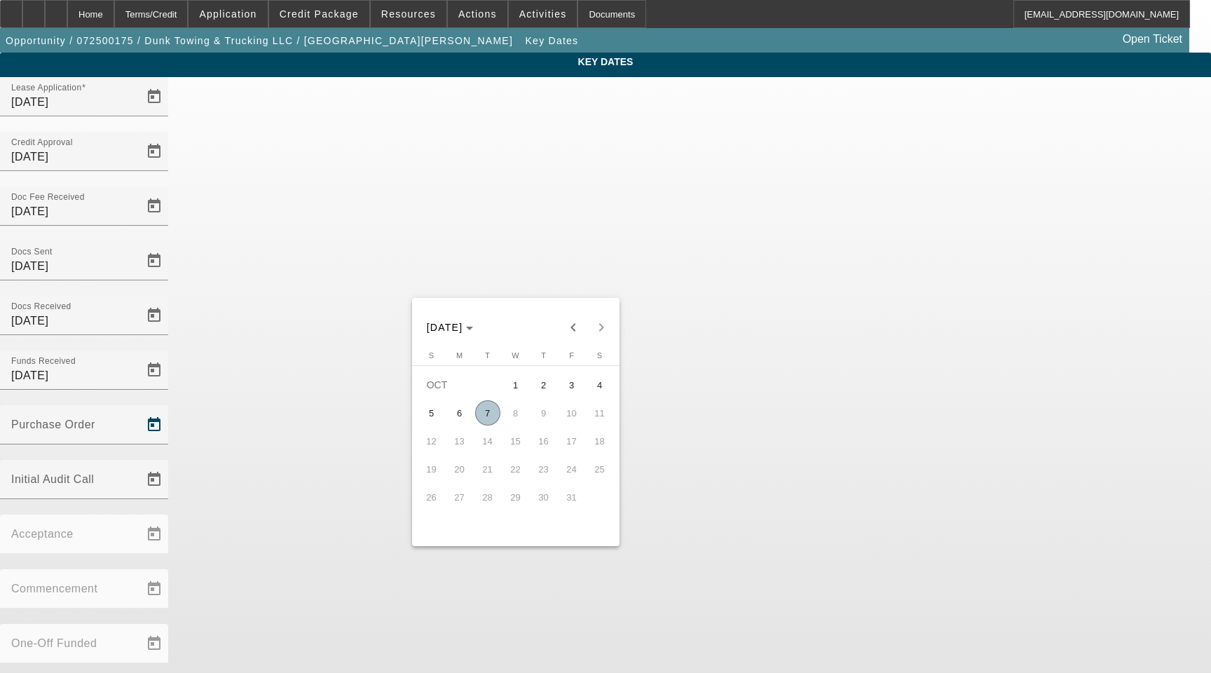
click at [491, 418] on span "7" at bounding box center [487, 412] width 25 height 25
type input "10/7/2025"
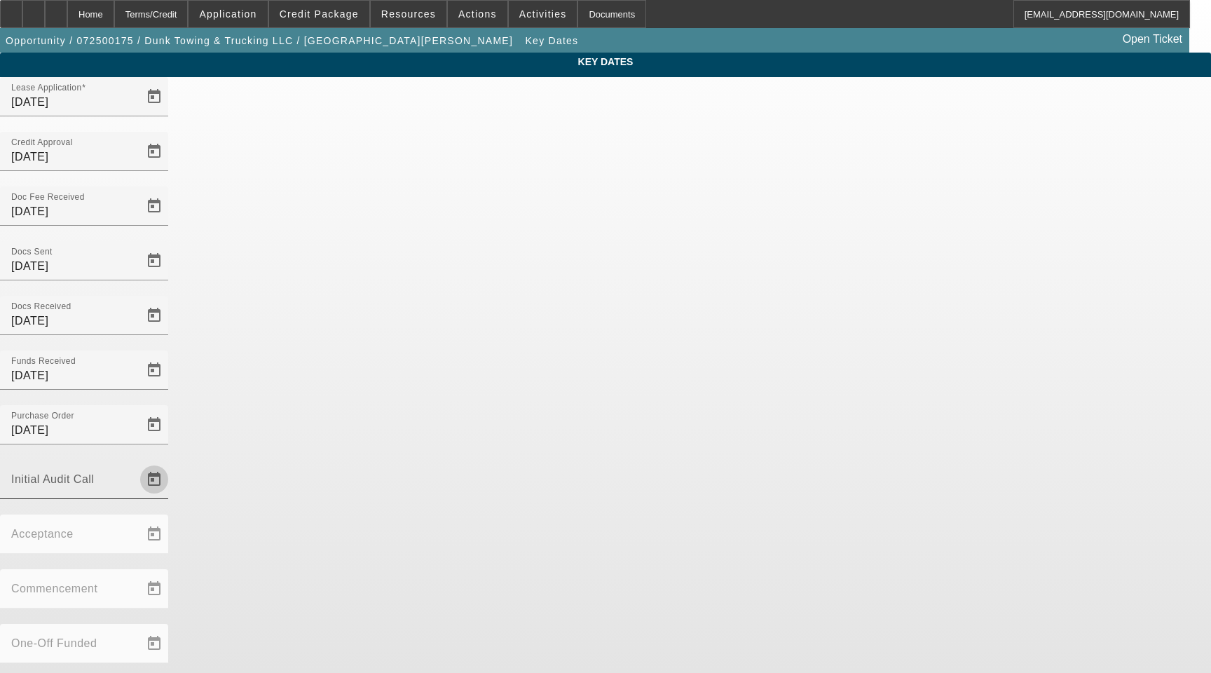
click at [171, 463] on span "Open calendar" at bounding box center [154, 480] width 34 height 34
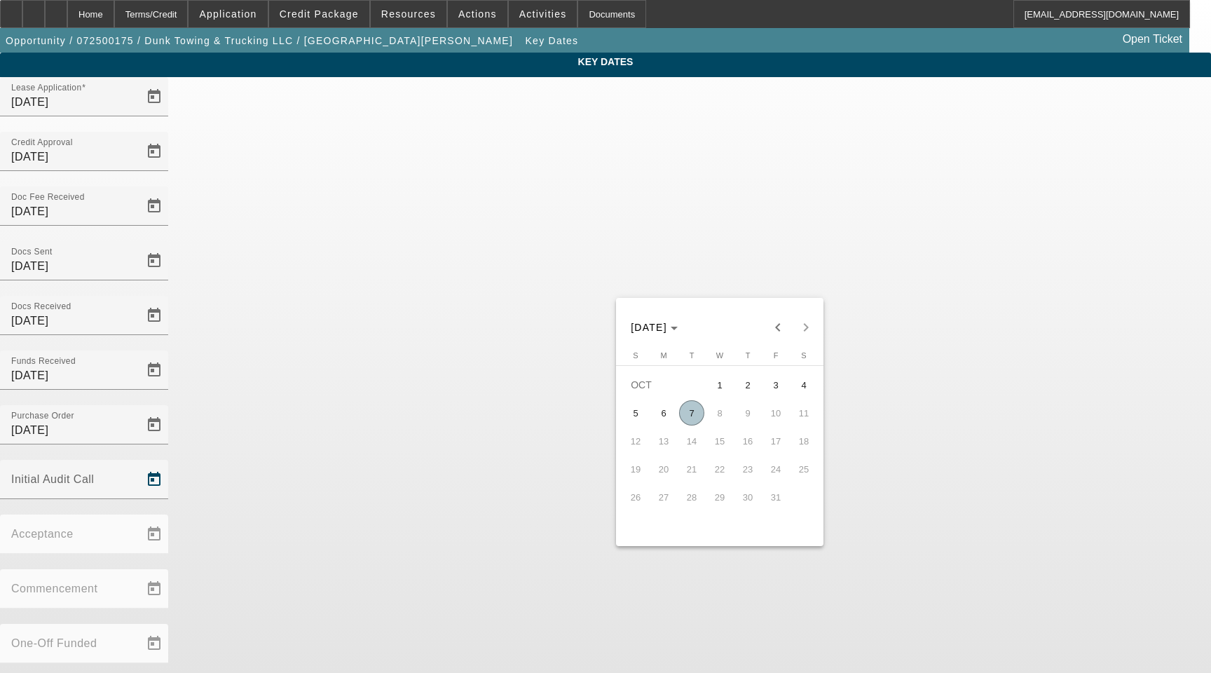
click at [689, 414] on span "7" at bounding box center [691, 412] width 25 height 25
type input "10/7/2025"
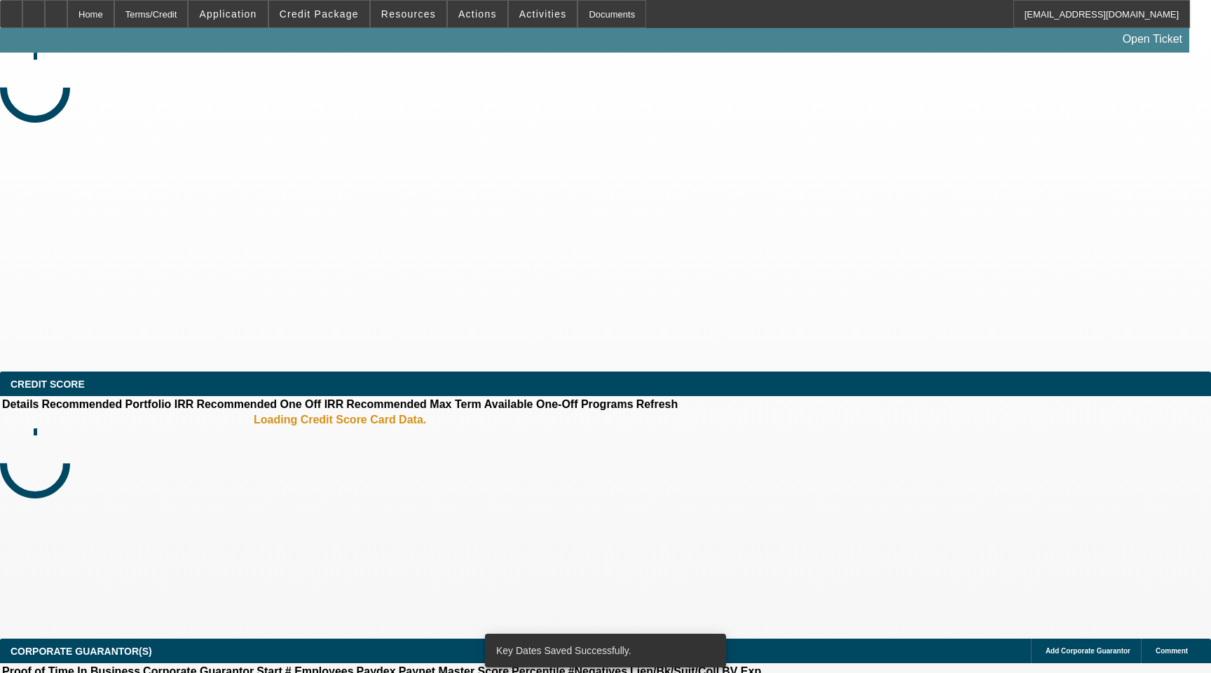
select select "3"
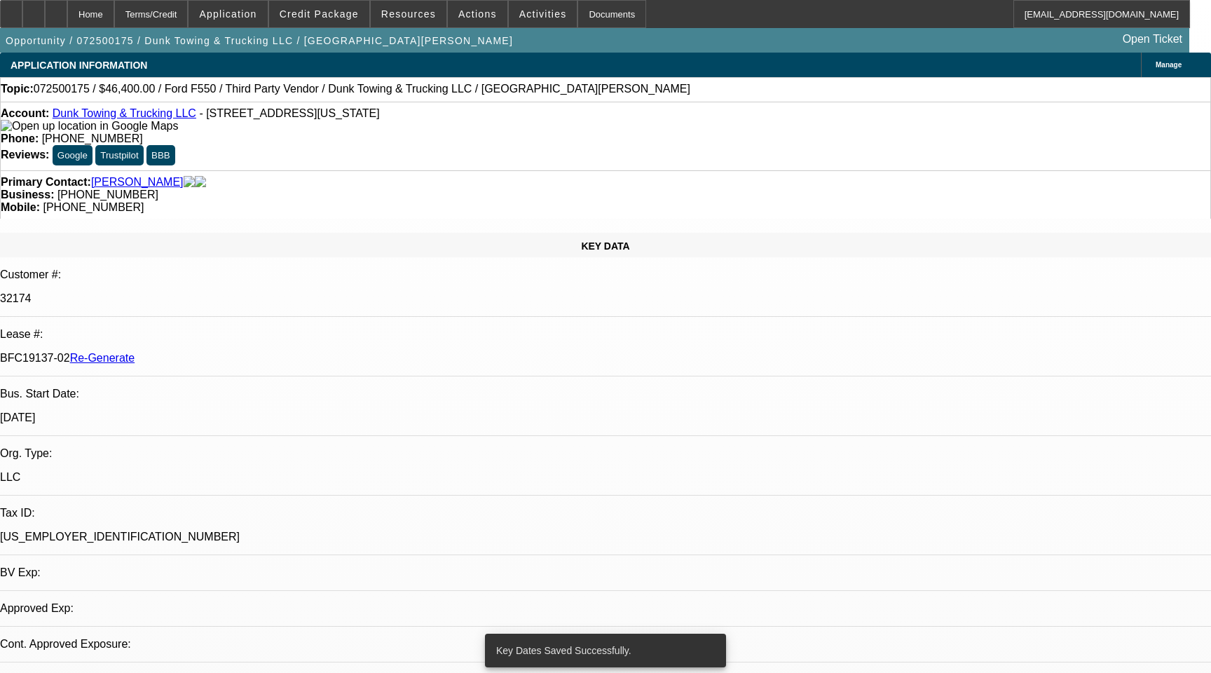
select select "0"
select select "3"
select select "0"
select select "6"
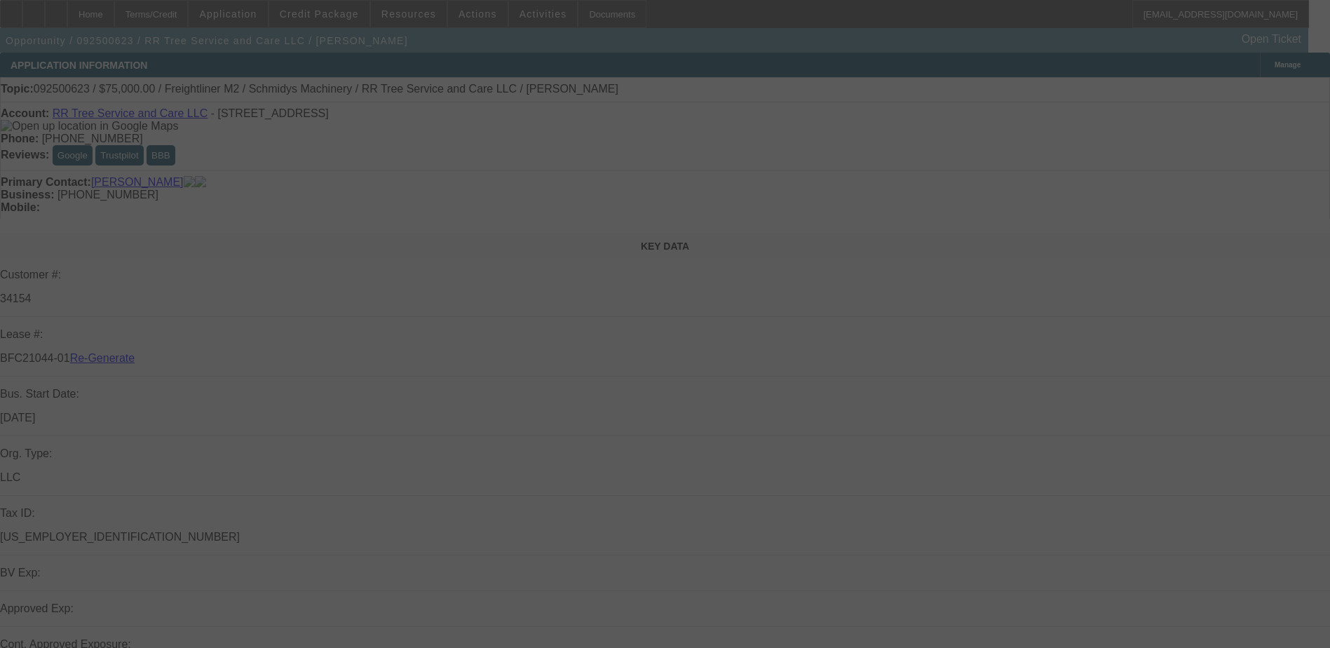
select select "3"
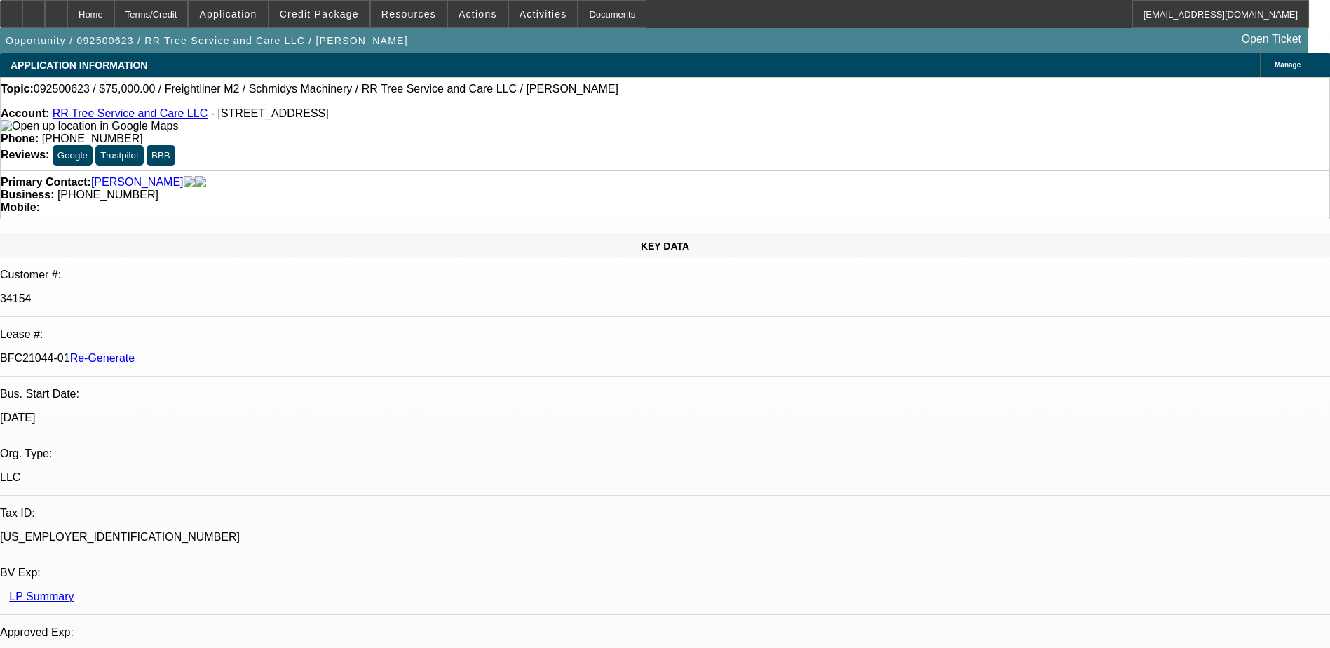
select select "0"
select select "1"
select select "3"
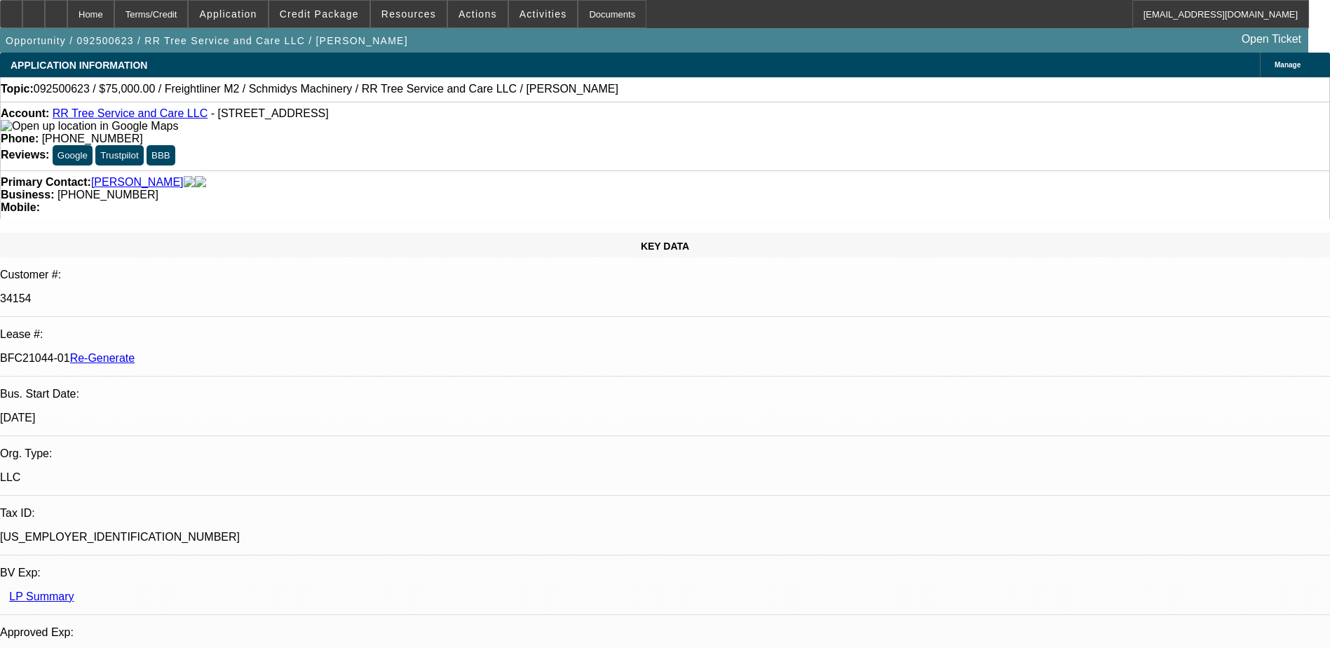
select select "6"
click at [585, 20] on div "Documents" at bounding box center [612, 14] width 69 height 28
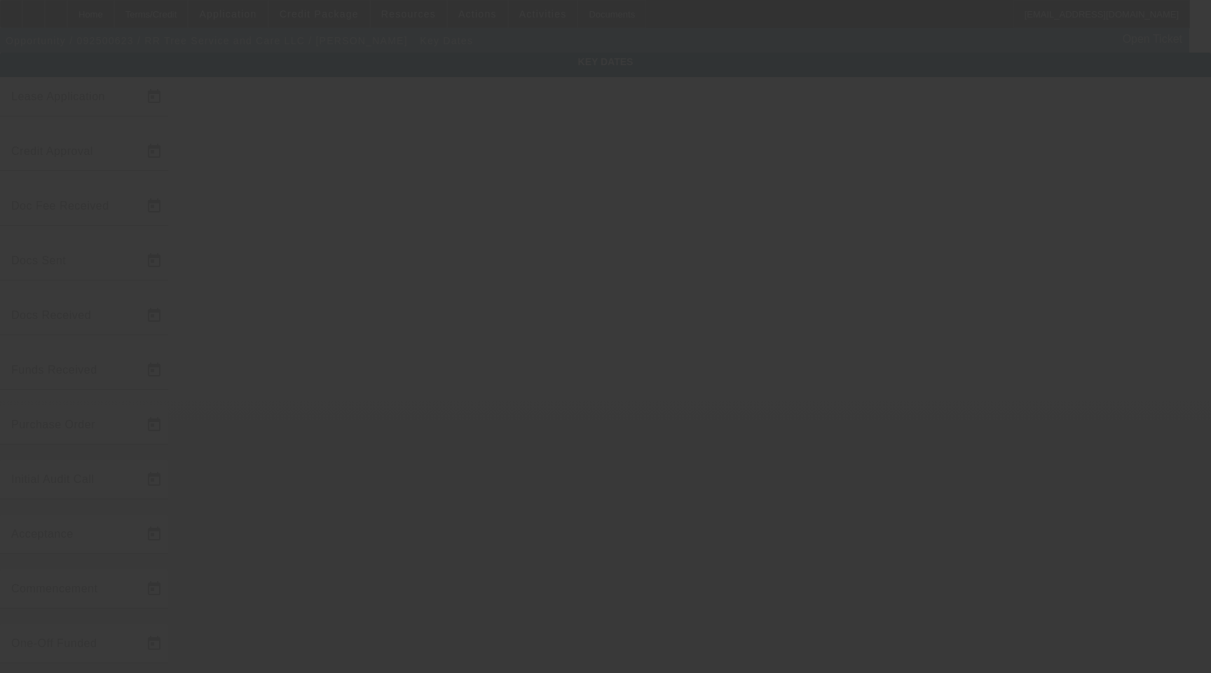
type input "[DATE]"
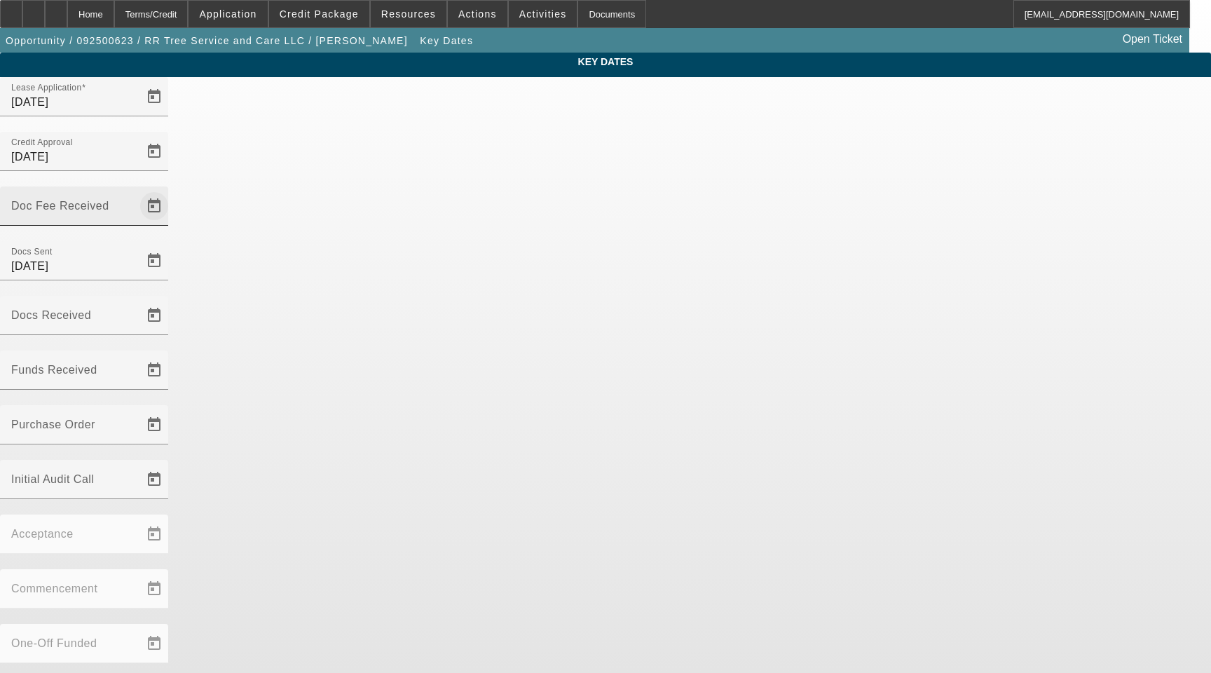
click at [171, 189] on span "Open calendar" at bounding box center [154, 206] width 34 height 34
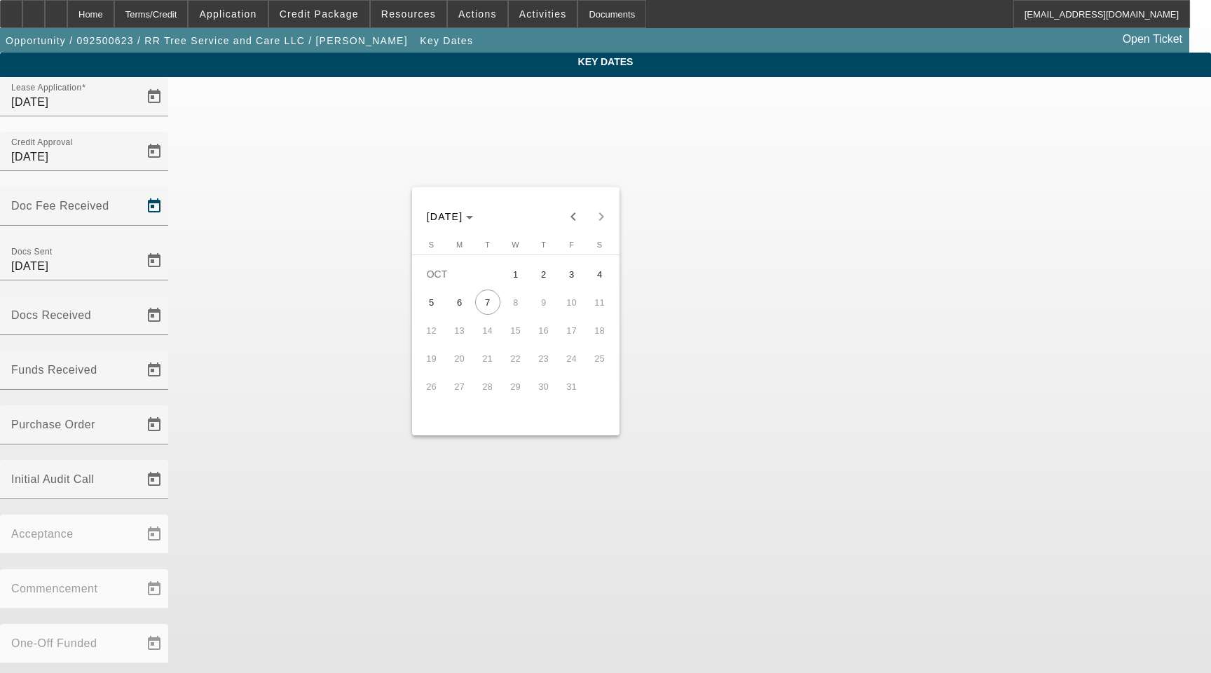
click at [550, 278] on span "2" at bounding box center [543, 273] width 25 height 25
type input "[DATE]"
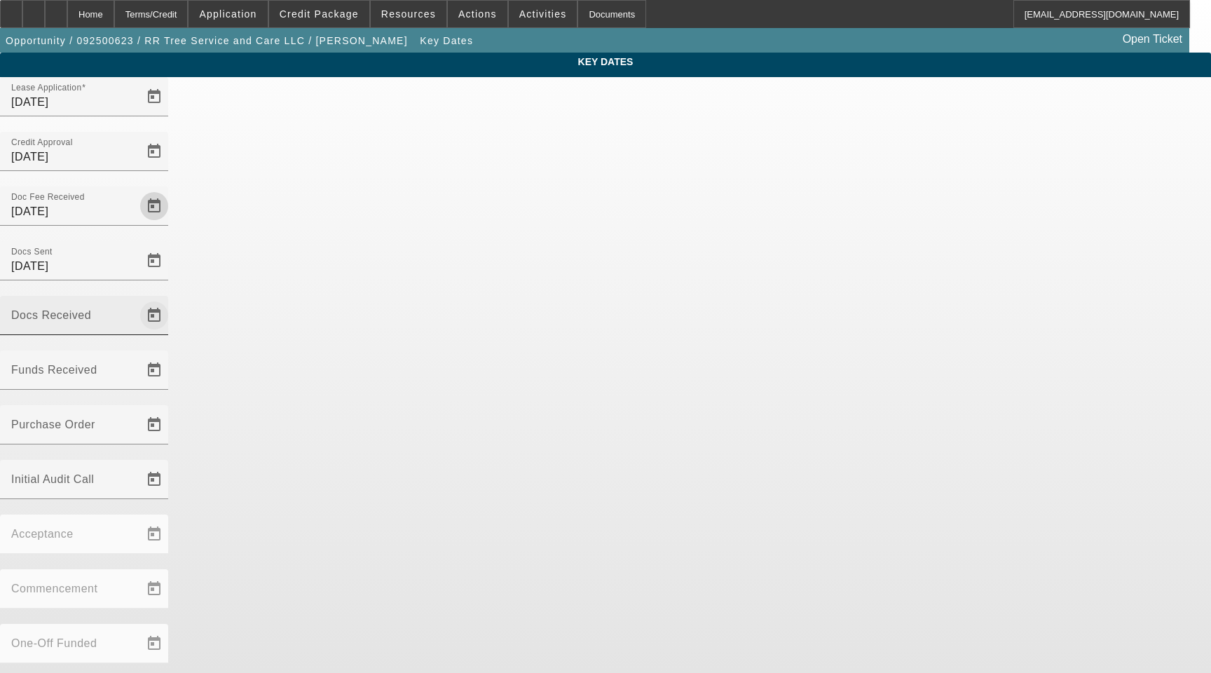
click at [171, 299] on span "Open calendar" at bounding box center [154, 316] width 34 height 34
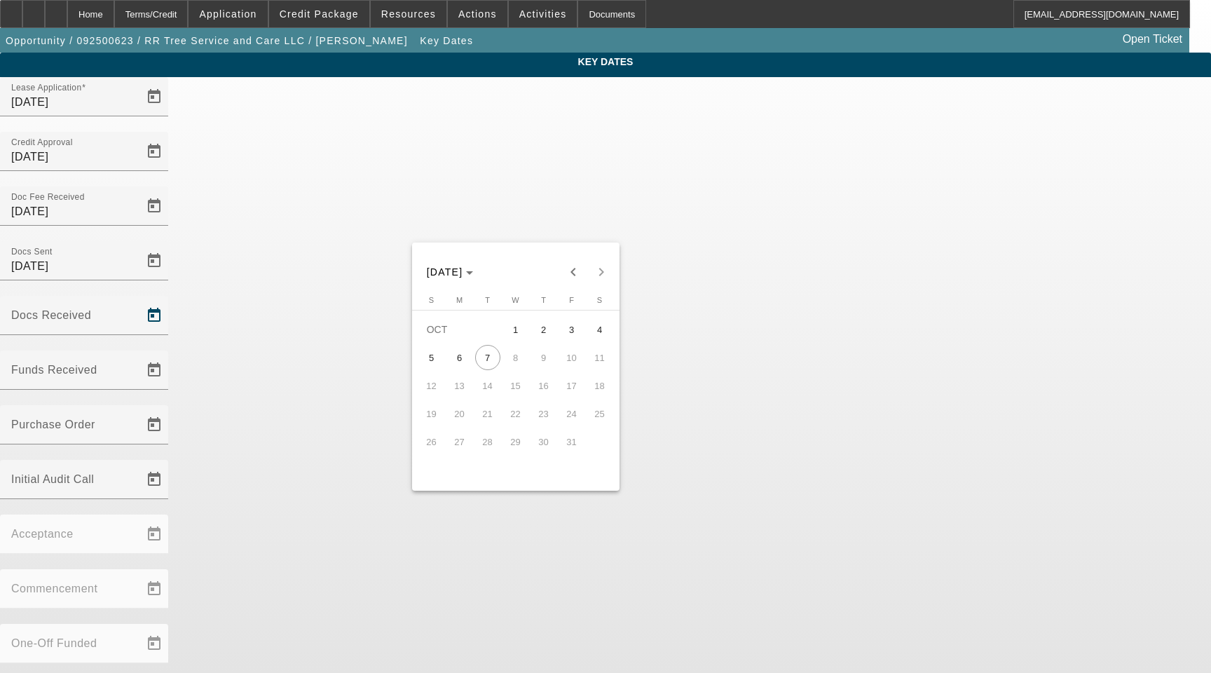
click at [568, 332] on span "3" at bounding box center [571, 329] width 25 height 25
type input "[DATE]"
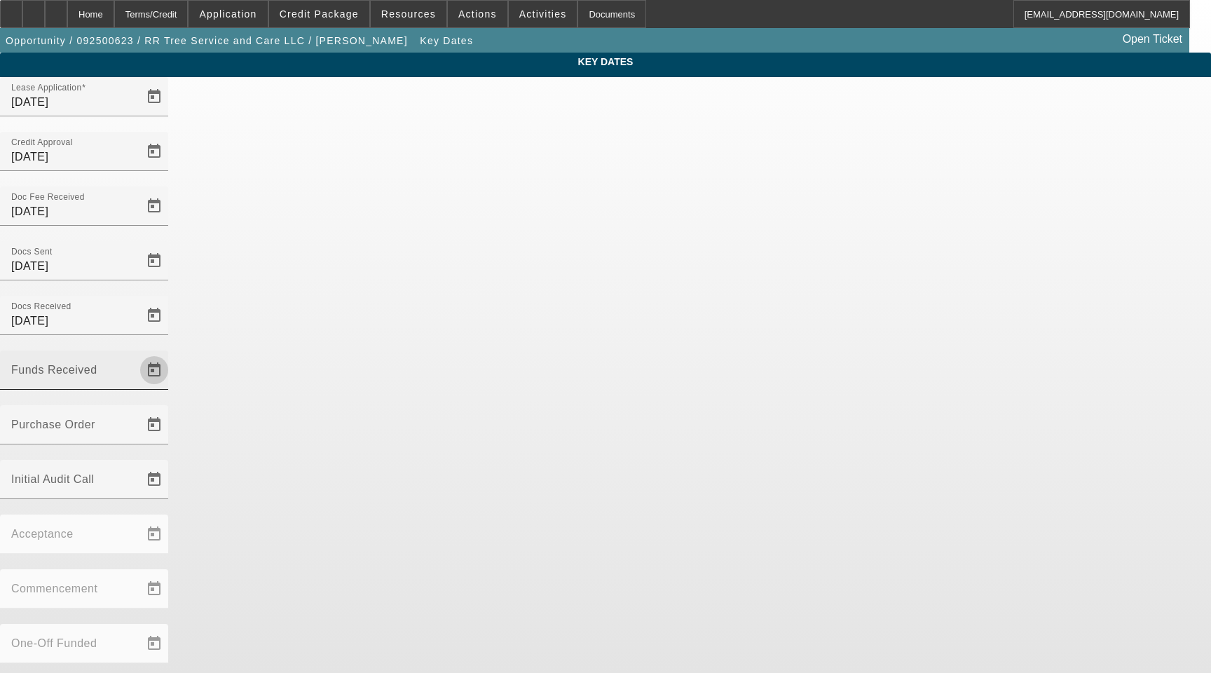
click at [171, 353] on span "Open calendar" at bounding box center [154, 370] width 34 height 34
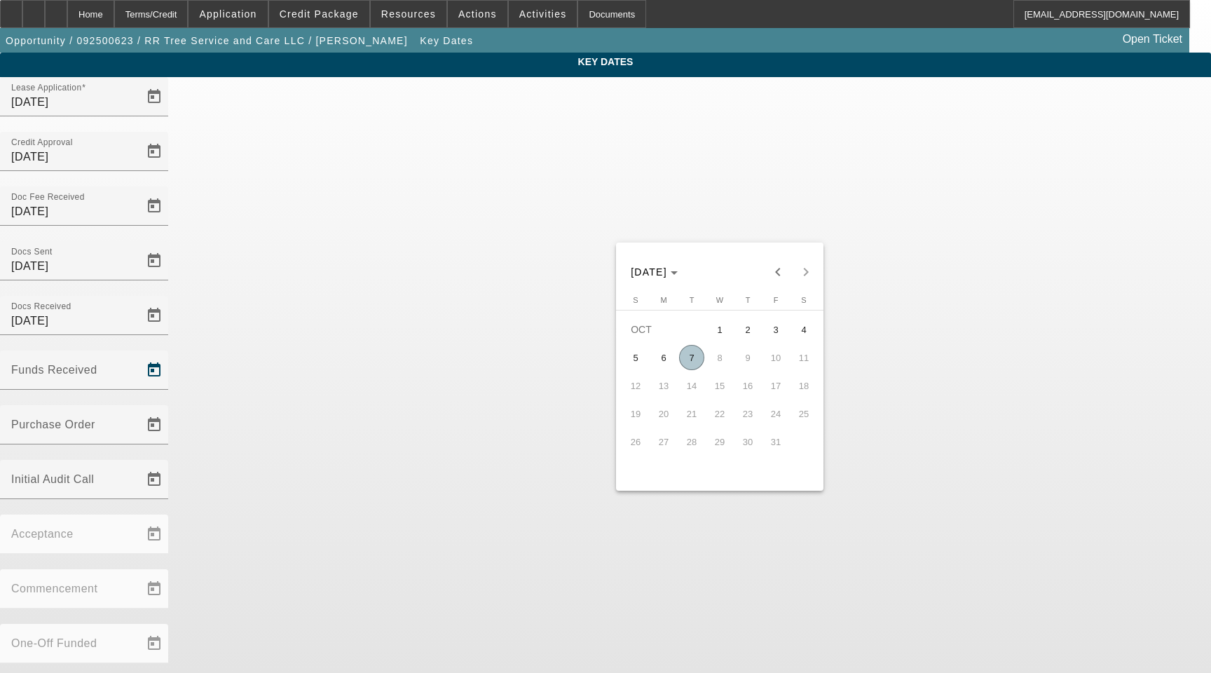
click at [691, 360] on span "7" at bounding box center [691, 357] width 25 height 25
type input "[DATE]"
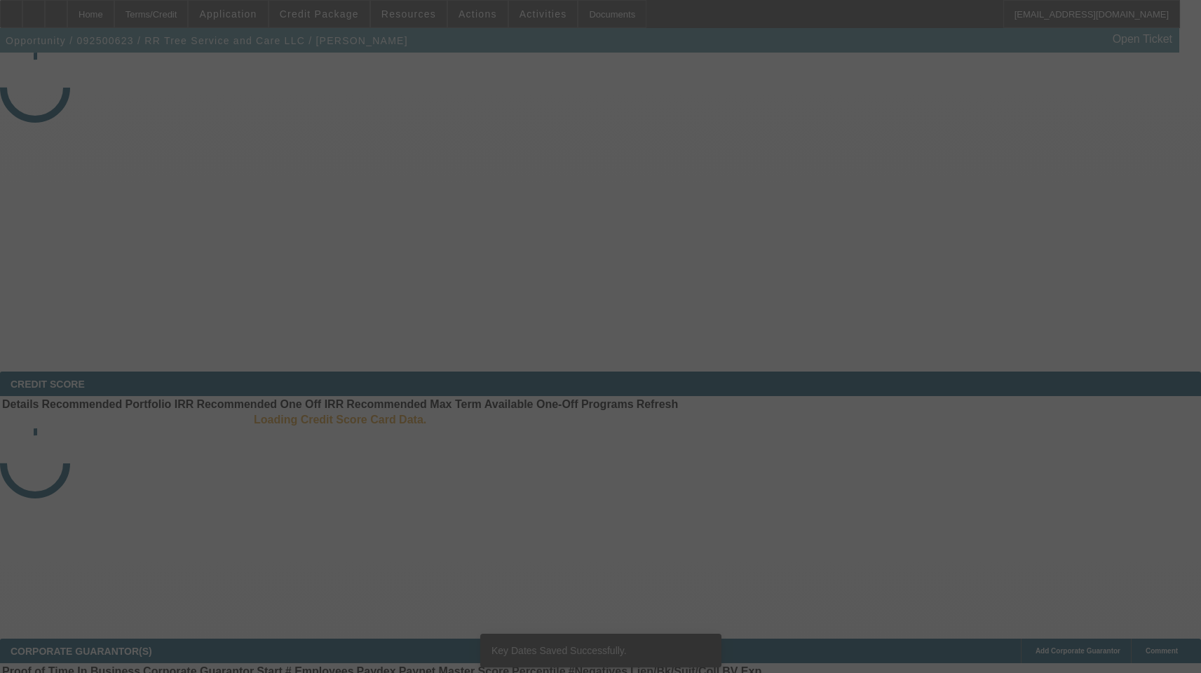
select select "3"
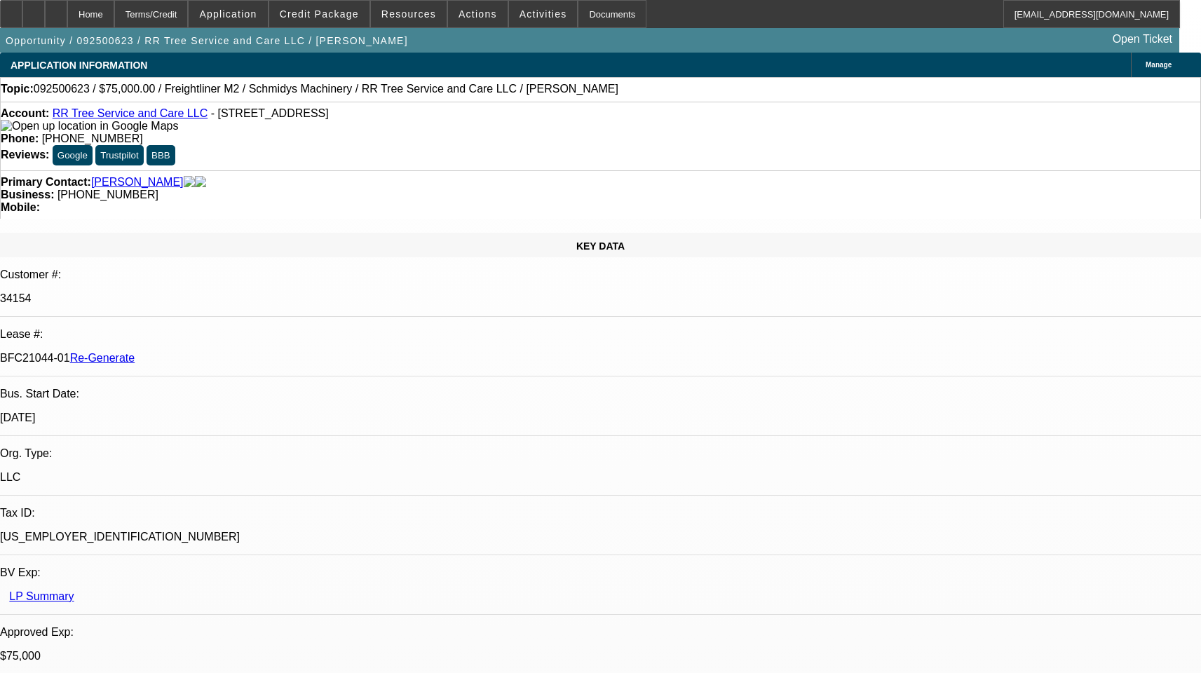
select select "0"
select select "1"
select select "3"
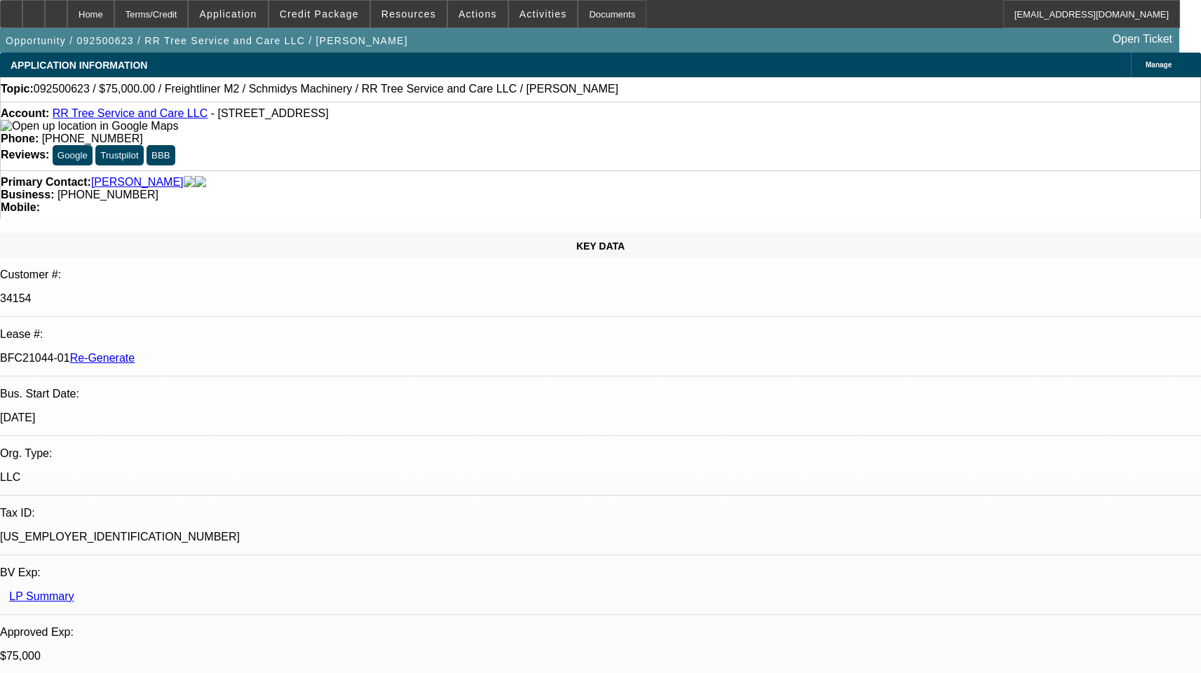
select select "6"
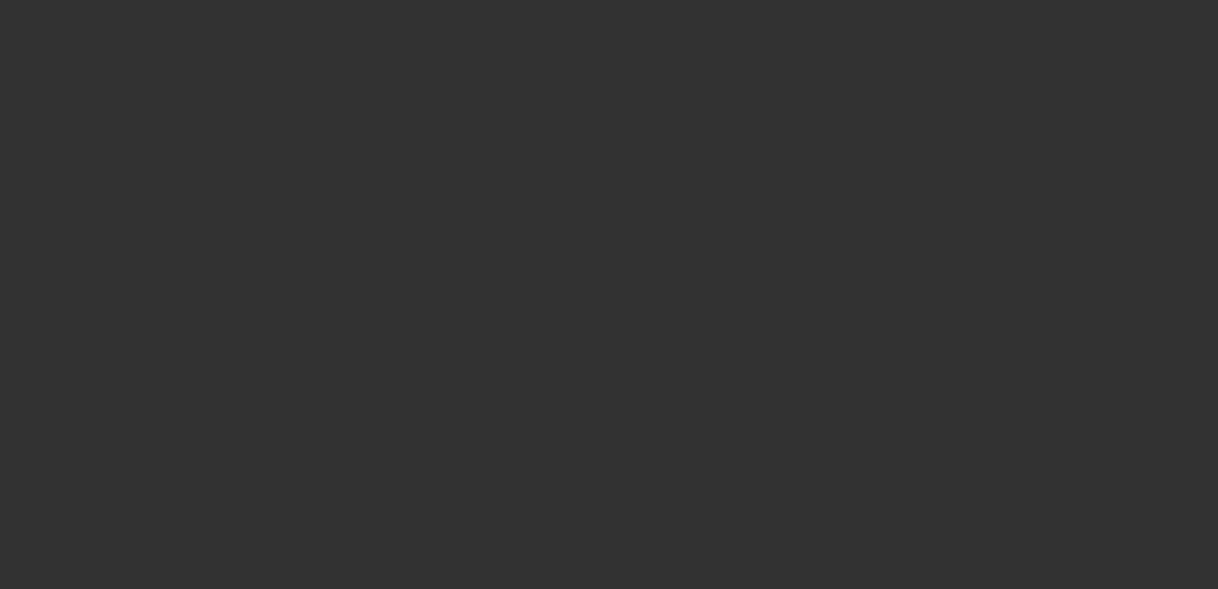
select select "3"
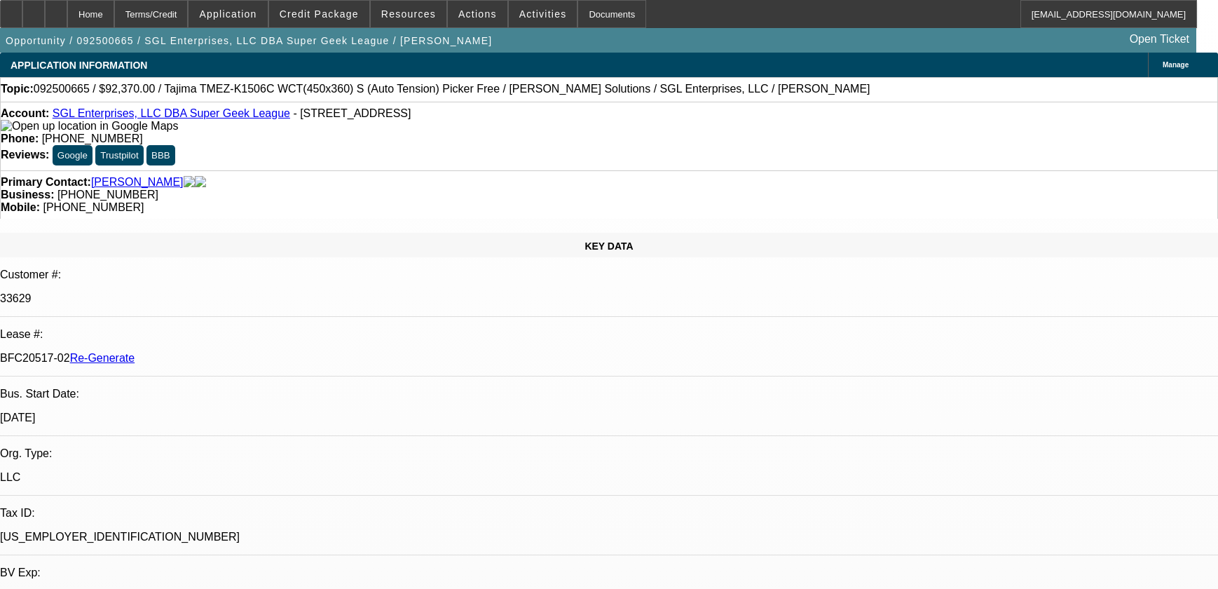
select select "0"
select select "2"
select select "0"
select select "6"
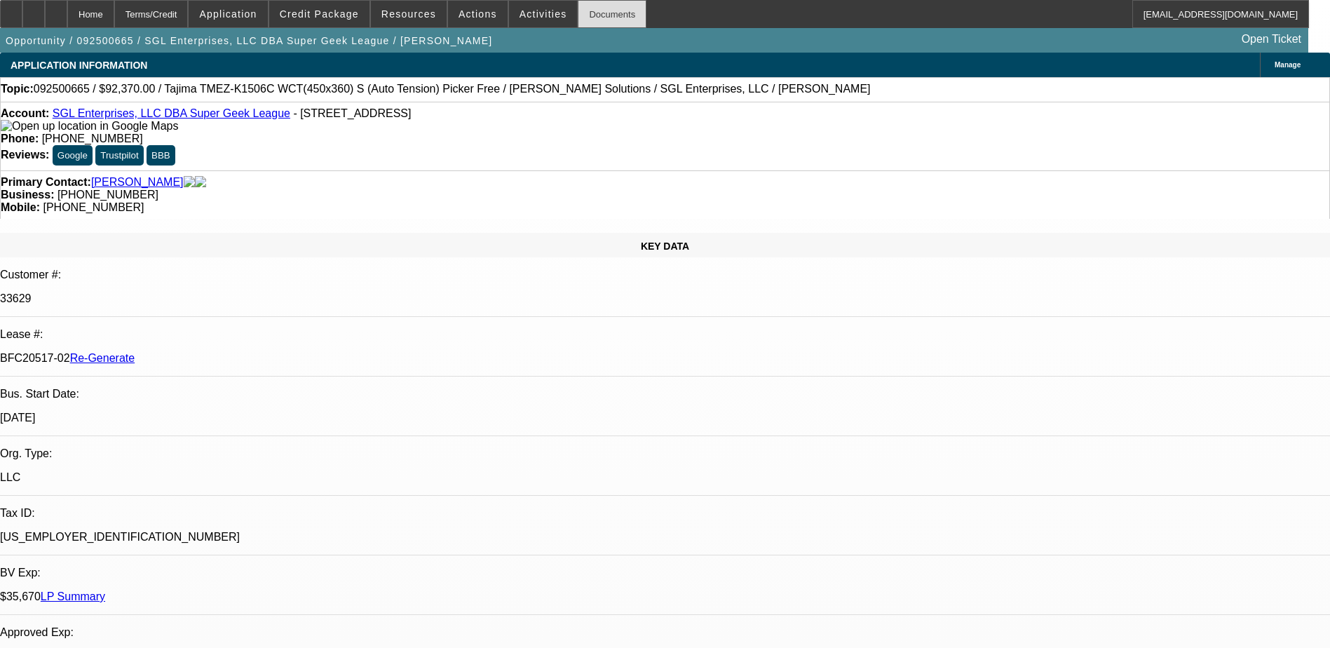
click at [585, 22] on div "Documents" at bounding box center [612, 14] width 69 height 28
click at [519, 13] on span "Activities" at bounding box center [543, 13] width 48 height 11
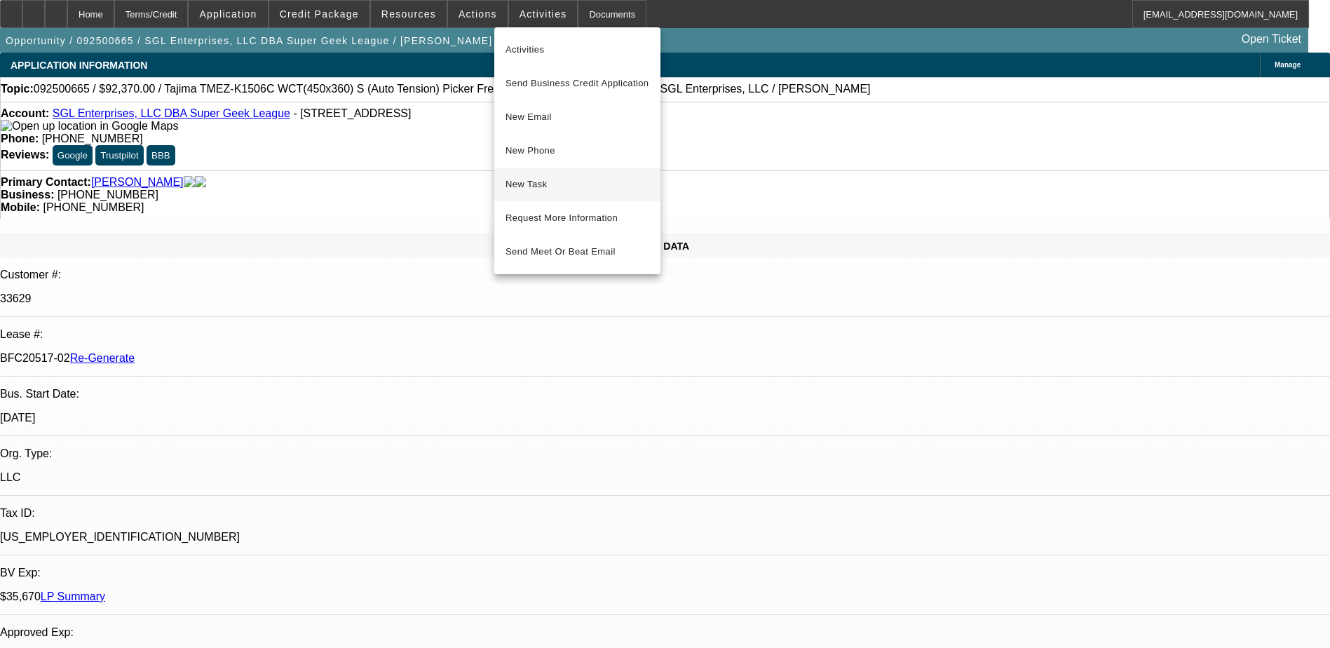
click at [543, 184] on span "New Task" at bounding box center [577, 184] width 144 height 17
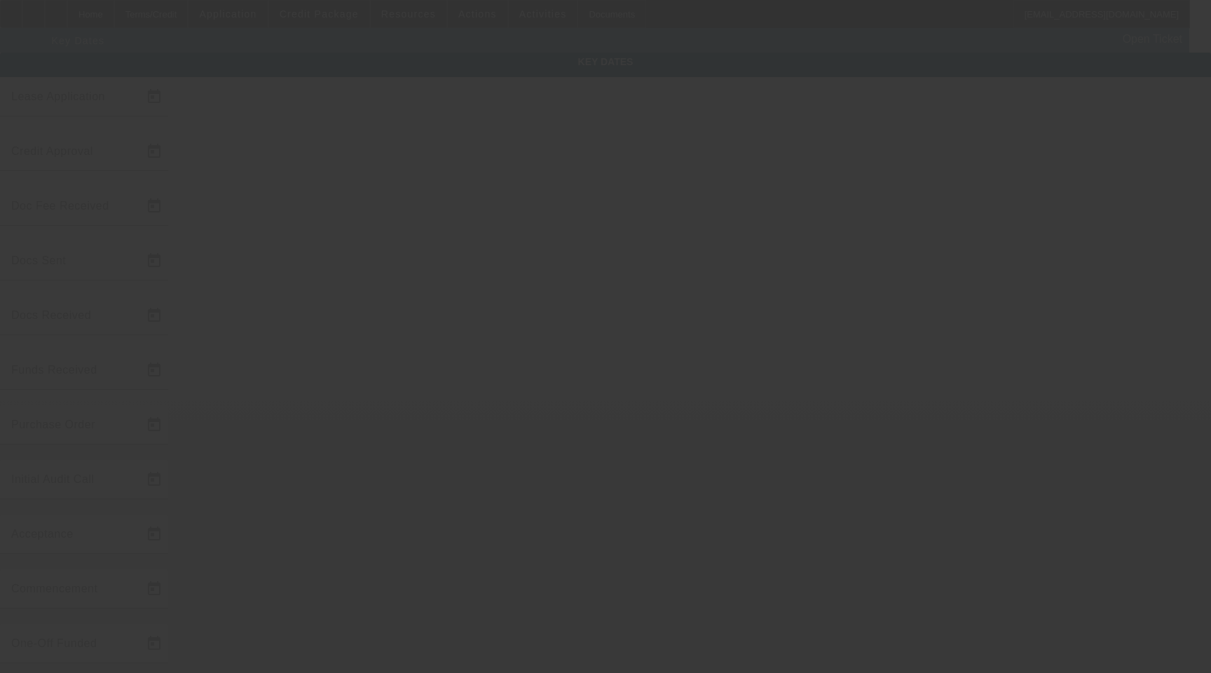
type input "[DATE]"
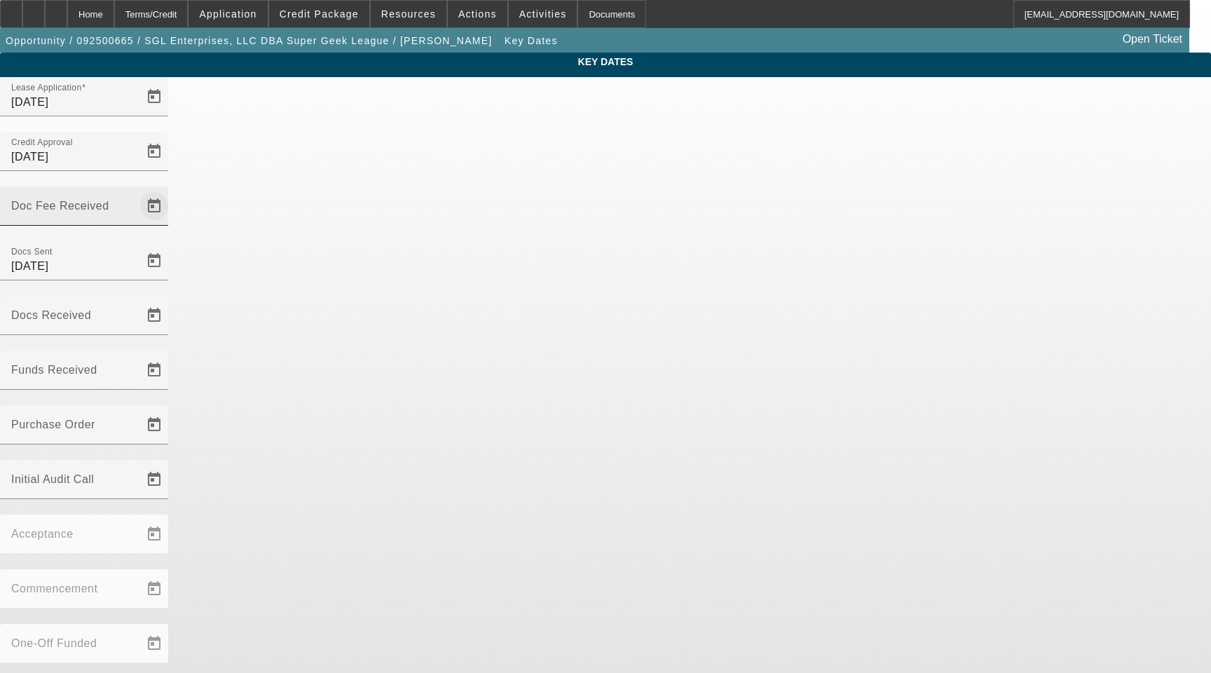
click at [171, 189] on span "Open calendar" at bounding box center [154, 206] width 34 height 34
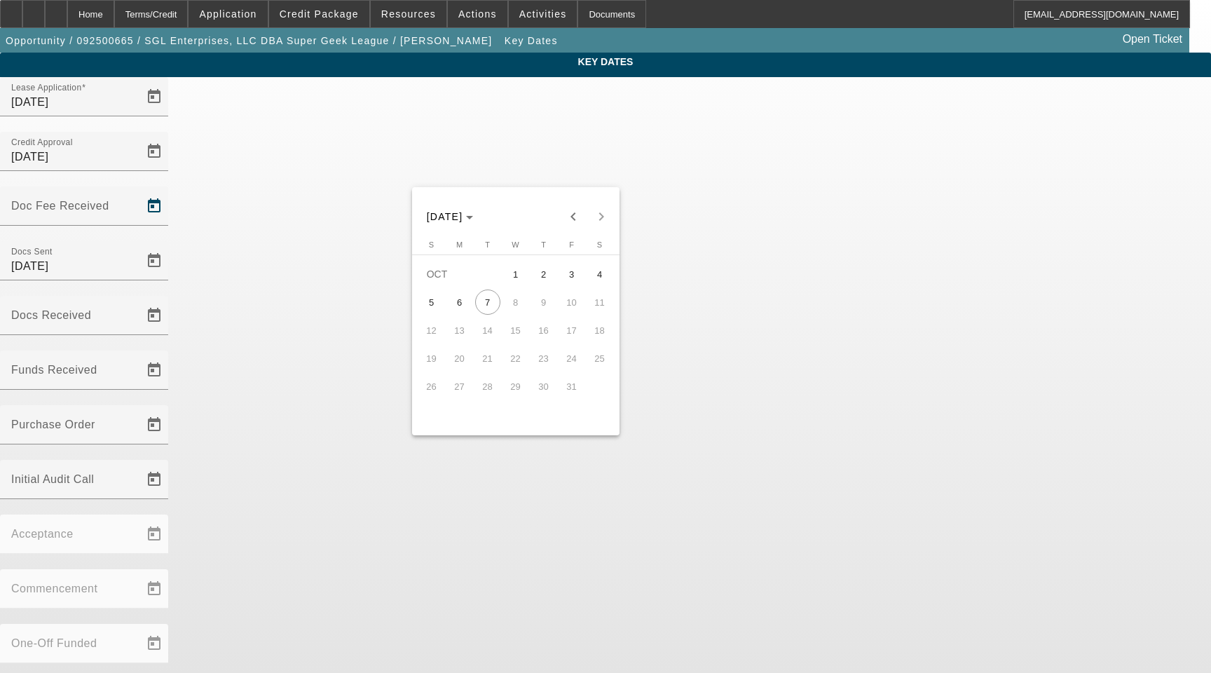
click at [513, 280] on span "1" at bounding box center [515, 273] width 25 height 25
type input "[DATE]"
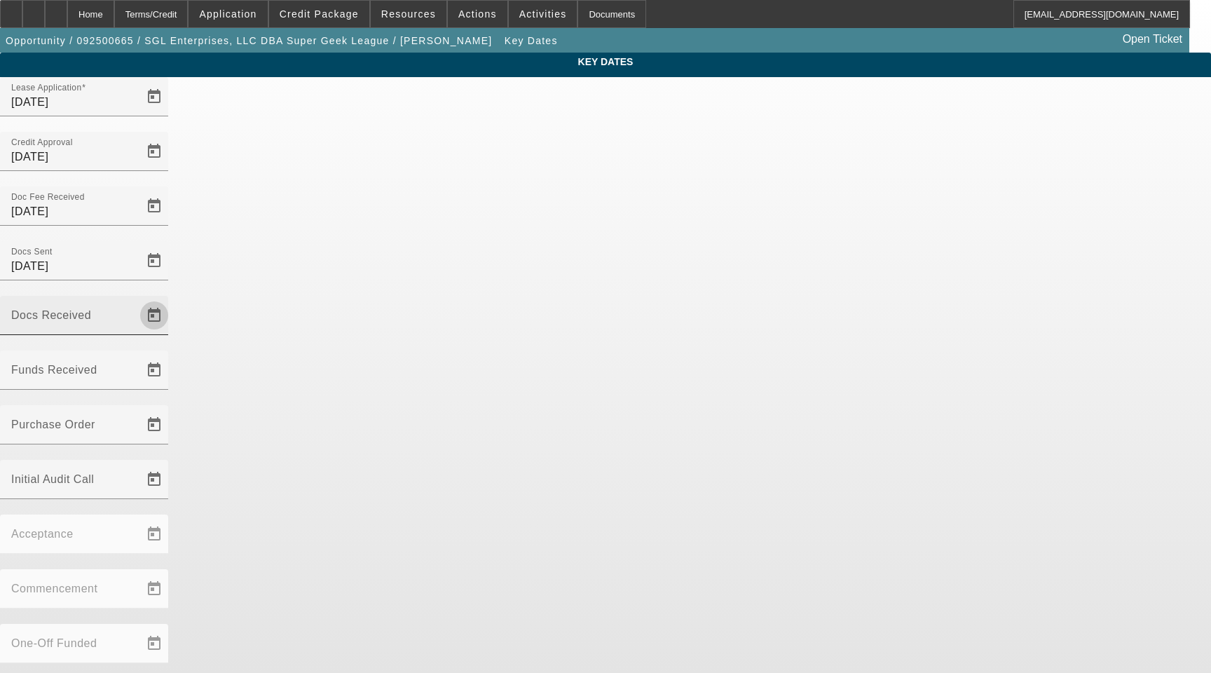
click at [171, 299] on span "Open calendar" at bounding box center [154, 316] width 34 height 34
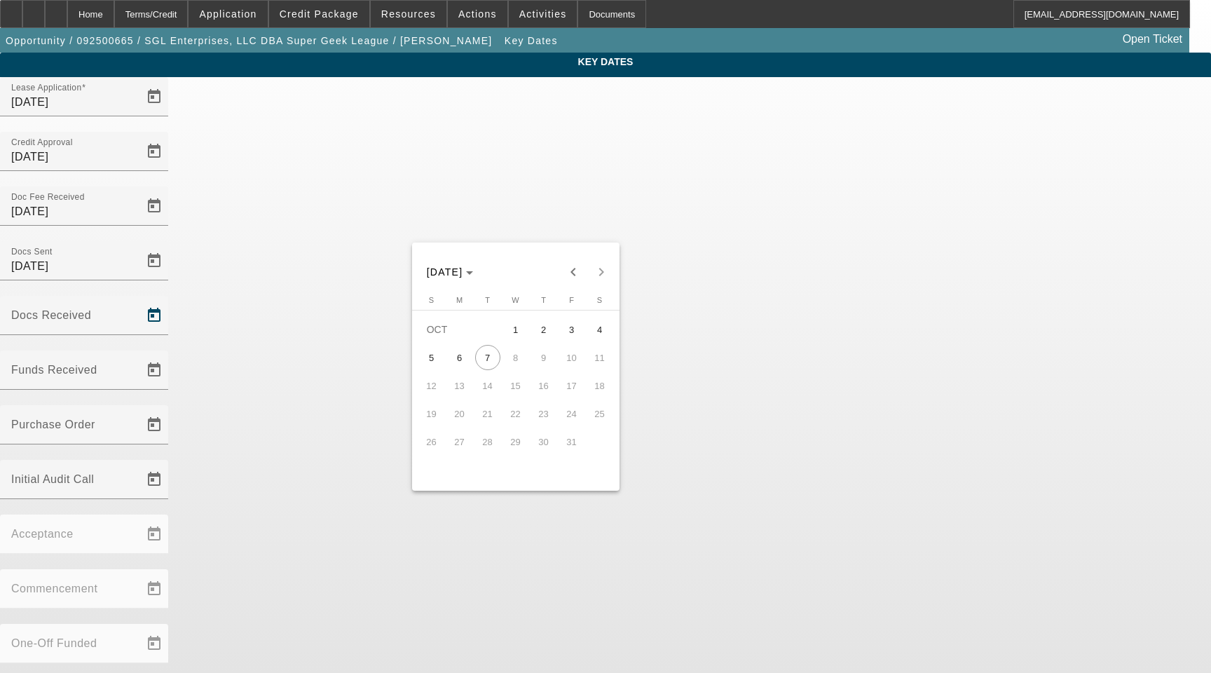
click at [543, 334] on span "2" at bounding box center [543, 329] width 25 height 25
type input "[DATE]"
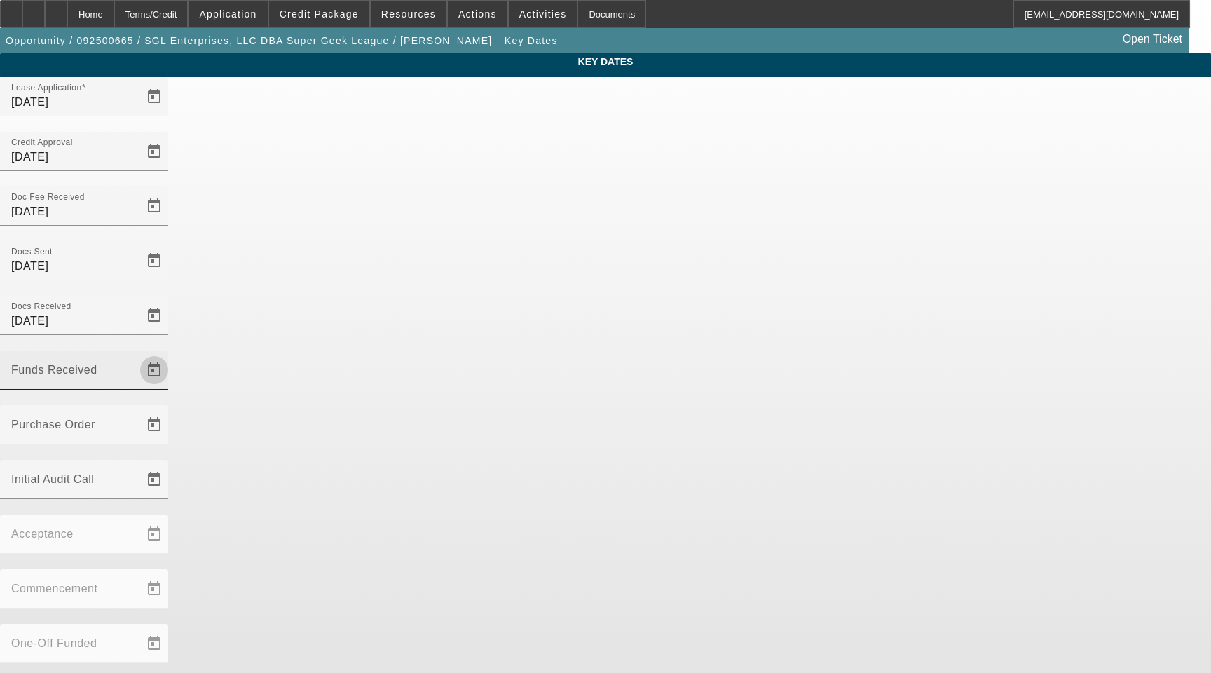
click at [171, 353] on span "Open calendar" at bounding box center [154, 370] width 34 height 34
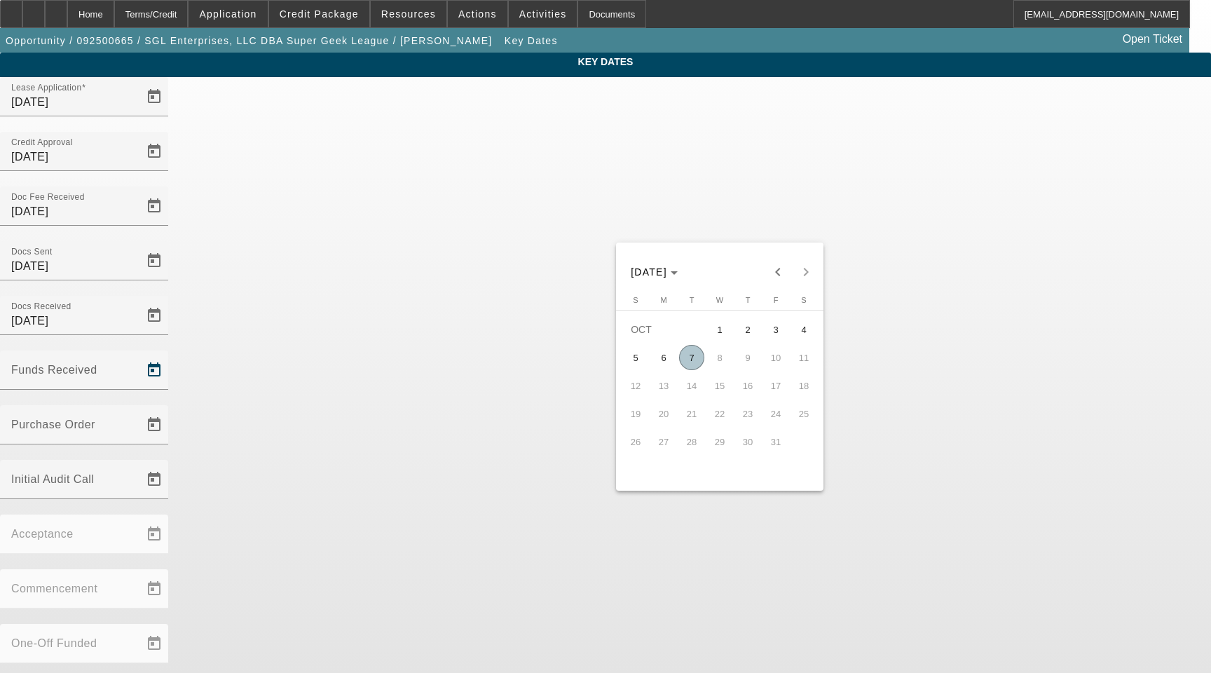
click at [697, 355] on span "7" at bounding box center [691, 357] width 25 height 25
type input "[DATE]"
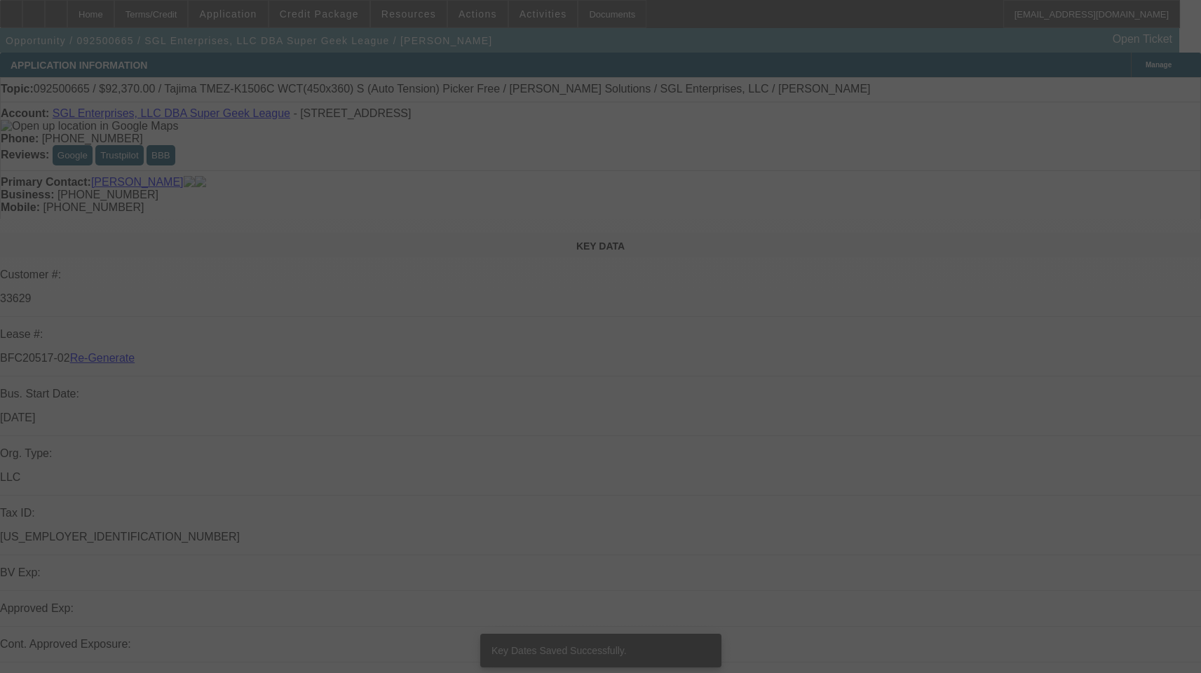
select select "3"
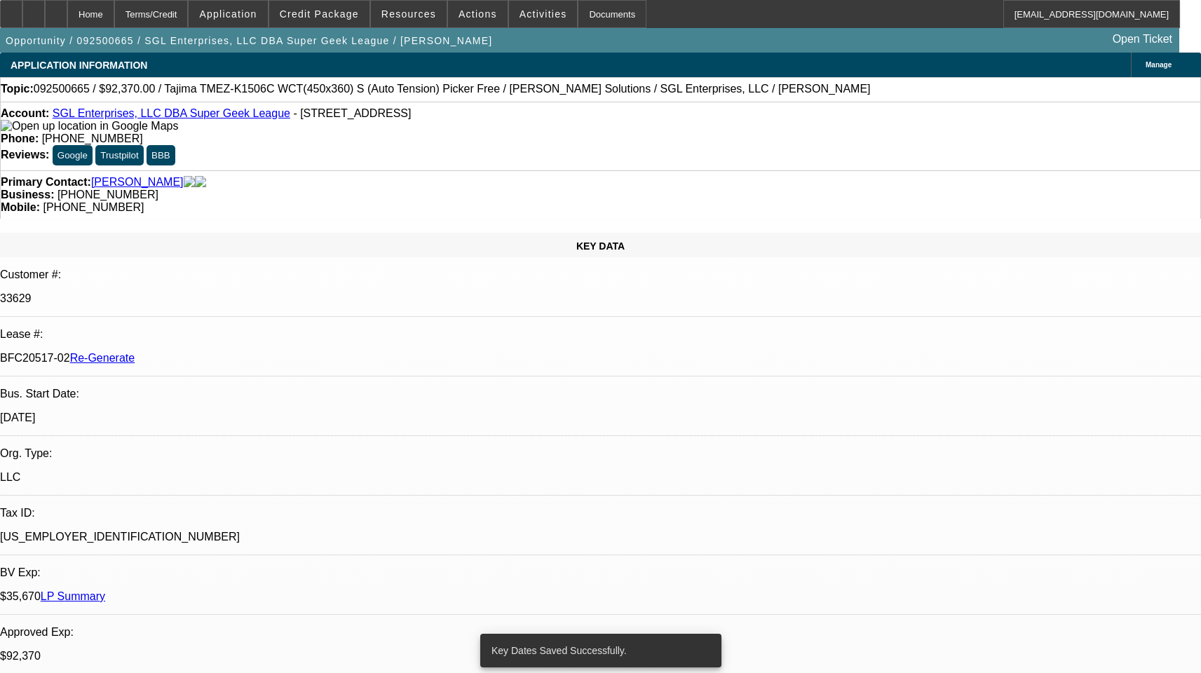
select select "0"
select select "2"
select select "0"
select select "6"
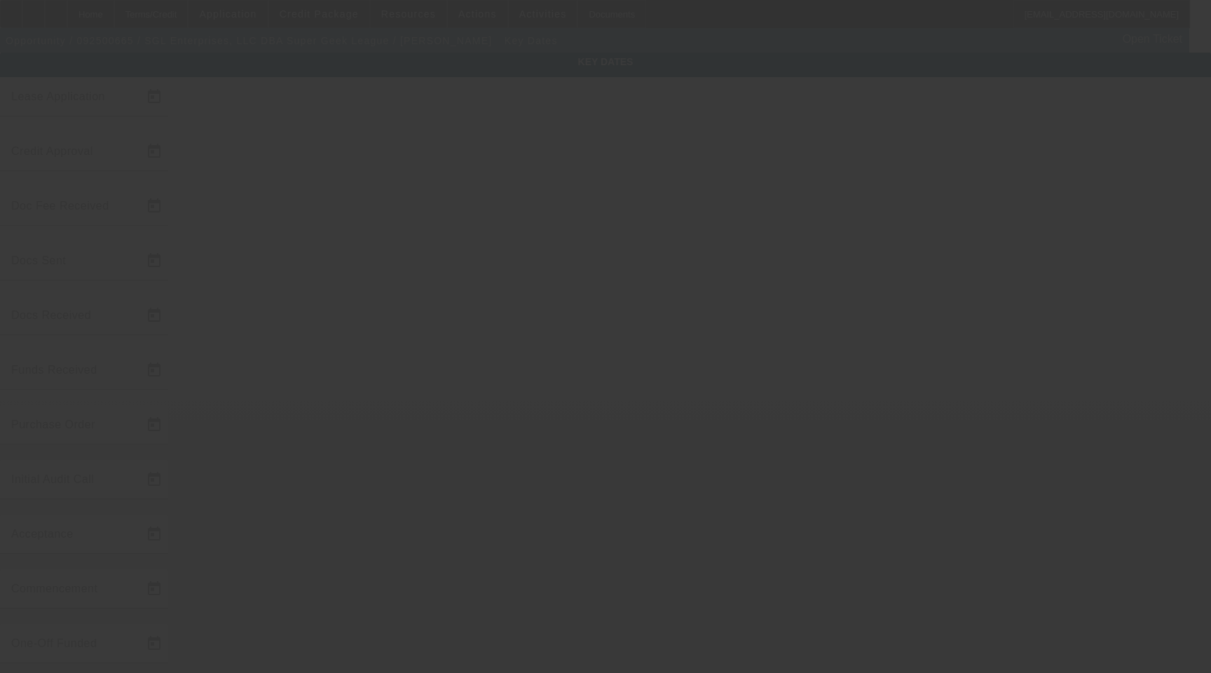
type input "[DATE]"
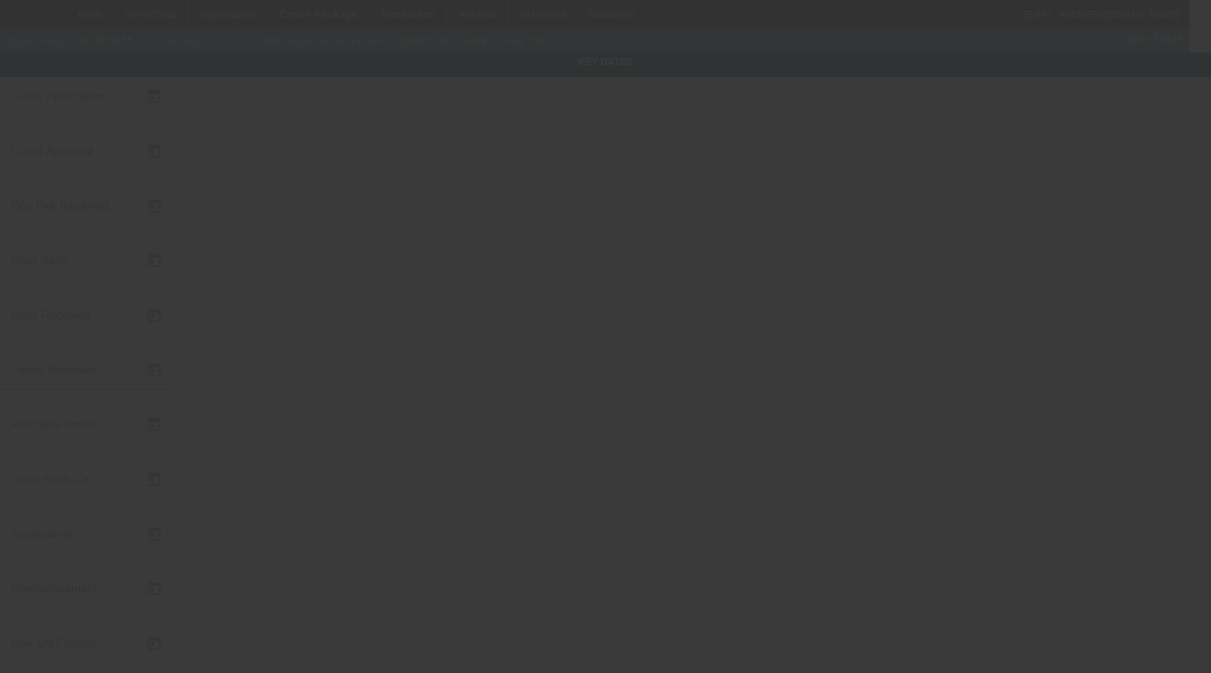
type input "[DATE]"
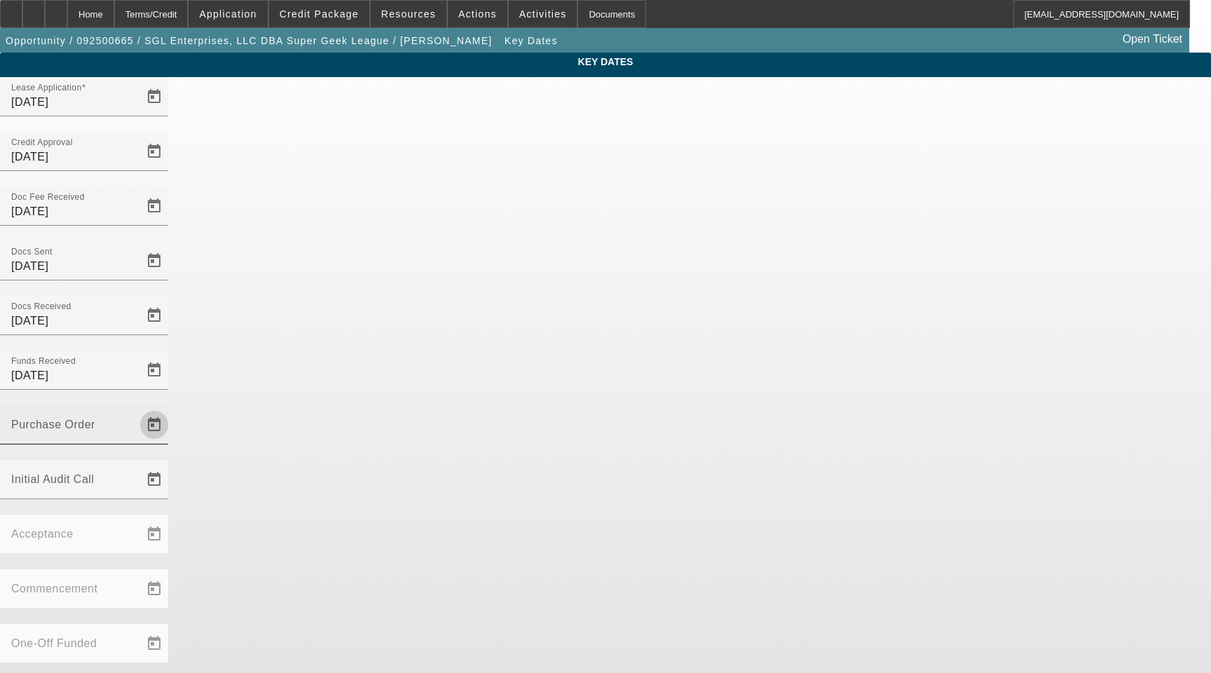
click at [171, 408] on span "Open calendar" at bounding box center [154, 425] width 34 height 34
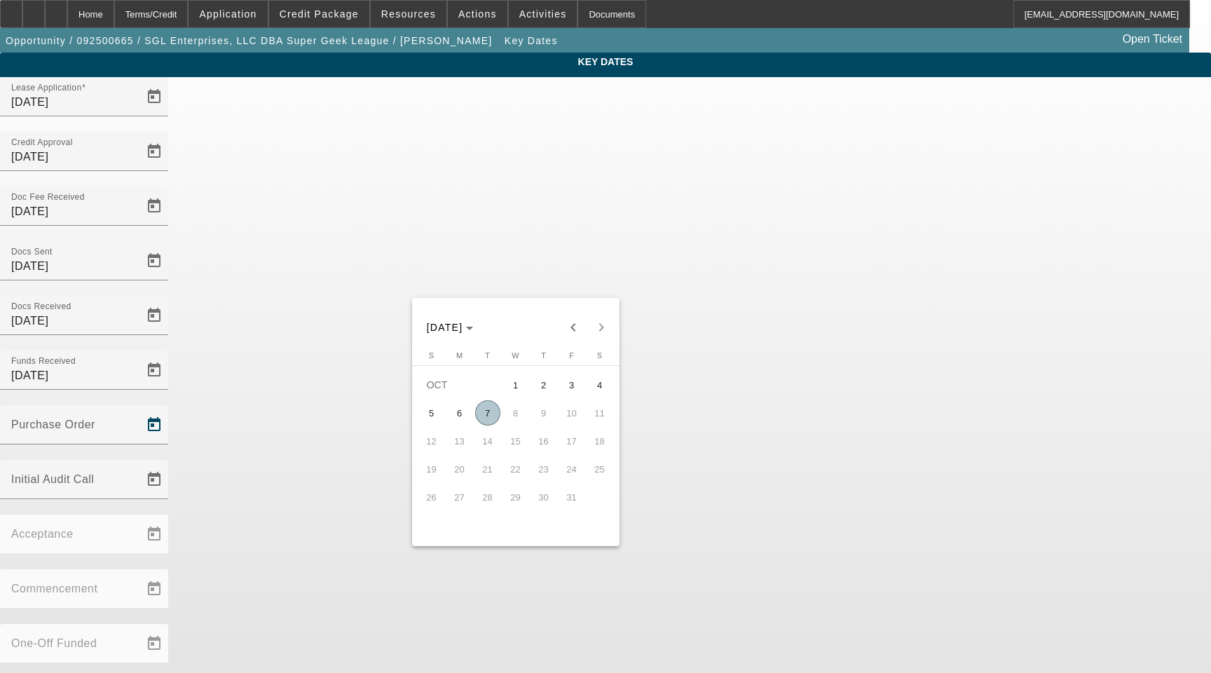
click at [484, 417] on span "7" at bounding box center [487, 412] width 25 height 25
type input "[DATE]"
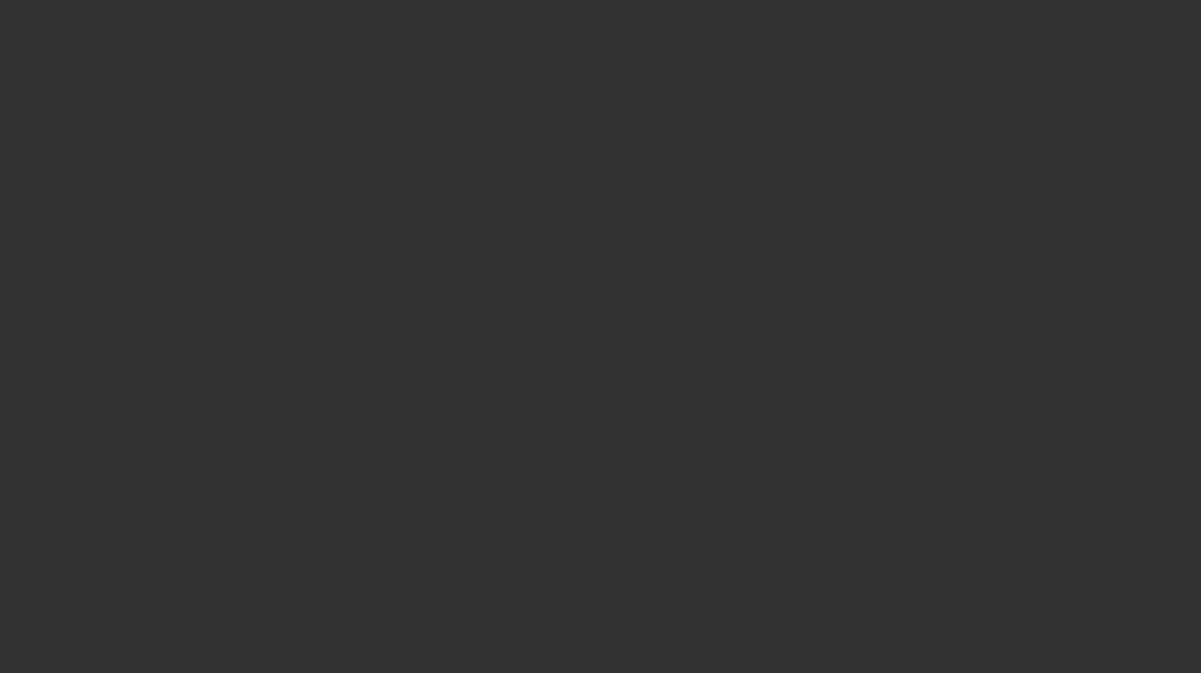
select select "3"
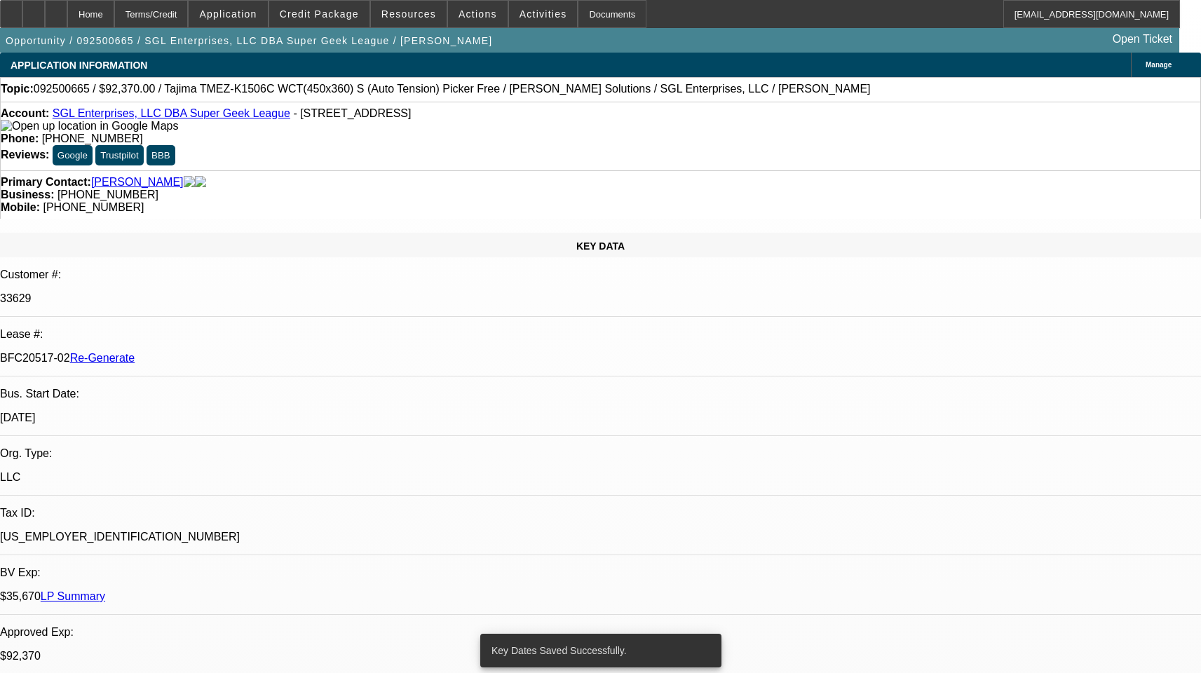
select select "0"
select select "2"
select select "0"
select select "6"
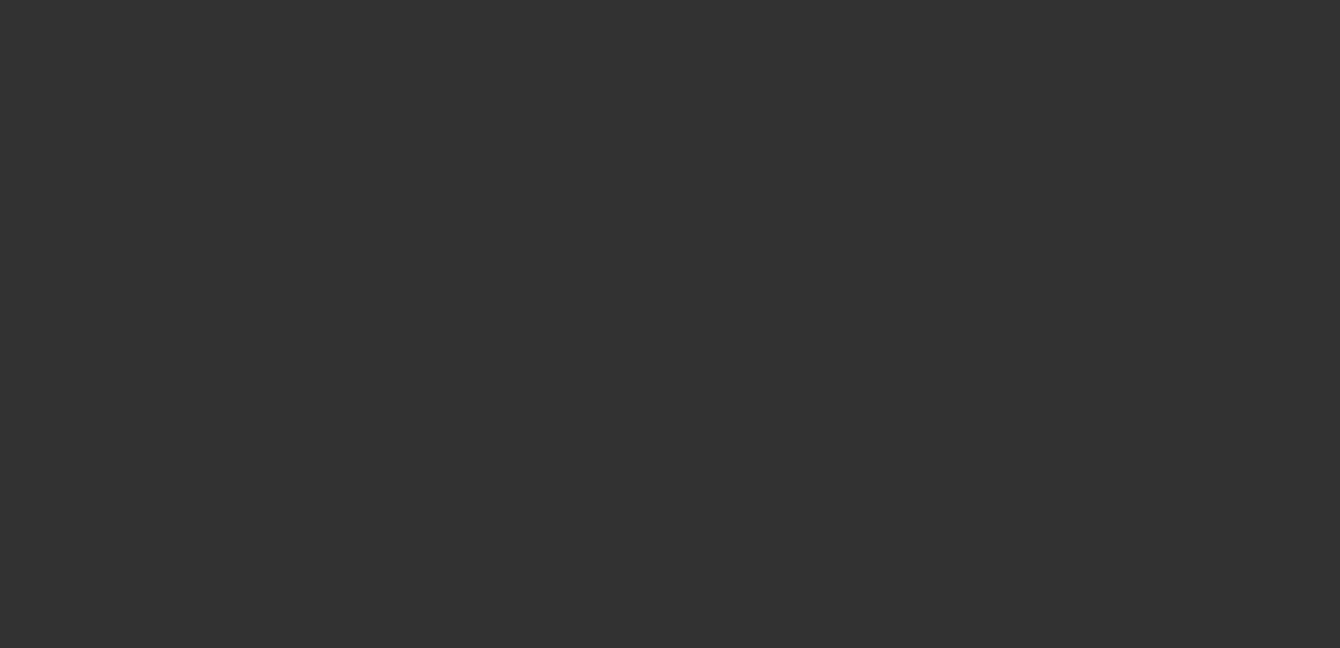
select select "3"
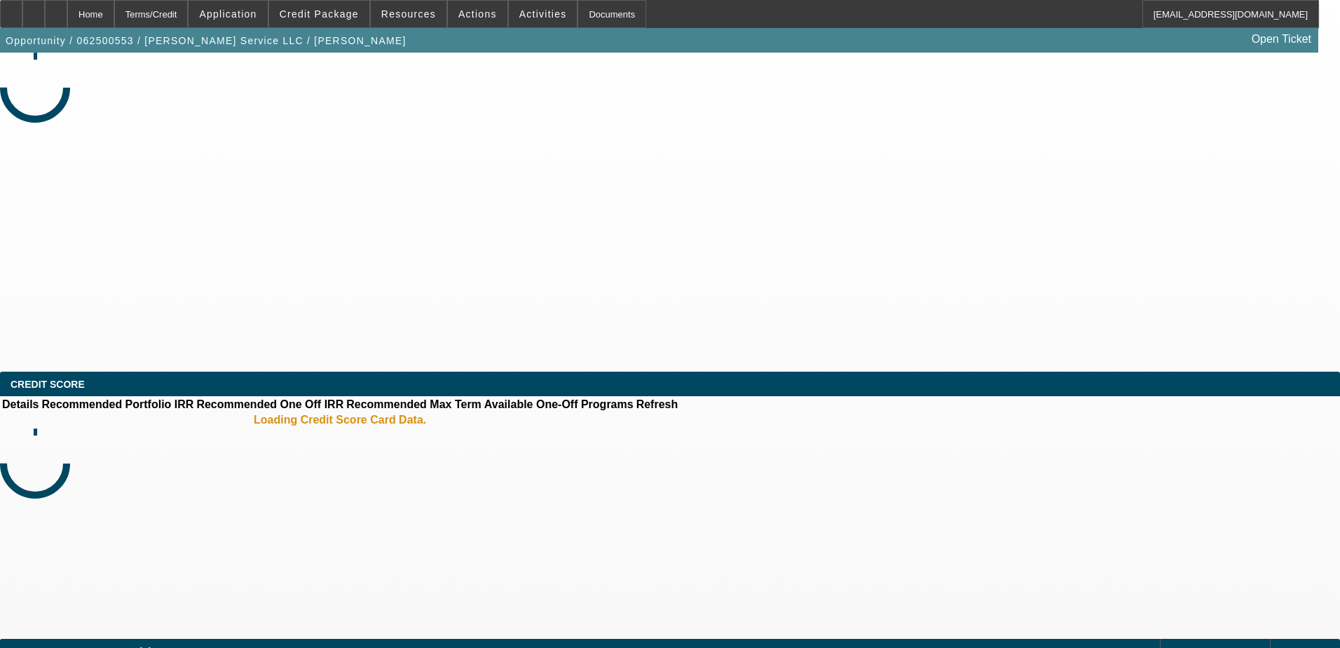
select select "0"
select select "3"
select select "0"
select select "6"
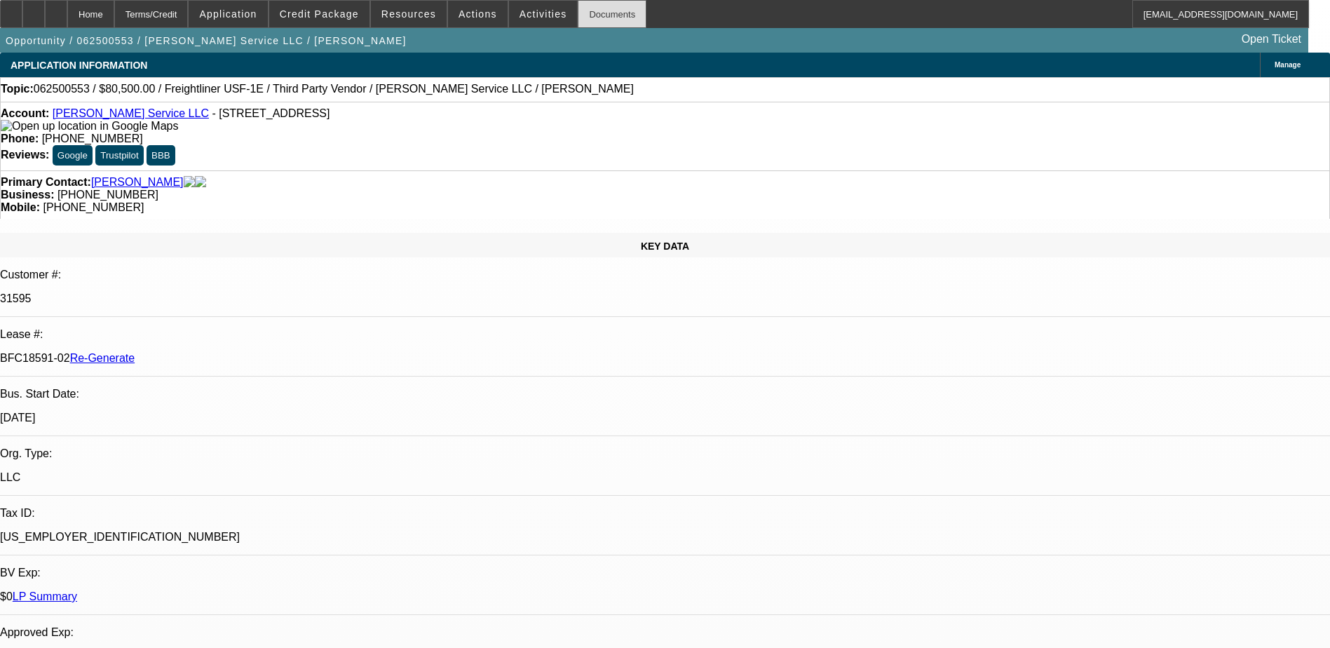
click at [580, 17] on div "Documents" at bounding box center [612, 14] width 69 height 28
click at [519, 16] on span "Activities" at bounding box center [543, 13] width 48 height 11
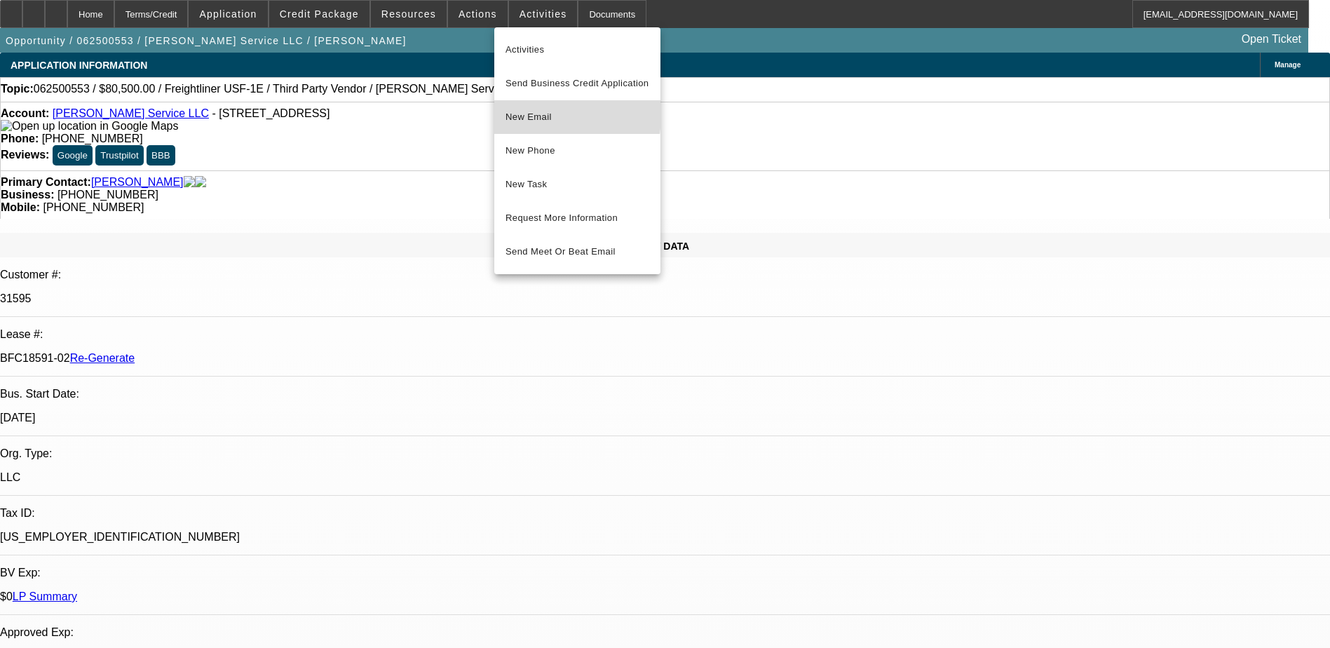
click at [526, 114] on span "New Email" at bounding box center [577, 117] width 144 height 17
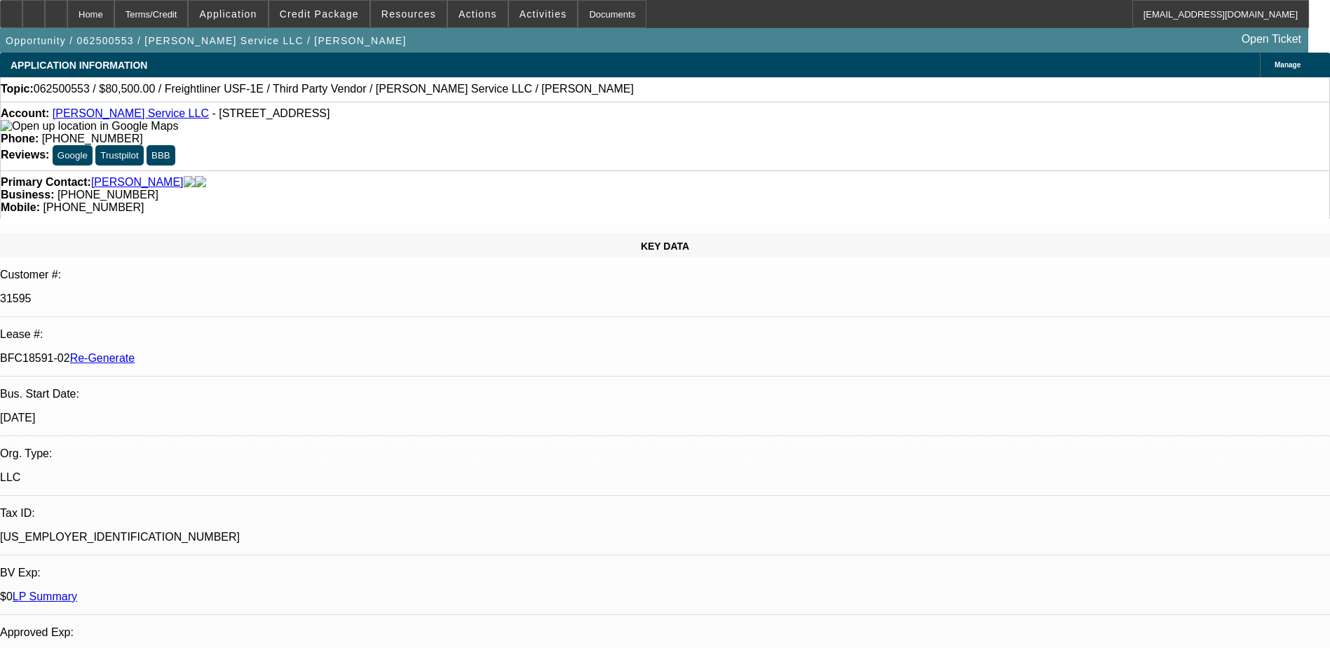
drag, startPoint x: 163, startPoint y: 238, endPoint x: 221, endPoint y: 235, distance: 58.9
click at [221, 352] on div "BFC18591-02 Re-Generate" at bounding box center [665, 358] width 1330 height 13
copy p "BFC18591-02"
